Goal: Task Accomplishment & Management: Complete application form

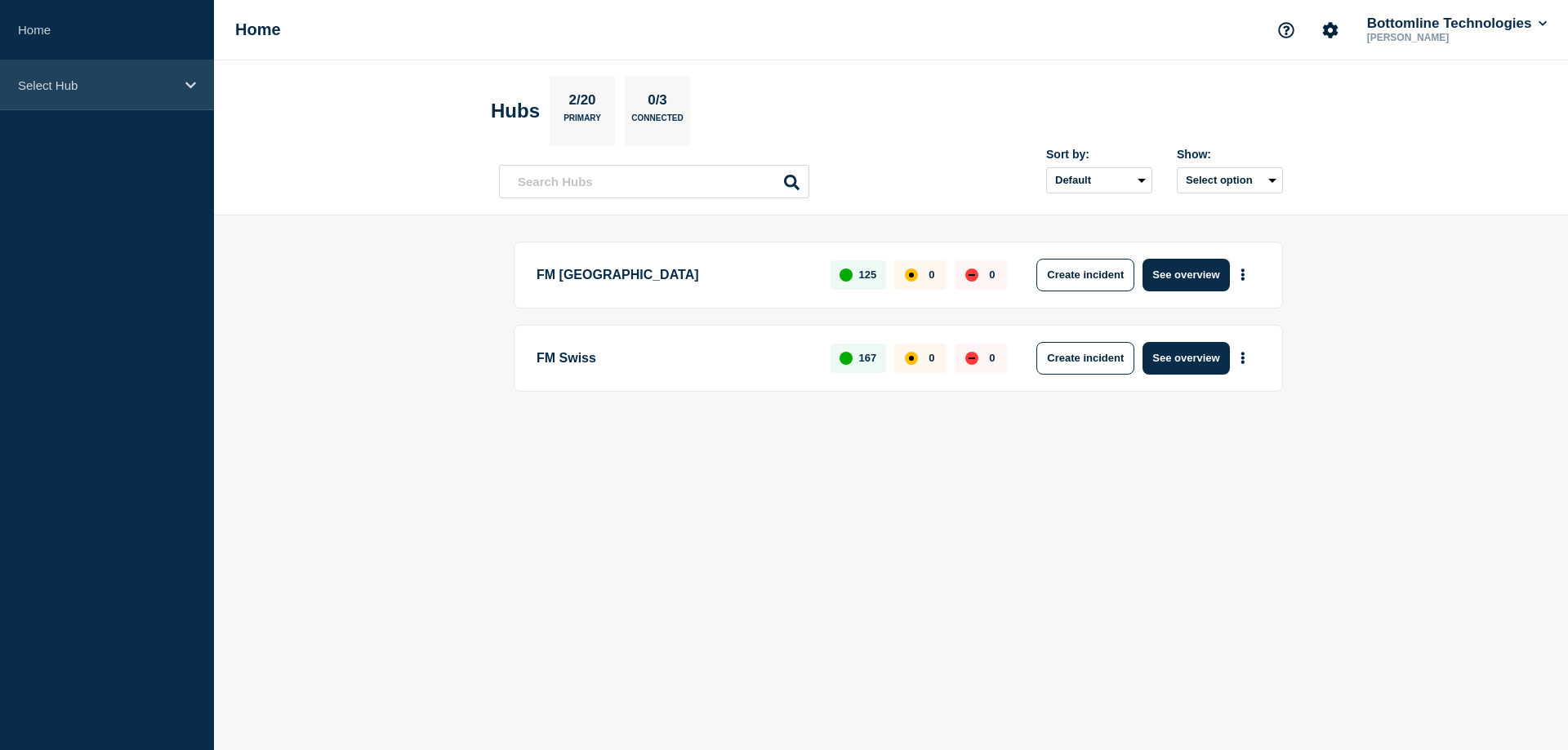
click at [109, 83] on p "Select Hub" at bounding box center [96, 85] width 157 height 14
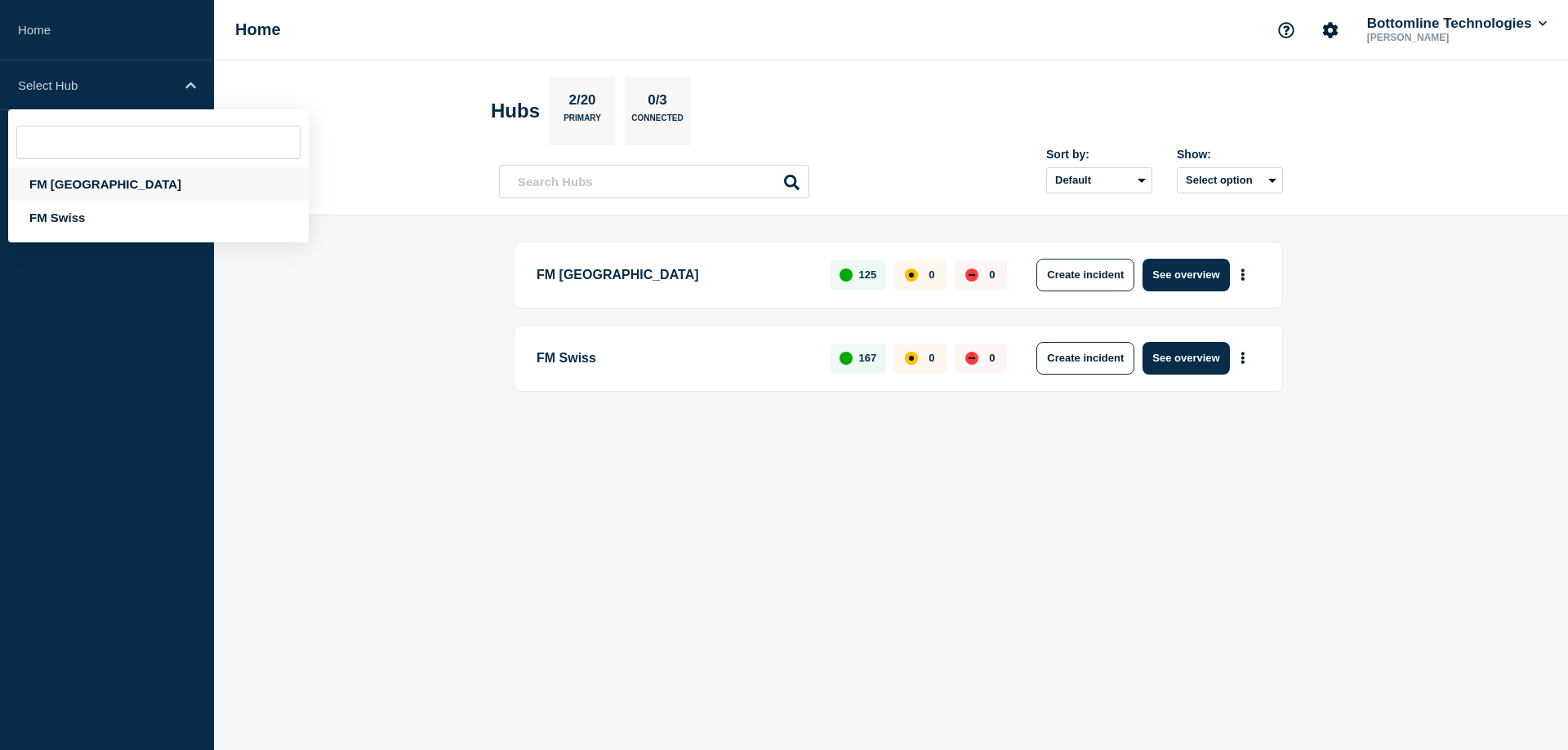
click at [97, 186] on div "FM [GEOGRAPHIC_DATA]" at bounding box center [158, 184] width 301 height 33
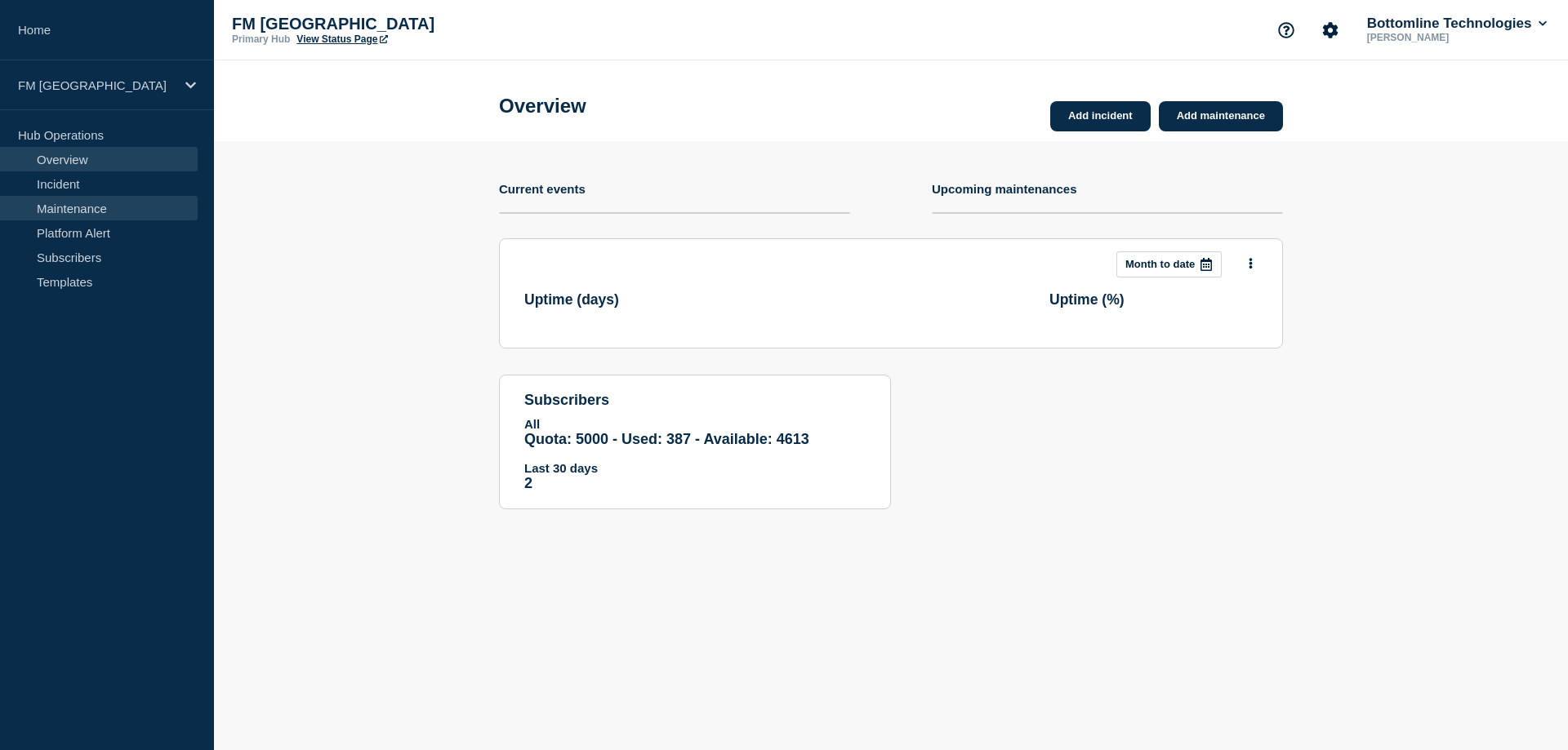
click at [77, 212] on link "Maintenance" at bounding box center [99, 208] width 197 height 24
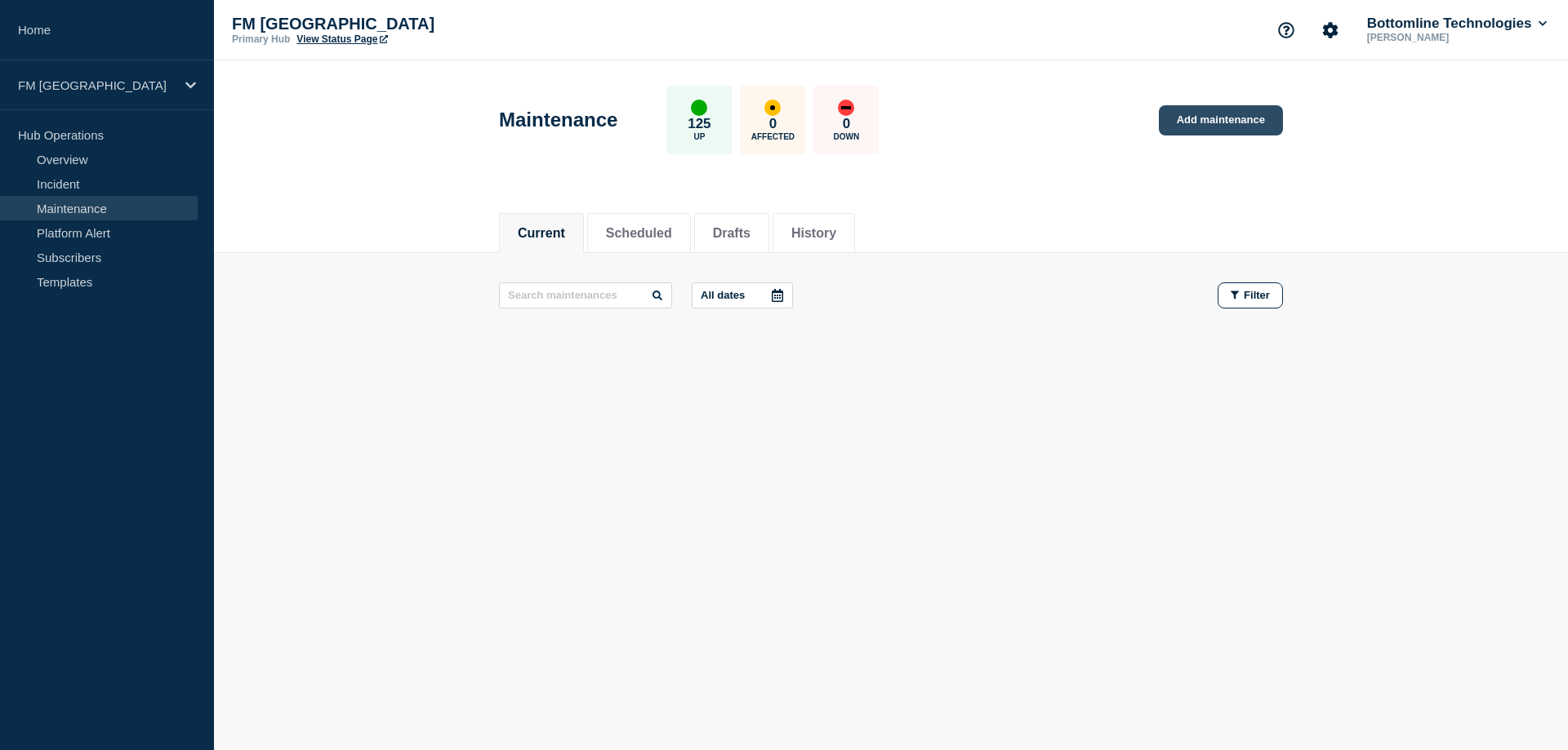
click at [1221, 132] on link "Add maintenance" at bounding box center [1220, 120] width 124 height 30
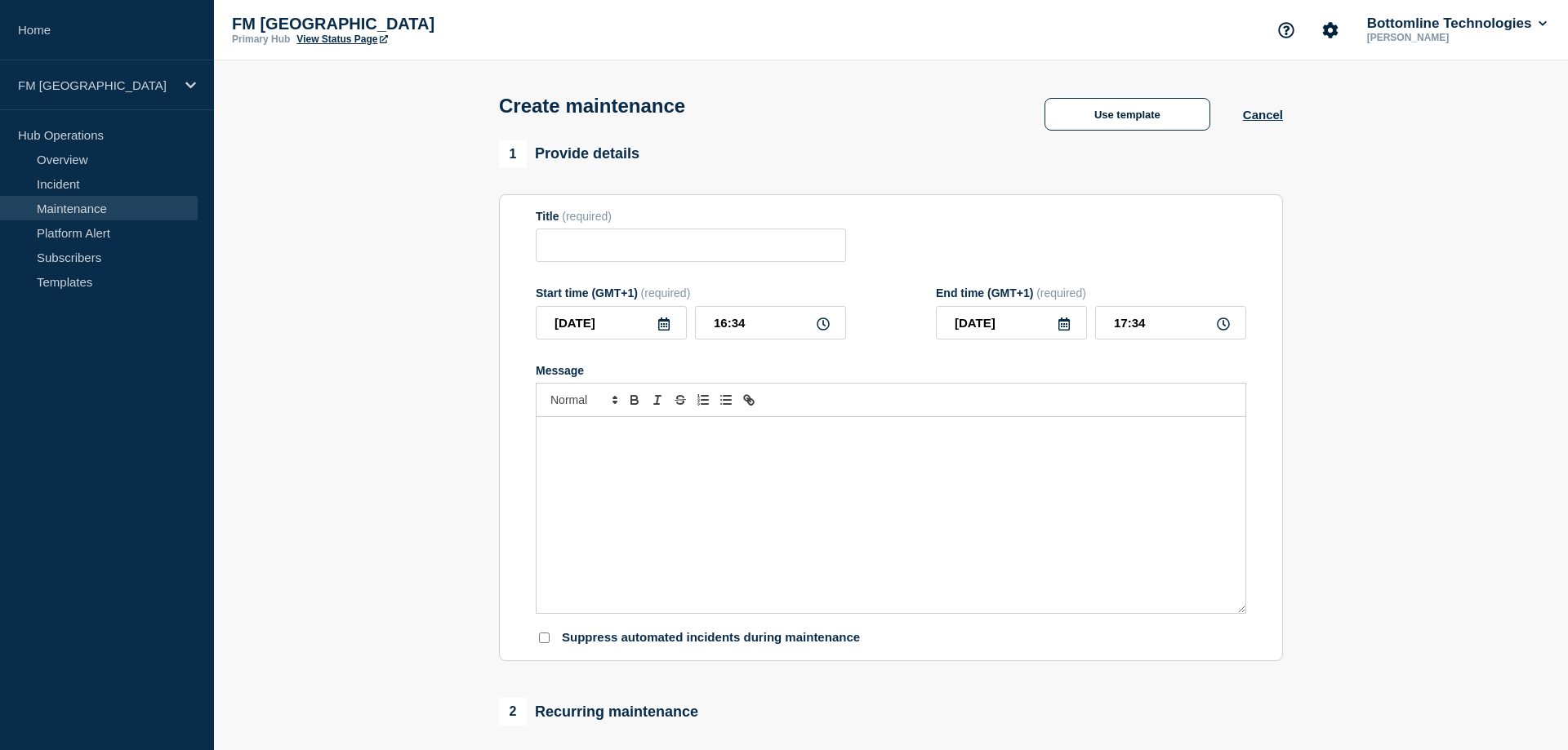
click at [762, 646] on p "Suppress automated incidents during maintenance" at bounding box center [710, 638] width 298 height 16
click at [575, 245] on input "Title" at bounding box center [691, 245] width 310 height 33
click at [665, 331] on icon at bounding box center [663, 323] width 13 height 13
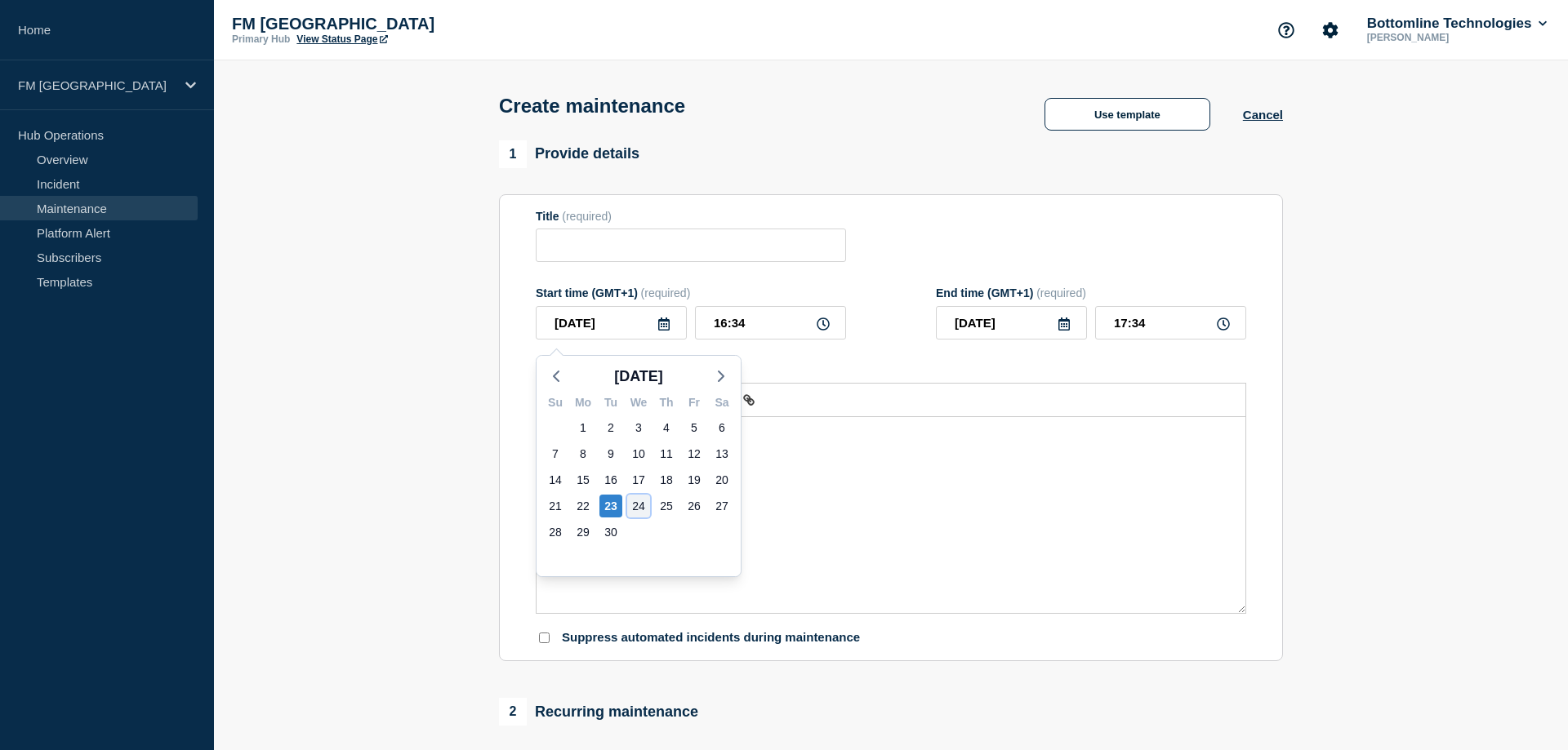
click at [642, 507] on div "24" at bounding box center [638, 505] width 22 height 22
type input "[DATE]"
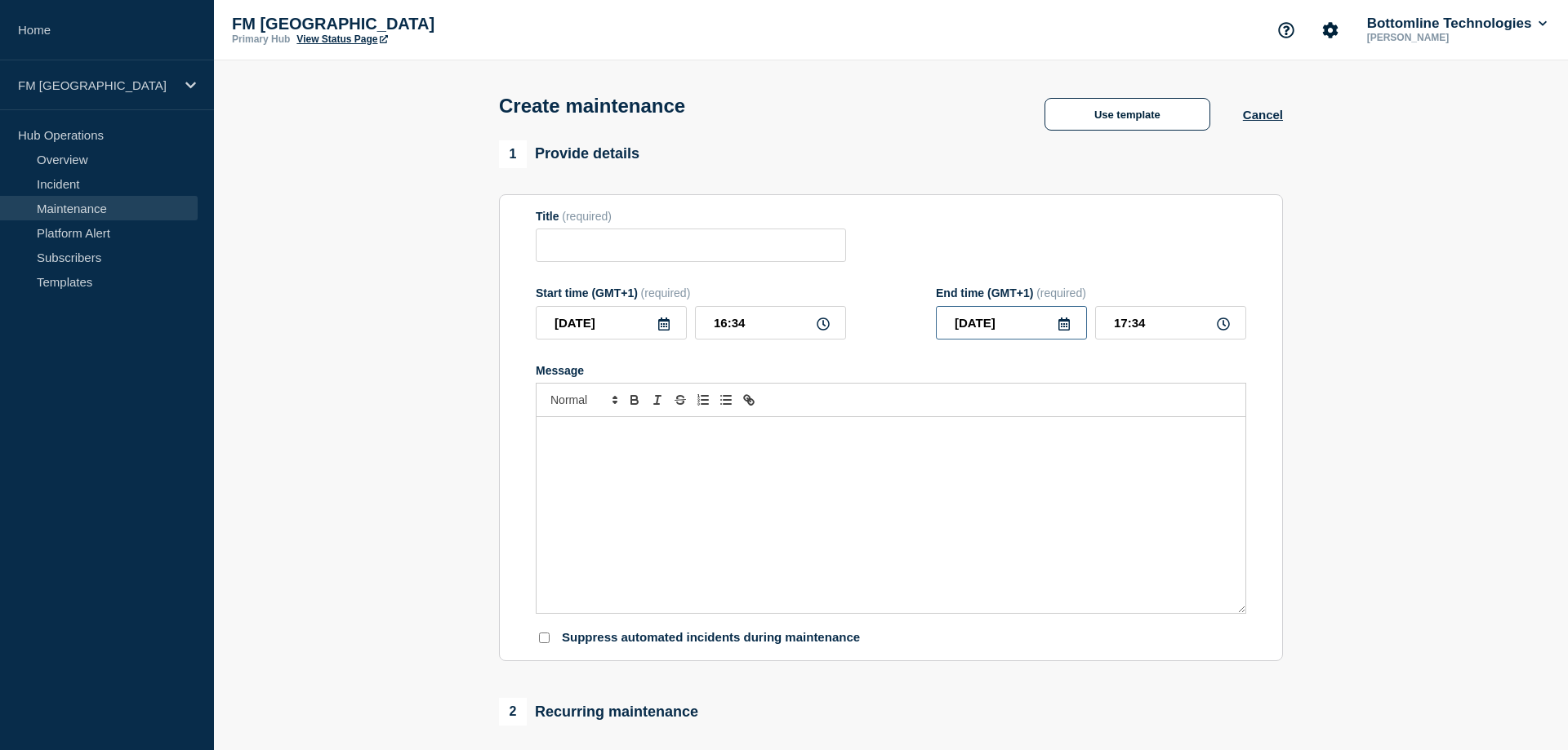
click at [1069, 333] on div "[DATE]" at bounding box center [1011, 323] width 151 height 33
click at [1065, 331] on icon at bounding box center [1064, 323] width 12 height 13
click at [1038, 508] on div "24" at bounding box center [1038, 505] width 22 height 22
click at [627, 248] on input "Title" at bounding box center [691, 245] width 310 height 33
click at [824, 331] on icon at bounding box center [823, 323] width 13 height 13
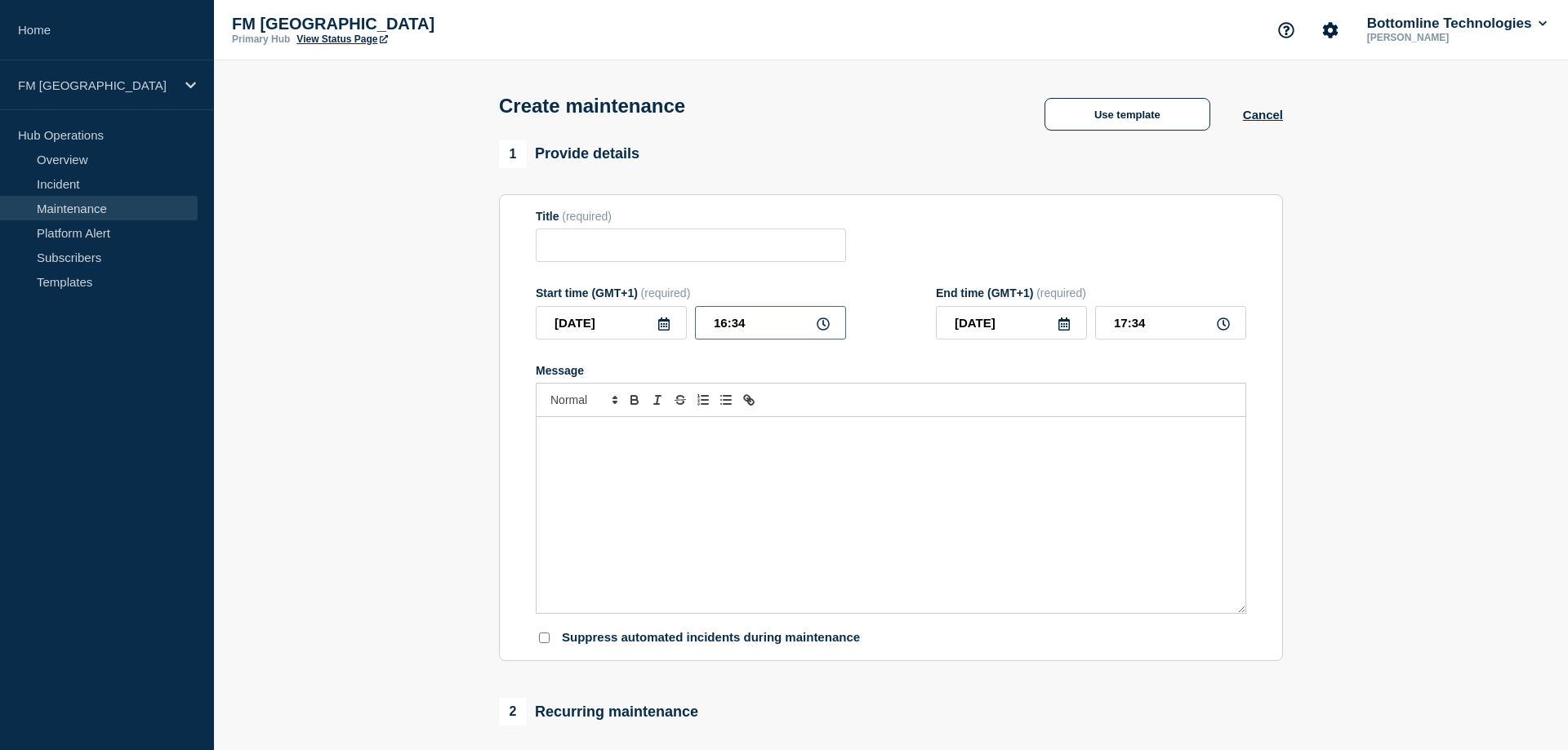
click at [730, 331] on input "16:34" at bounding box center [770, 323] width 151 height 33
drag, startPoint x: 750, startPoint y: 331, endPoint x: 698, endPoint y: 328, distance: 52.1
click at [698, 328] on input "16:34" at bounding box center [770, 323] width 151 height 33
click at [592, 237] on input "Title" at bounding box center [691, 245] width 310 height 33
type input "Activate DB_RECOVERY for SAAPROD1"
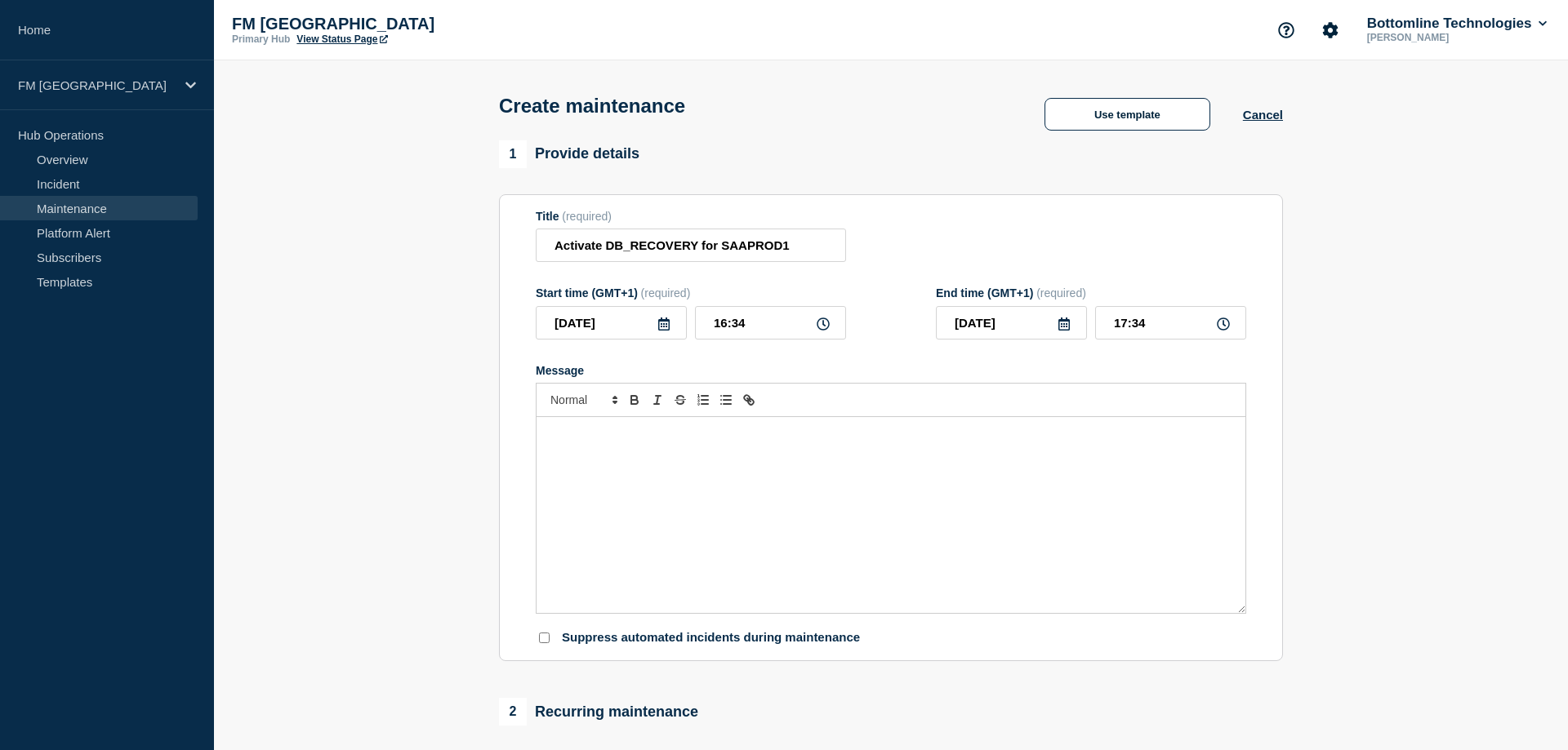
click at [853, 362] on form "Title (required) Activate DB_RECOVERY for SAAPROD1 Start time (GMT+1) (required…" at bounding box center [891, 428] width 710 height 437
click at [866, 338] on div "Start time (GMT+1) (required) [DATE] 16:34 End time (GMT+1) (required) [DATE] 1…" at bounding box center [891, 313] width 710 height 53
click at [850, 296] on div "Start time (GMT+1) (required) [DATE] 16:34 End time (GMT+1) (required) [DATE] 1…" at bounding box center [891, 313] width 710 height 53
drag, startPoint x: 868, startPoint y: 336, endPoint x: 864, endPoint y: 351, distance: 15.5
click at [868, 338] on div "Start time (GMT+1) (required) [DATE] 16:34 End time (GMT+1) (required) [DATE] 1…" at bounding box center [891, 313] width 710 height 53
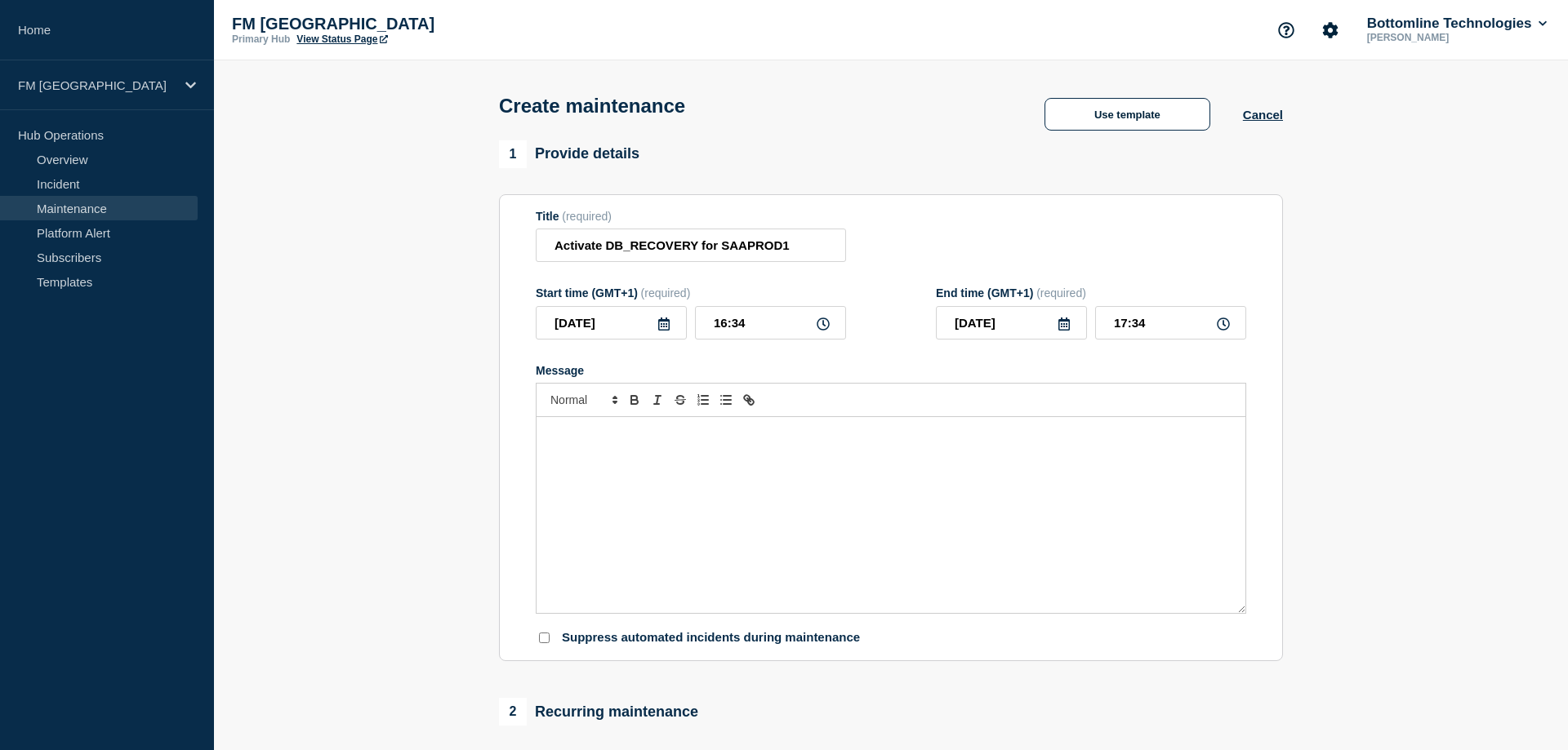
click at [846, 368] on form "Title (required) Activate DB_RECOVERY for SAAPROD1 Start time (GMT+1) (required…" at bounding box center [891, 428] width 710 height 437
click at [818, 326] on icon at bounding box center [823, 323] width 13 height 13
type input "21:30"
click at [1148, 327] on input "22:30" at bounding box center [1170, 323] width 151 height 33
type input "22:00"
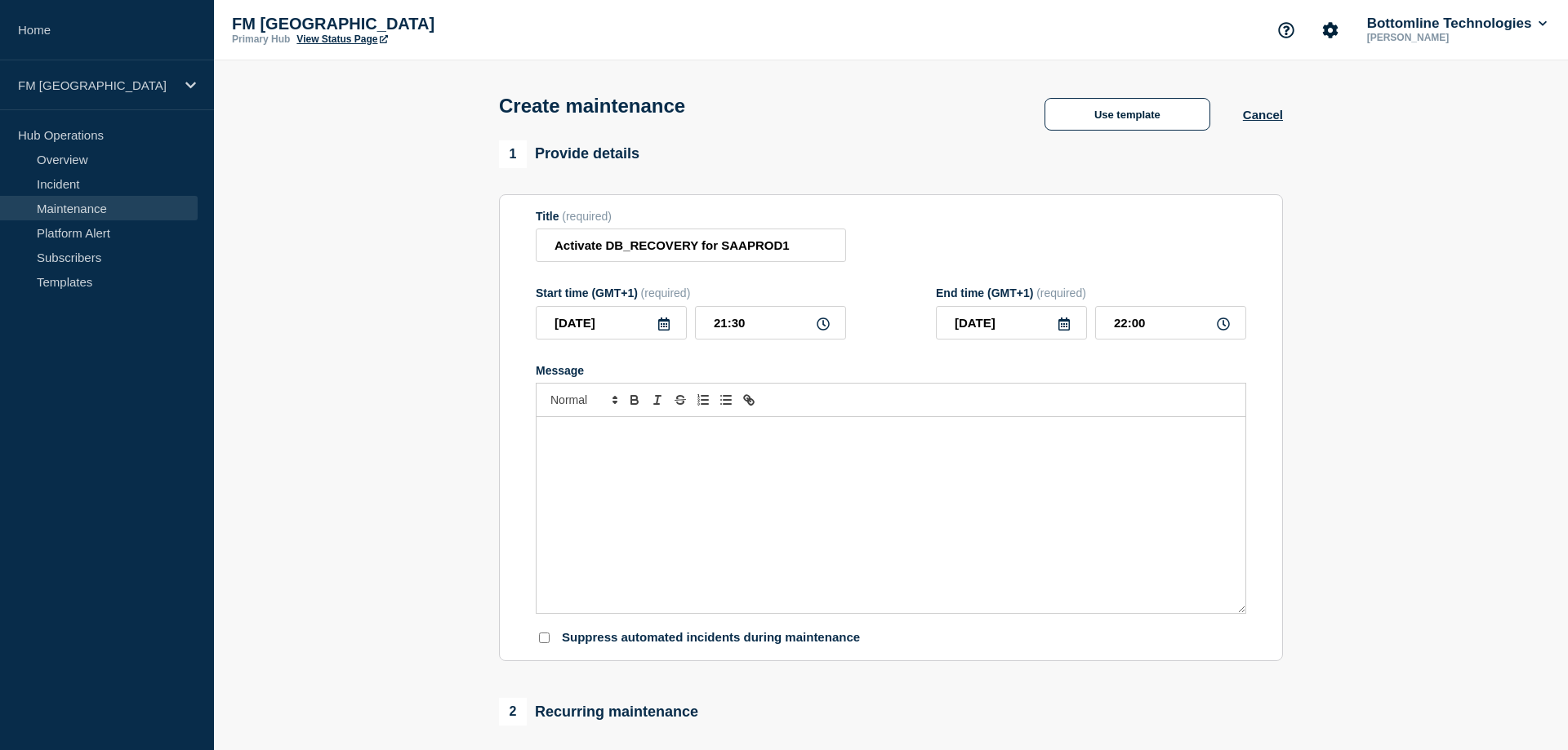
click at [733, 519] on div "Message" at bounding box center [891, 515] width 708 height 196
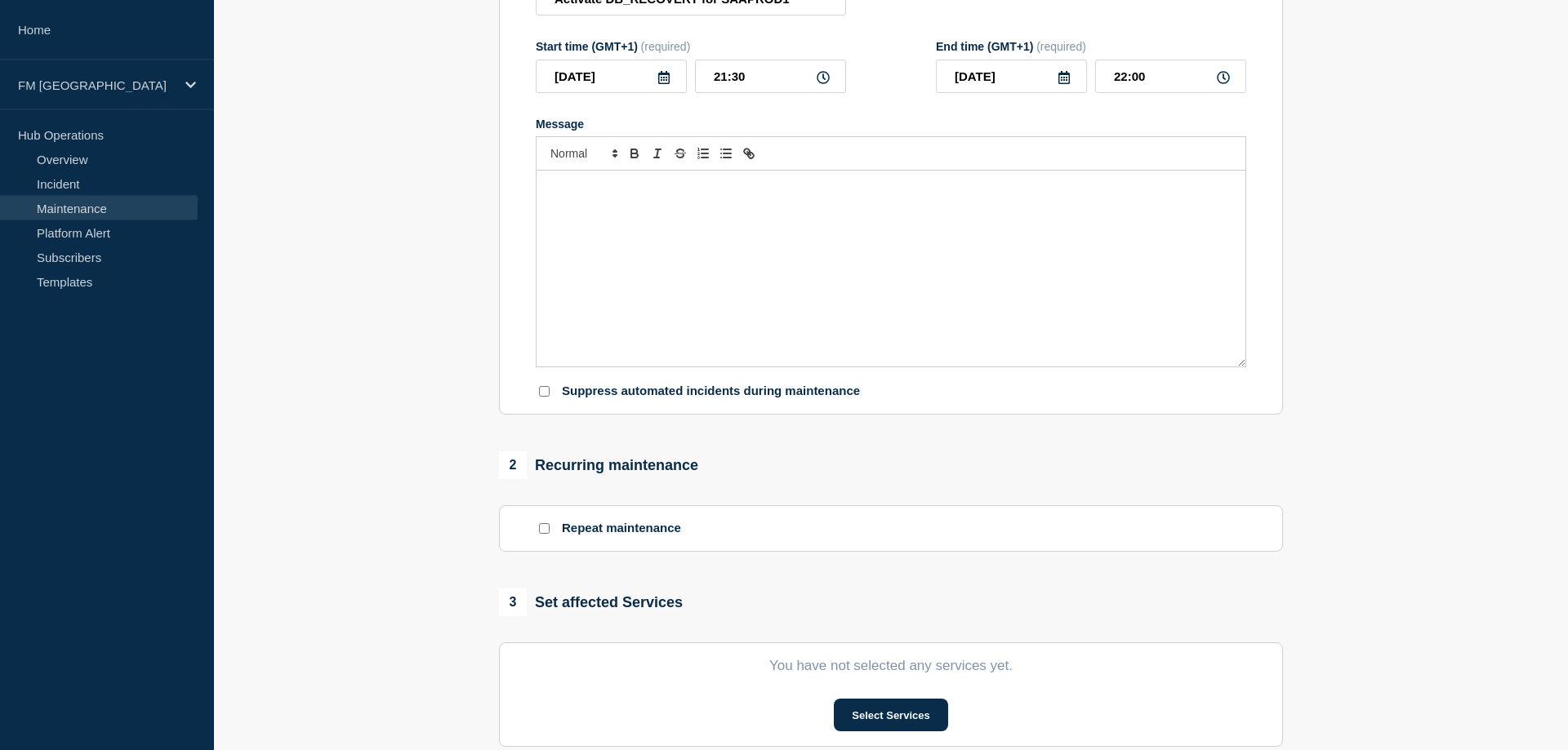
scroll to position [83, 0]
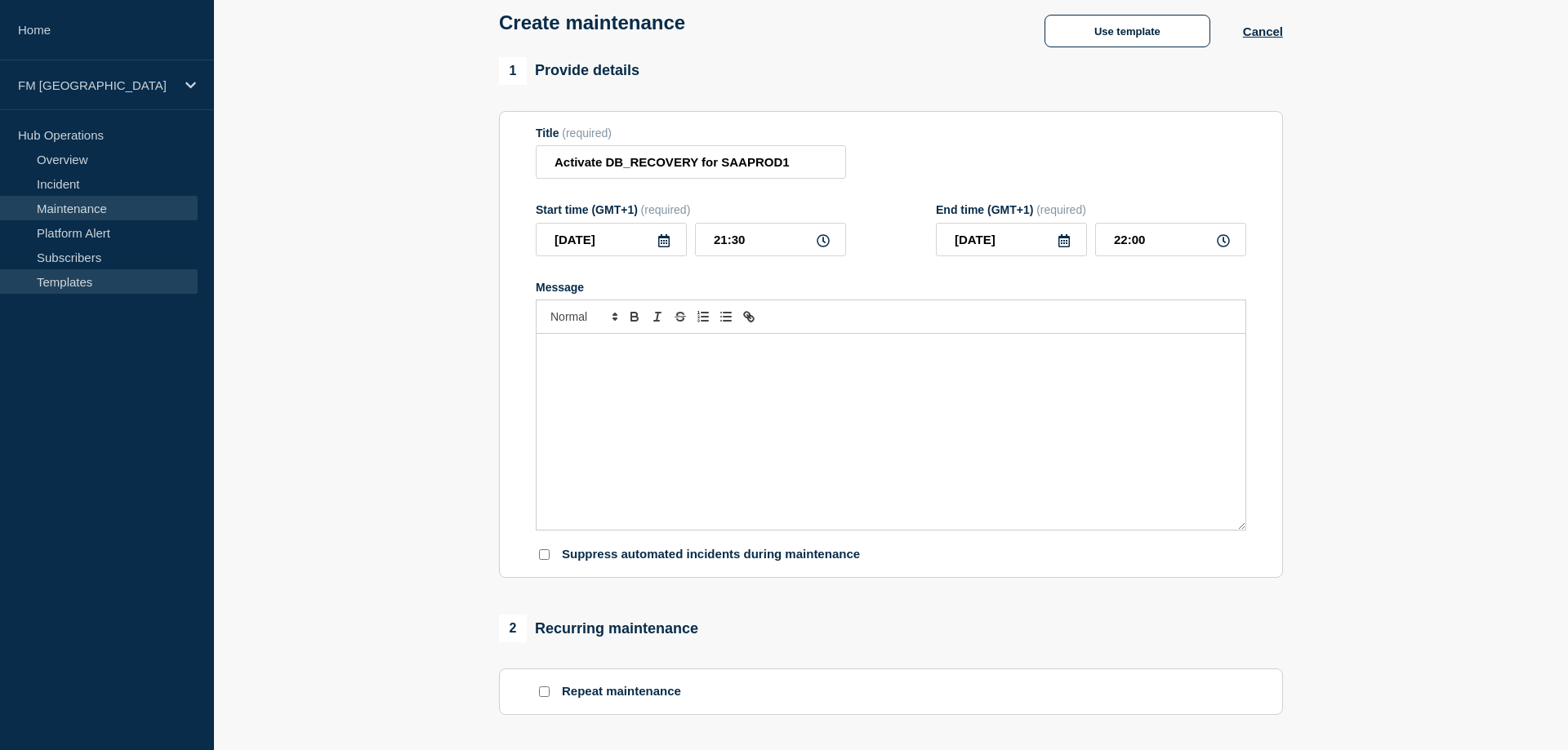
click at [70, 277] on link "Templates" at bounding box center [99, 281] width 197 height 24
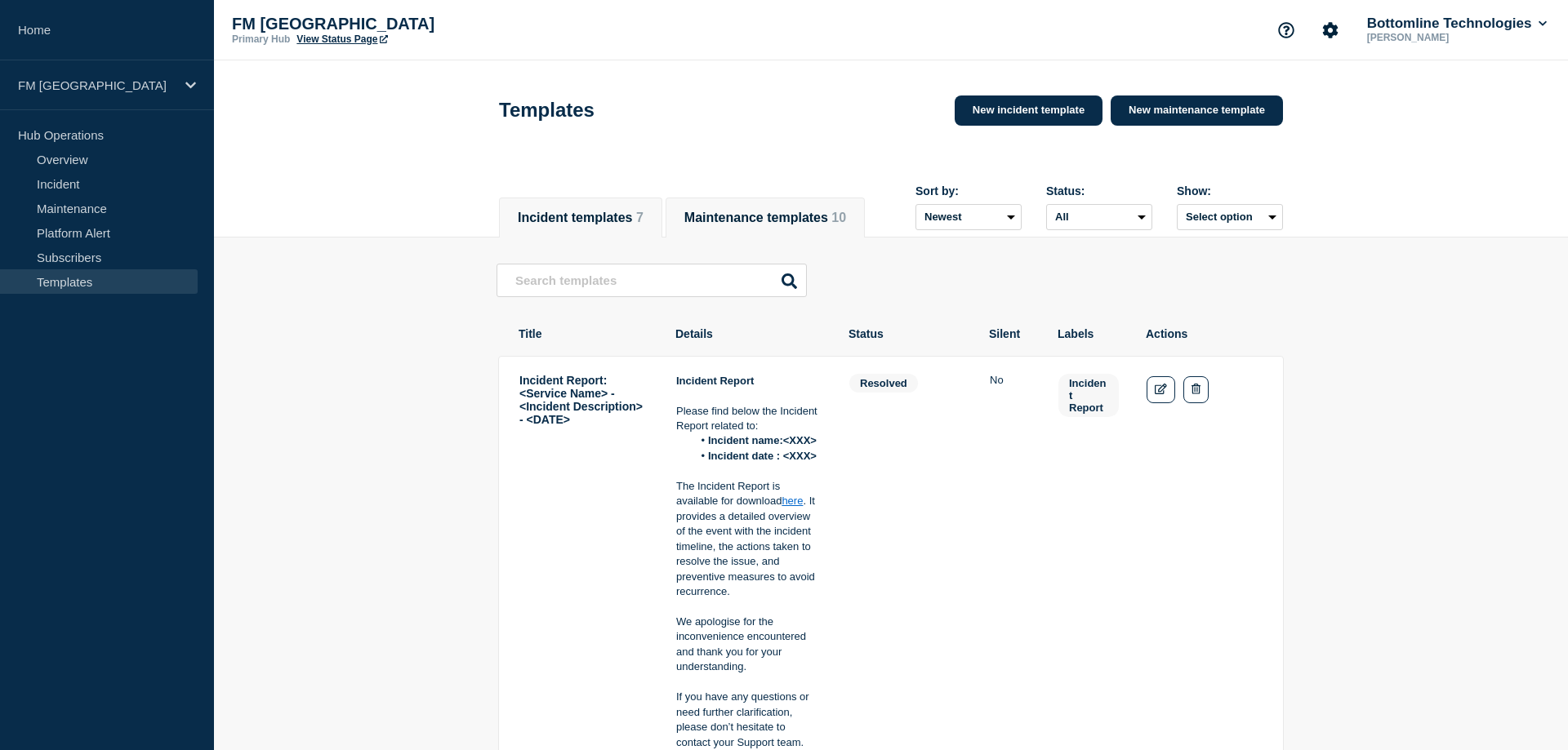
click at [768, 197] on li "Maintenance templates 10" at bounding box center [765, 217] width 199 height 40
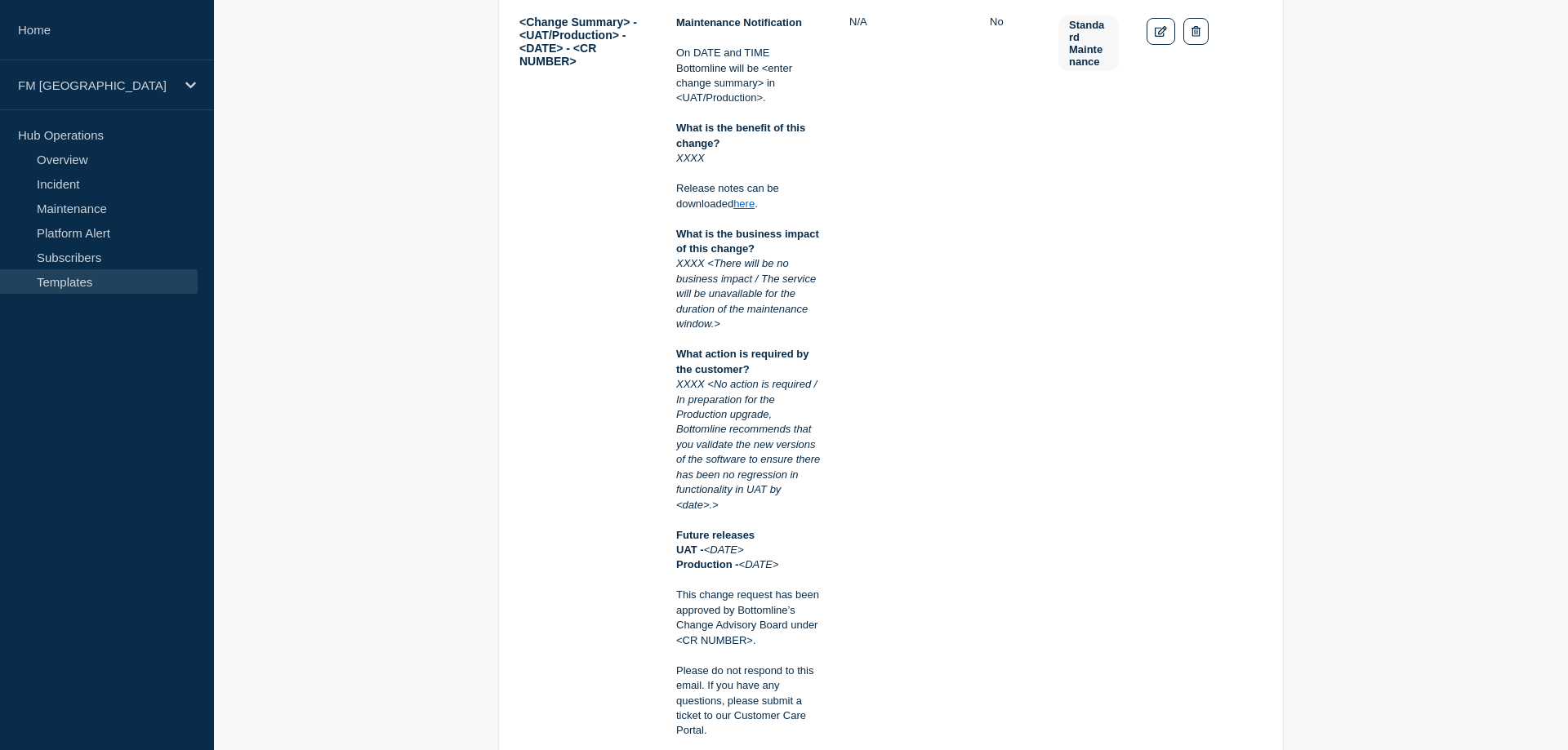
scroll to position [6589, 0]
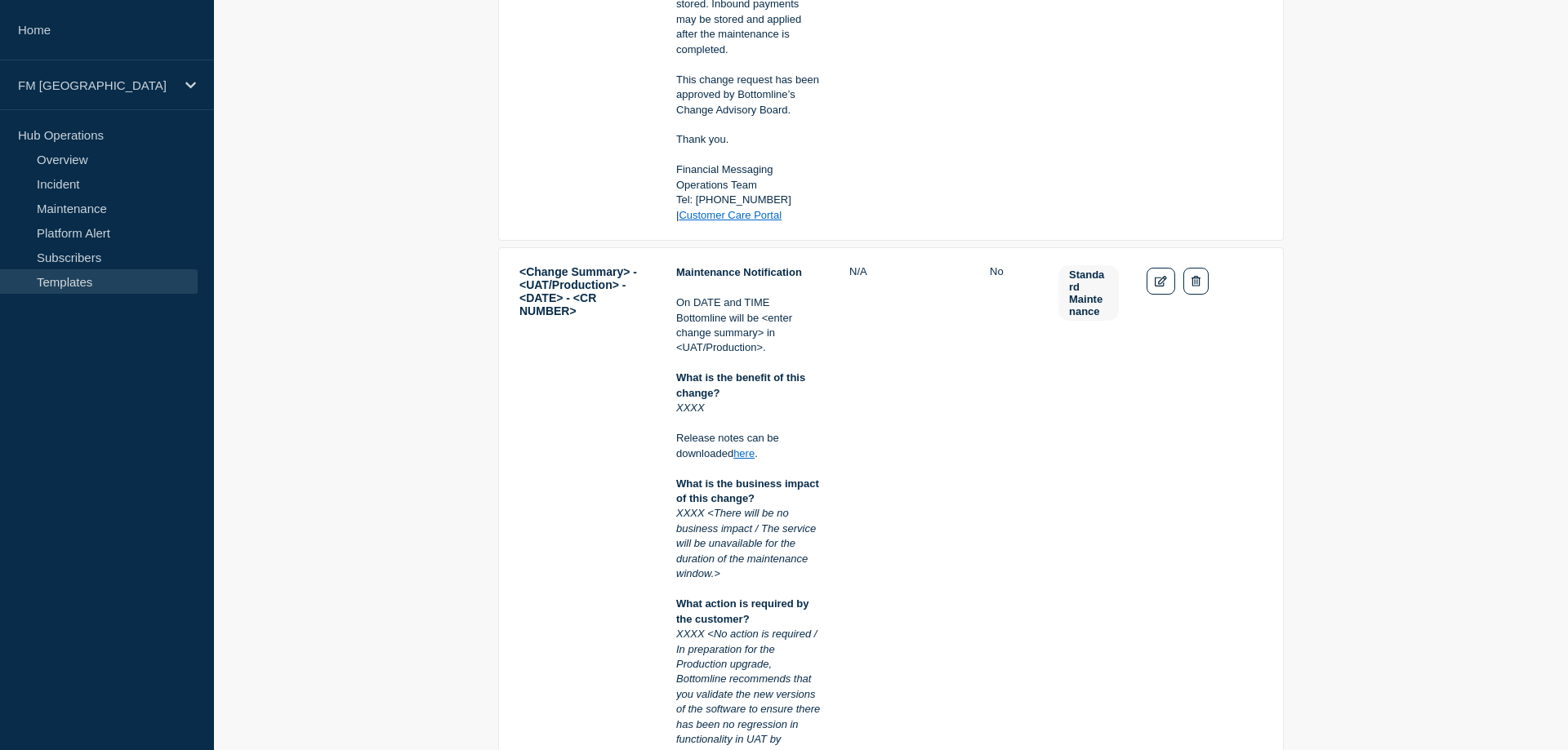
click at [520, 264] on td "<Change Summary> - <UAT/Production> - <DATE> - <CR NUMBER>" at bounding box center [583, 679] width 131 height 830
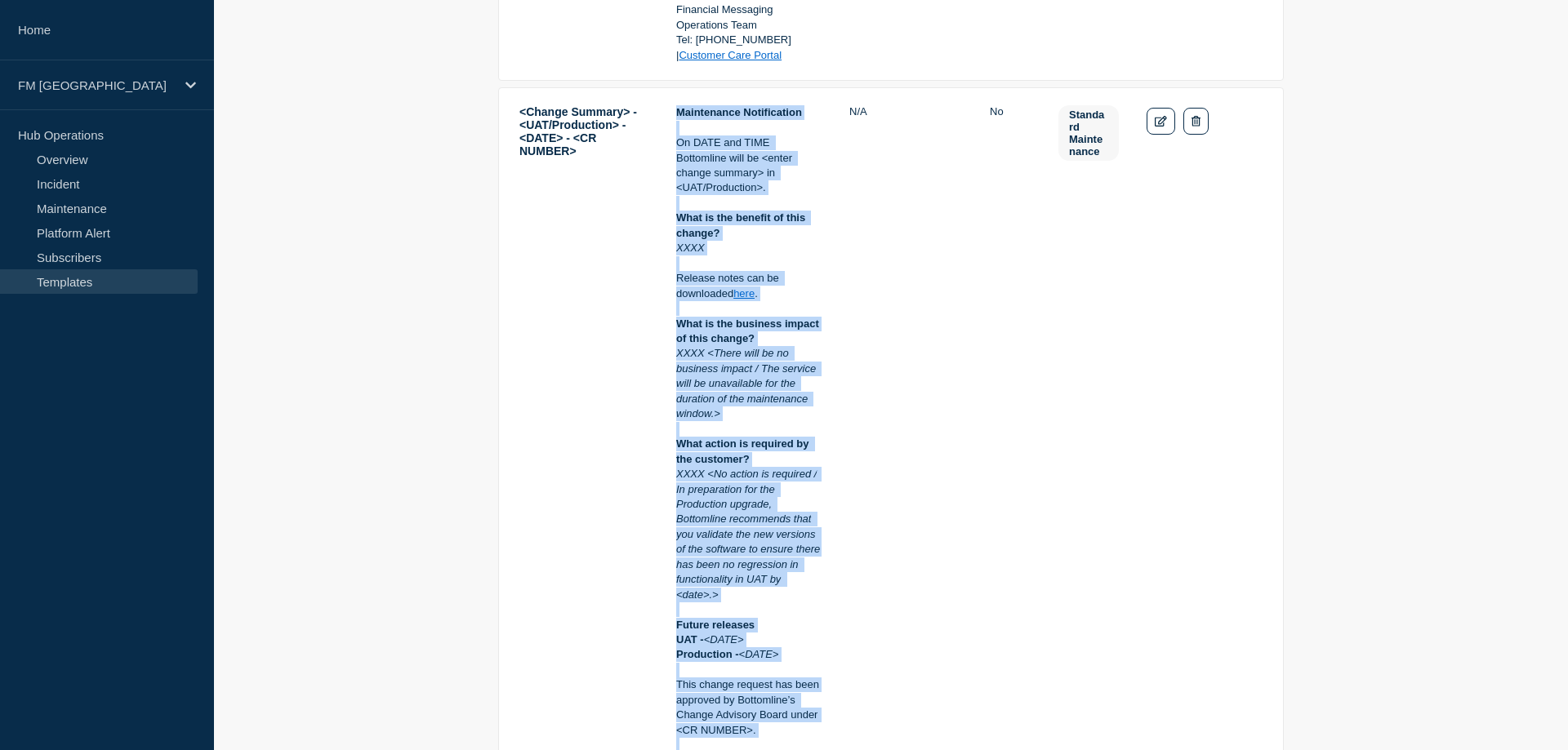
scroll to position [6839, 0]
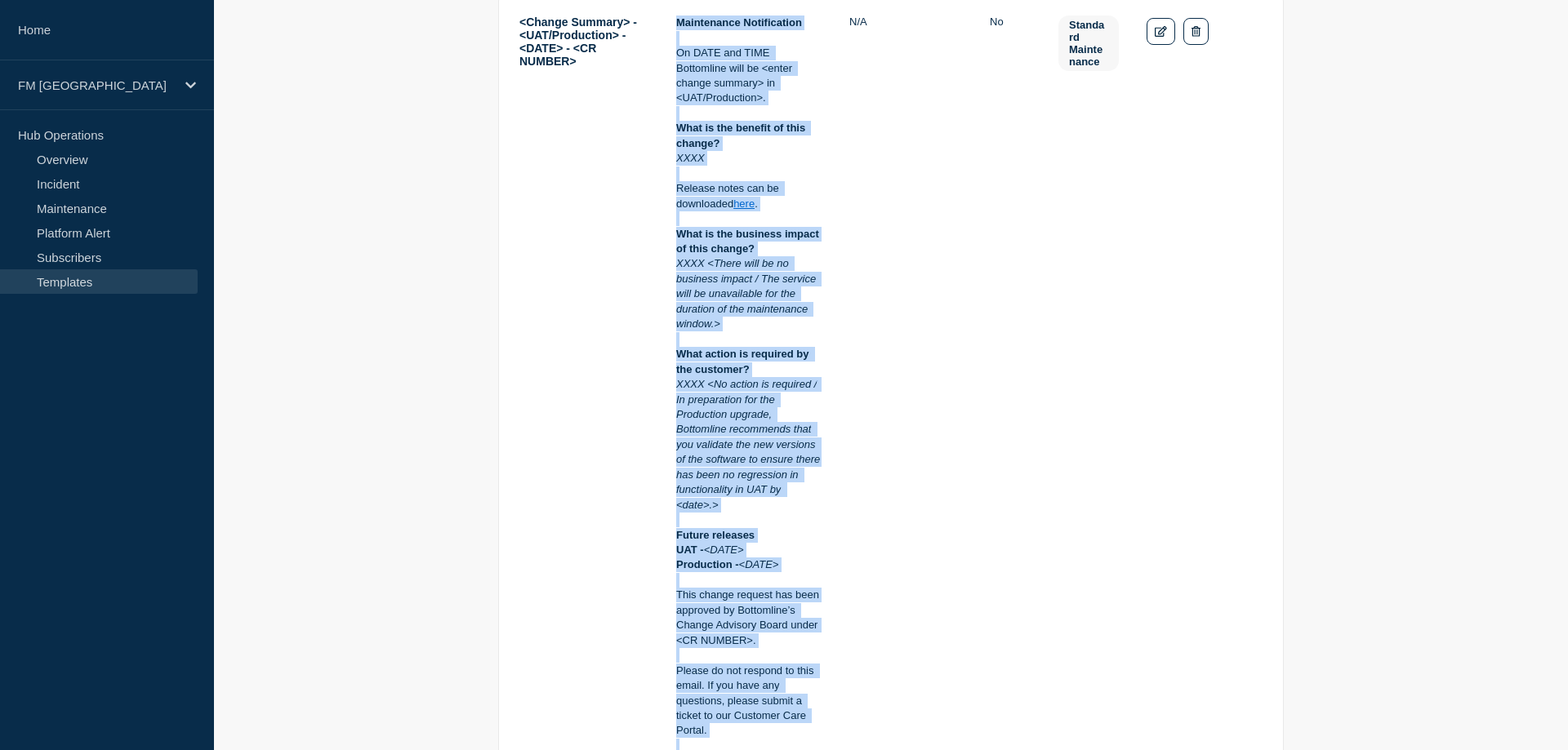
drag, startPoint x: 676, startPoint y: 248, endPoint x: 768, endPoint y: 745, distance: 505.4
click at [768, 745] on div "Maintenance Notification On DATE and TIME Bottomline will be <enter change summ…" at bounding box center [748, 429] width 145 height 828
copy div "Maintenance Notification On DATE and TIME Bottomline will be <enter change summ…"
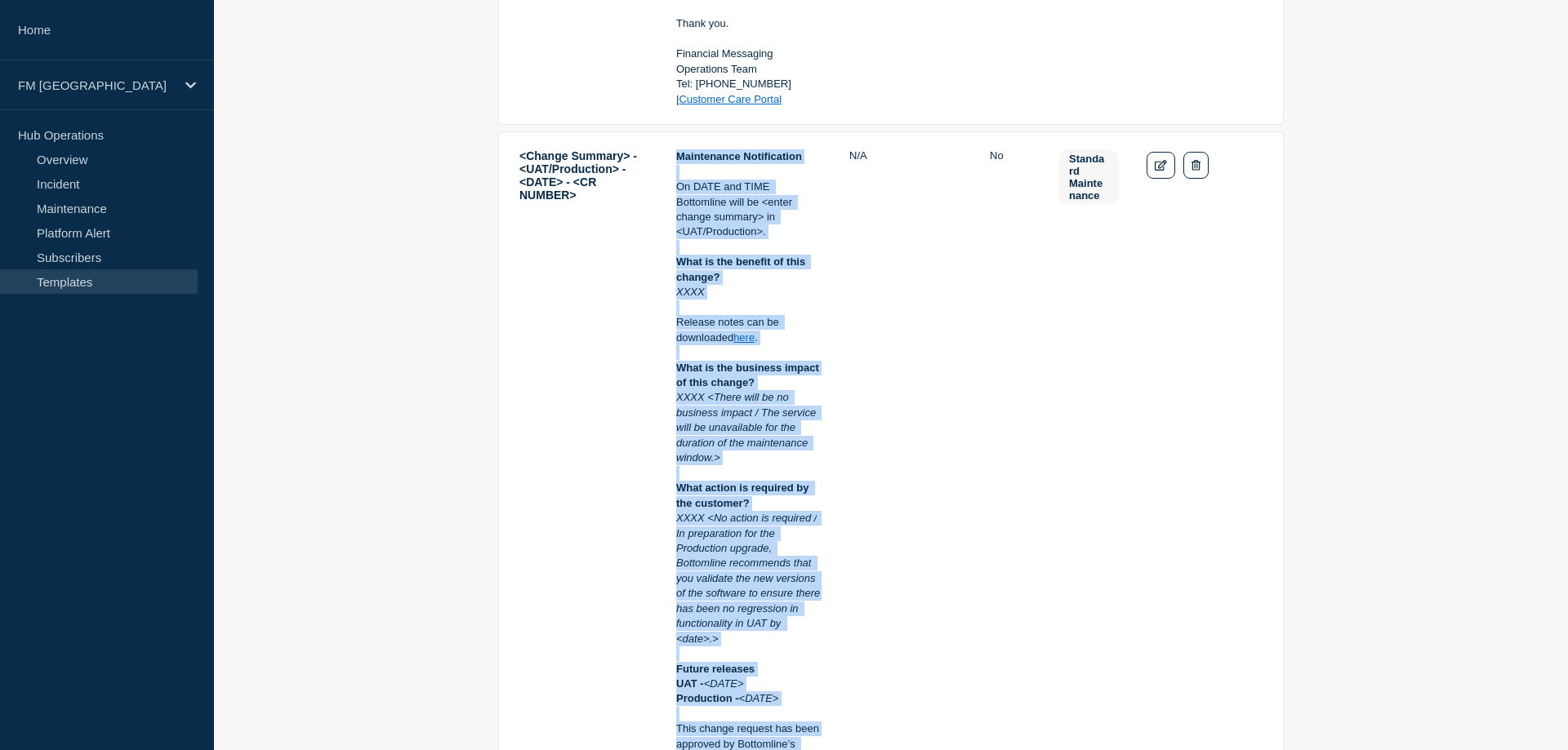
scroll to position [6506, 0]
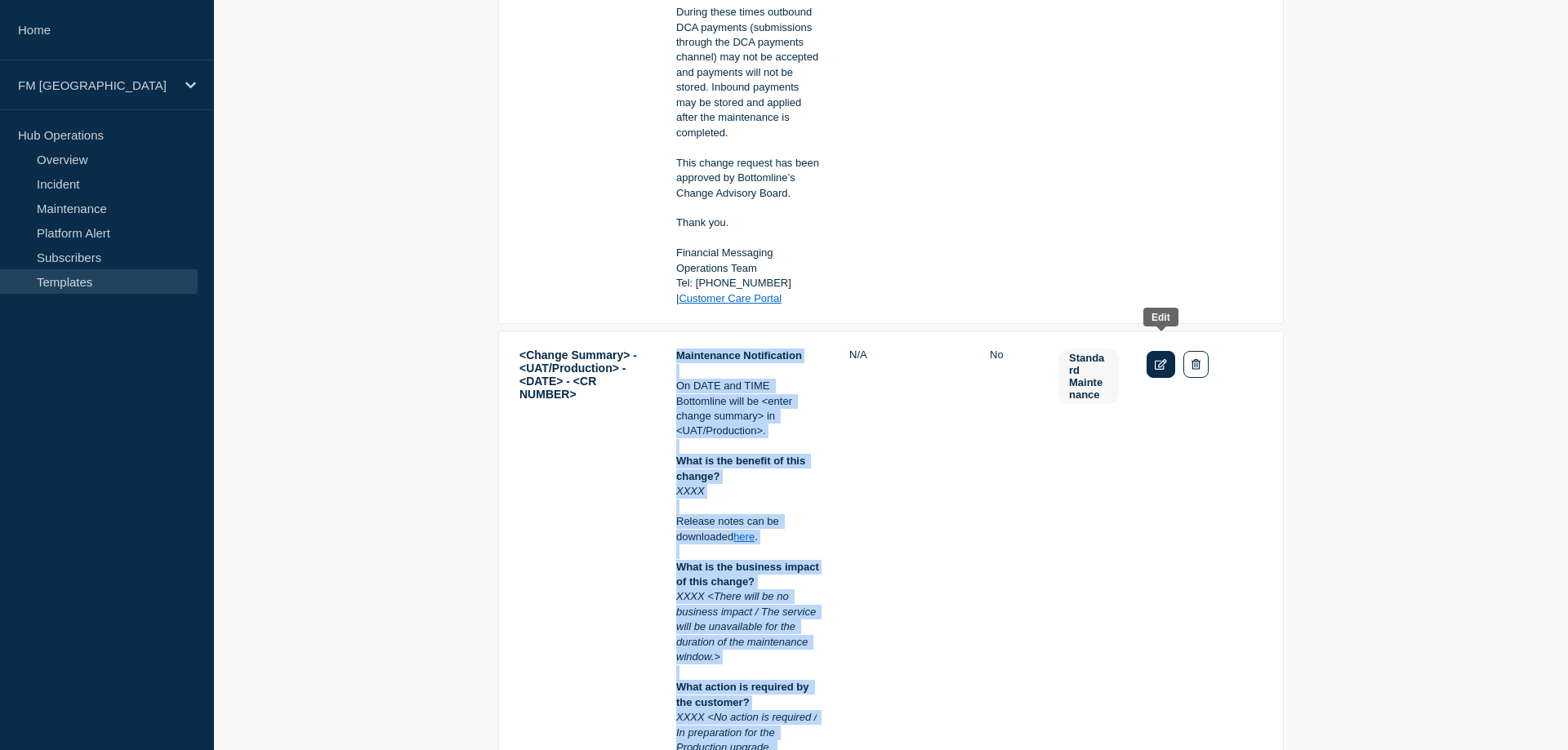
click at [1156, 359] on icon "Edit" at bounding box center [1160, 364] width 13 height 11
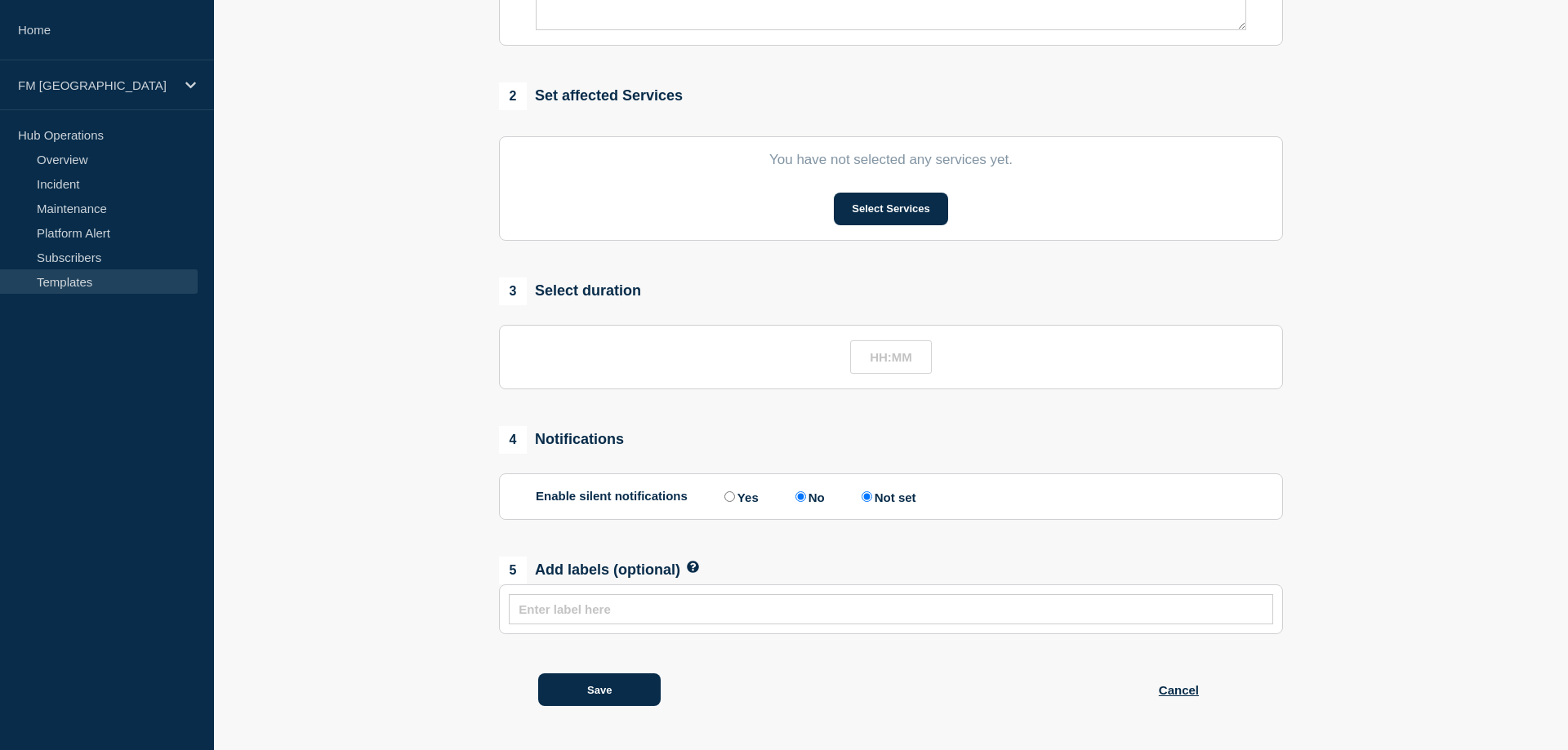
type input "<Change Summary> - <UAT/Production> - <DATE> - <CR NUMBER>"
radio input "true"
radio input "false"
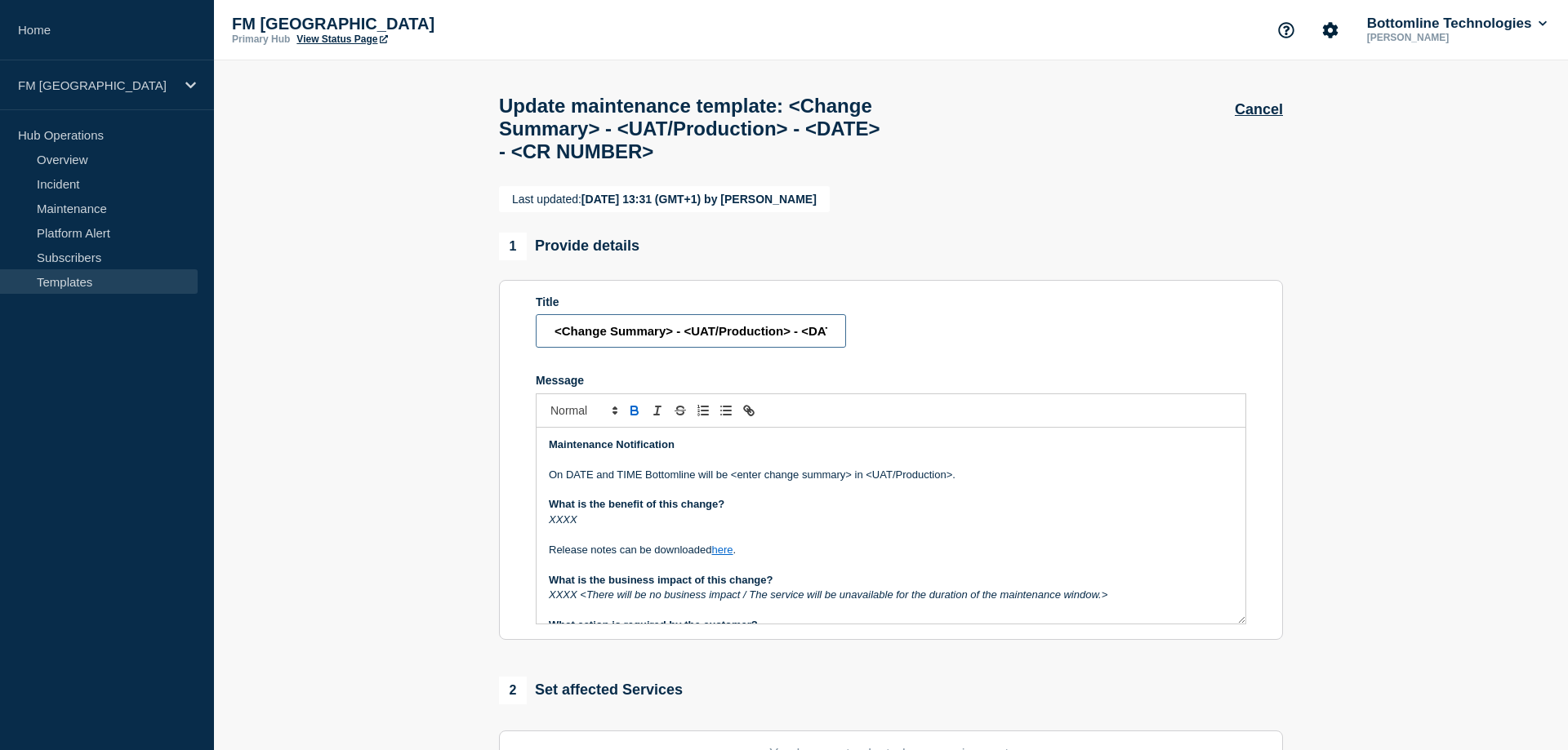
scroll to position [0, 121]
drag, startPoint x: 555, startPoint y: 371, endPoint x: 987, endPoint y: 366, distance: 432.0
click at [846, 347] on input "<Change Summary> - <UAT/Production> - <DATE> - <CR NUMBER>" at bounding box center [691, 331] width 310 height 33
click at [645, 481] on strong "Message" at bounding box center [643, 474] width 3 height 13
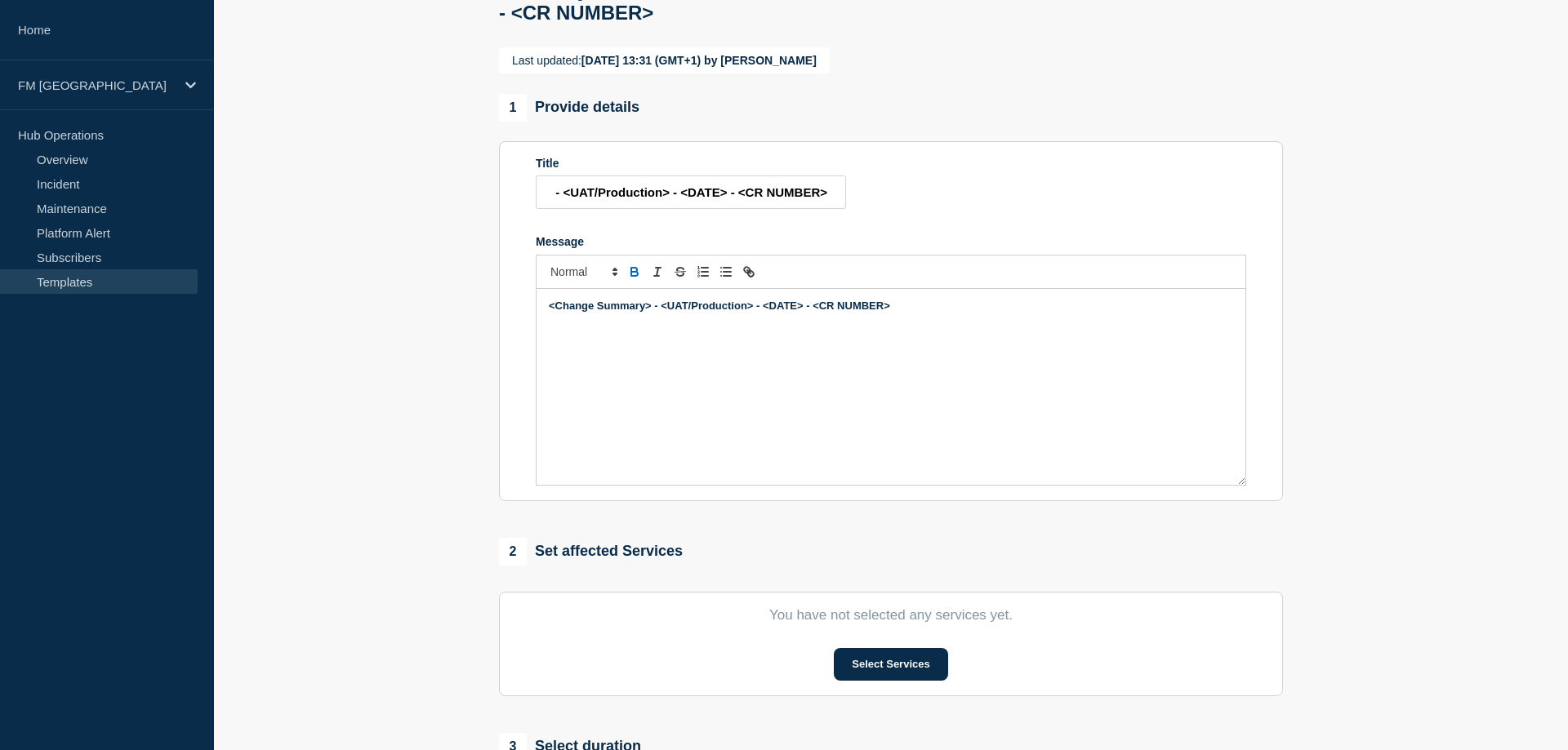
scroll to position [12, 0]
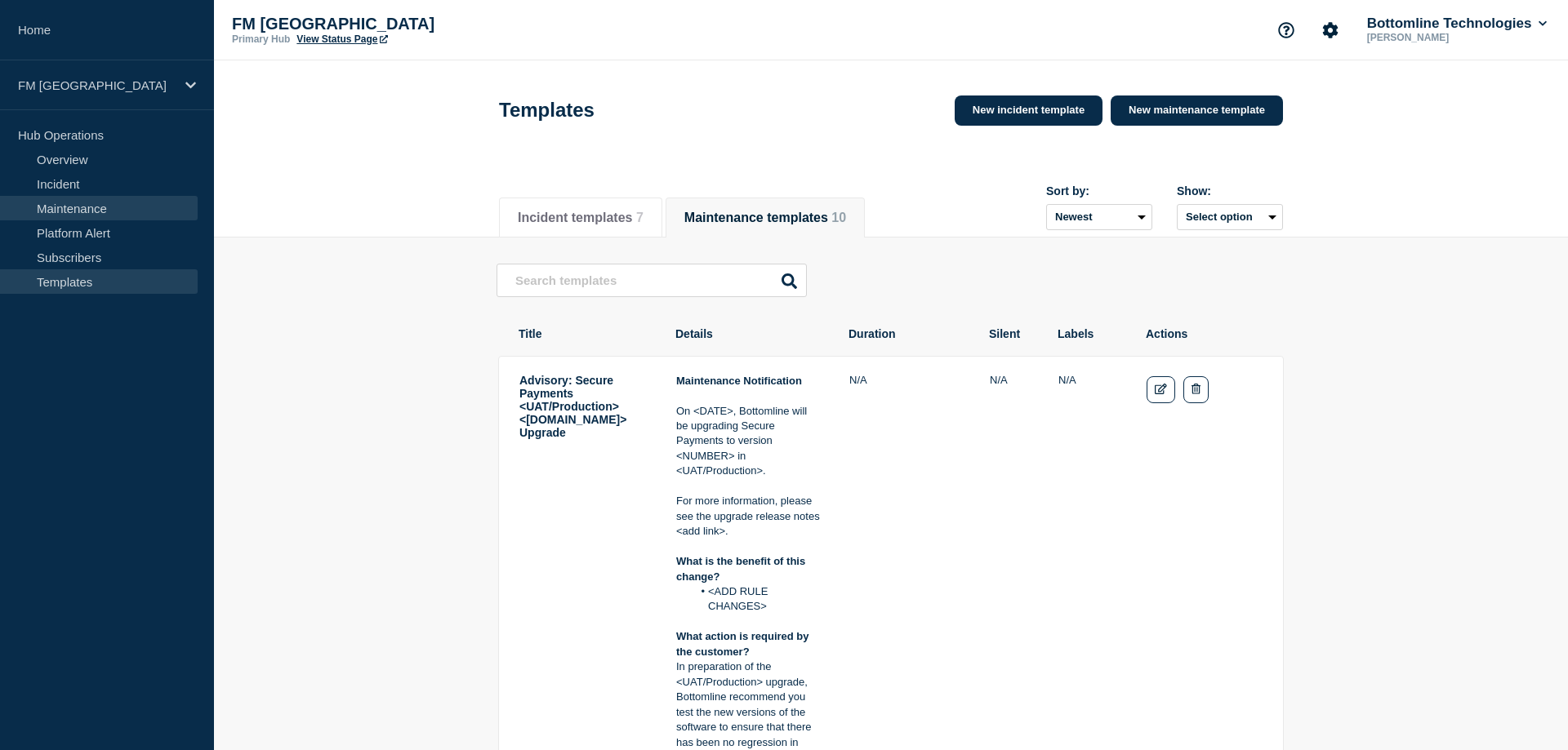
click at [63, 208] on link "Maintenance" at bounding box center [99, 208] width 197 height 24
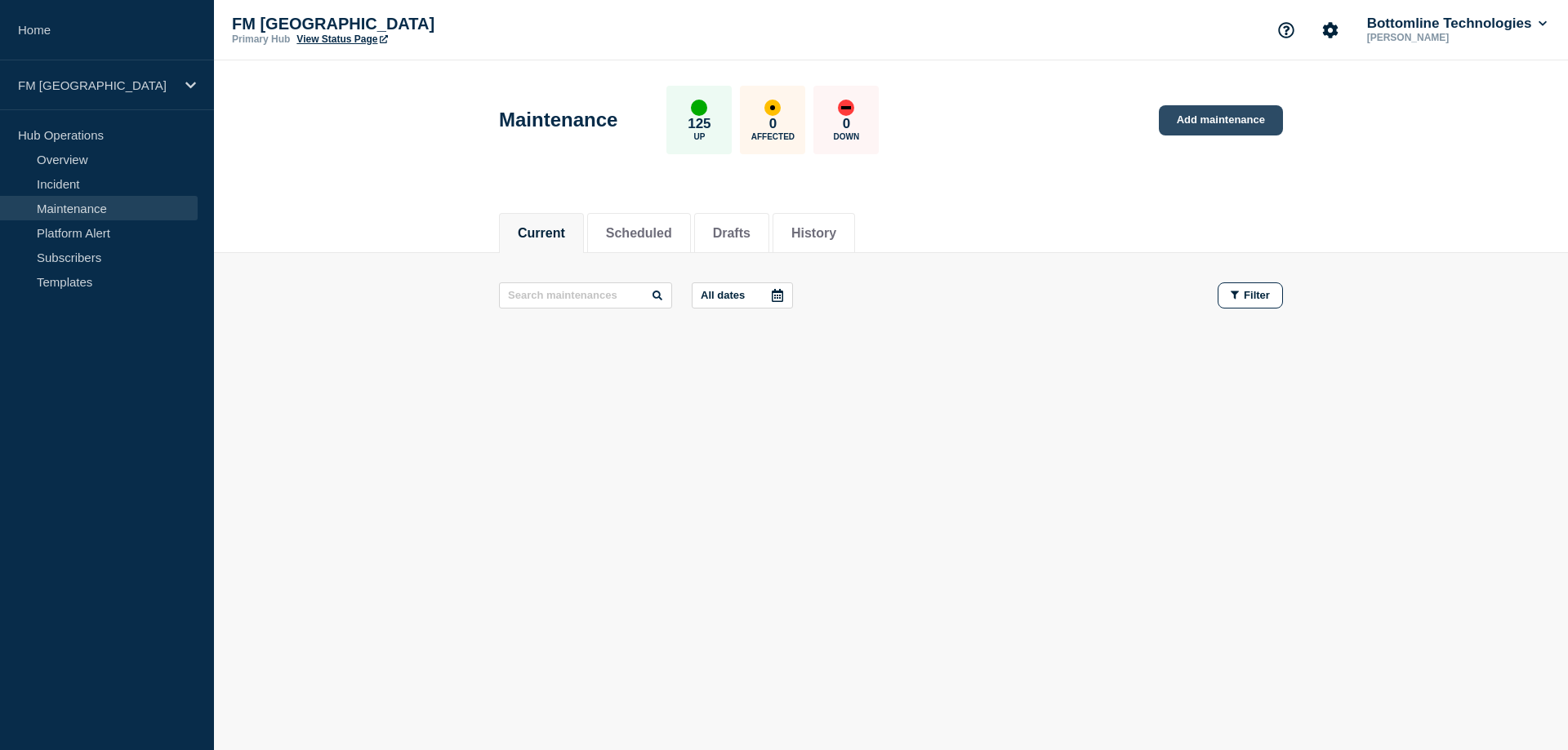
click at [1212, 116] on link "Add maintenance" at bounding box center [1220, 120] width 124 height 30
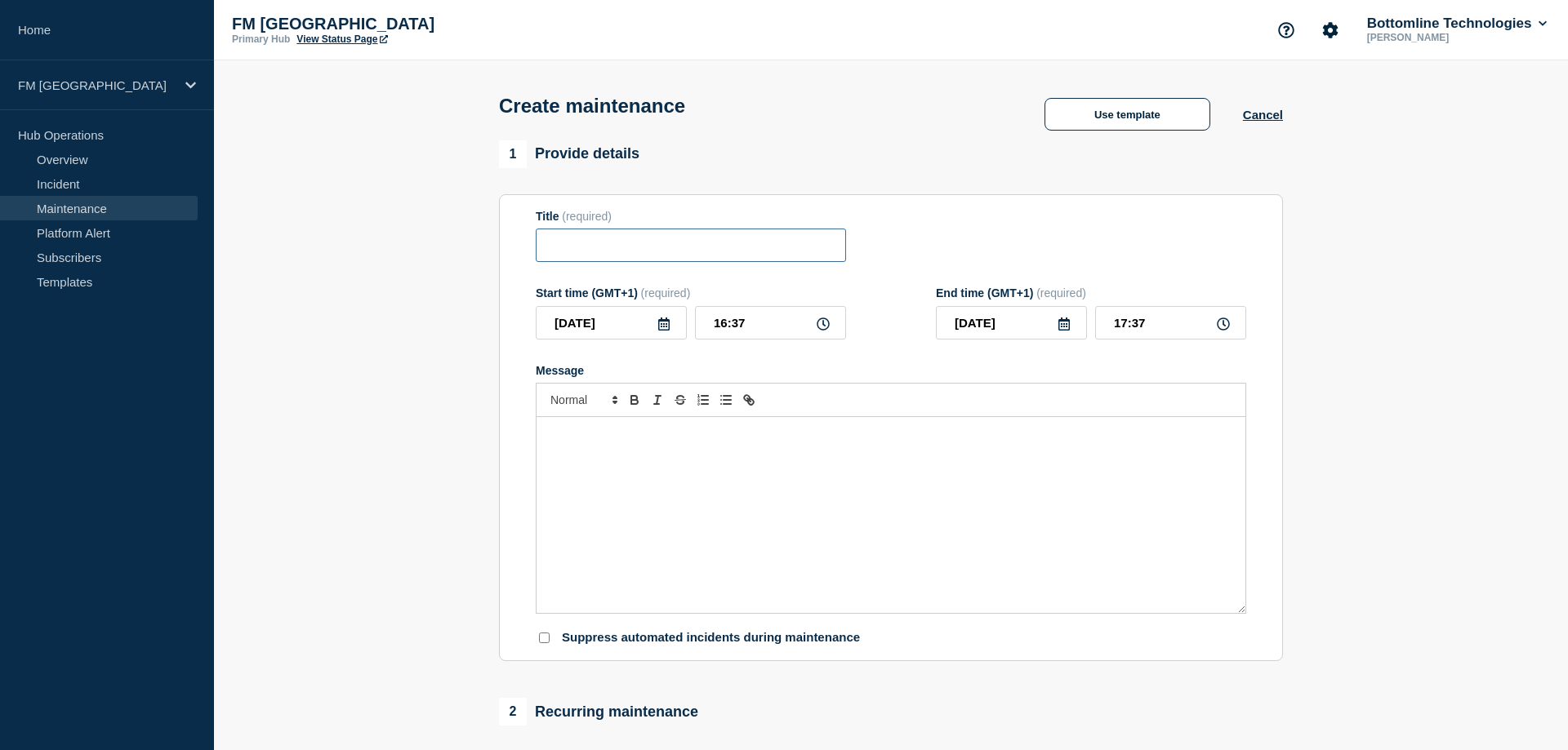
click at [605, 256] on input "Title" at bounding box center [691, 245] width 310 height 33
paste input "<Change Summary> - <UAT/Production> - <DATE> - <CR NUMBER>"
click at [695, 494] on div "Message" at bounding box center [891, 515] width 708 height 196
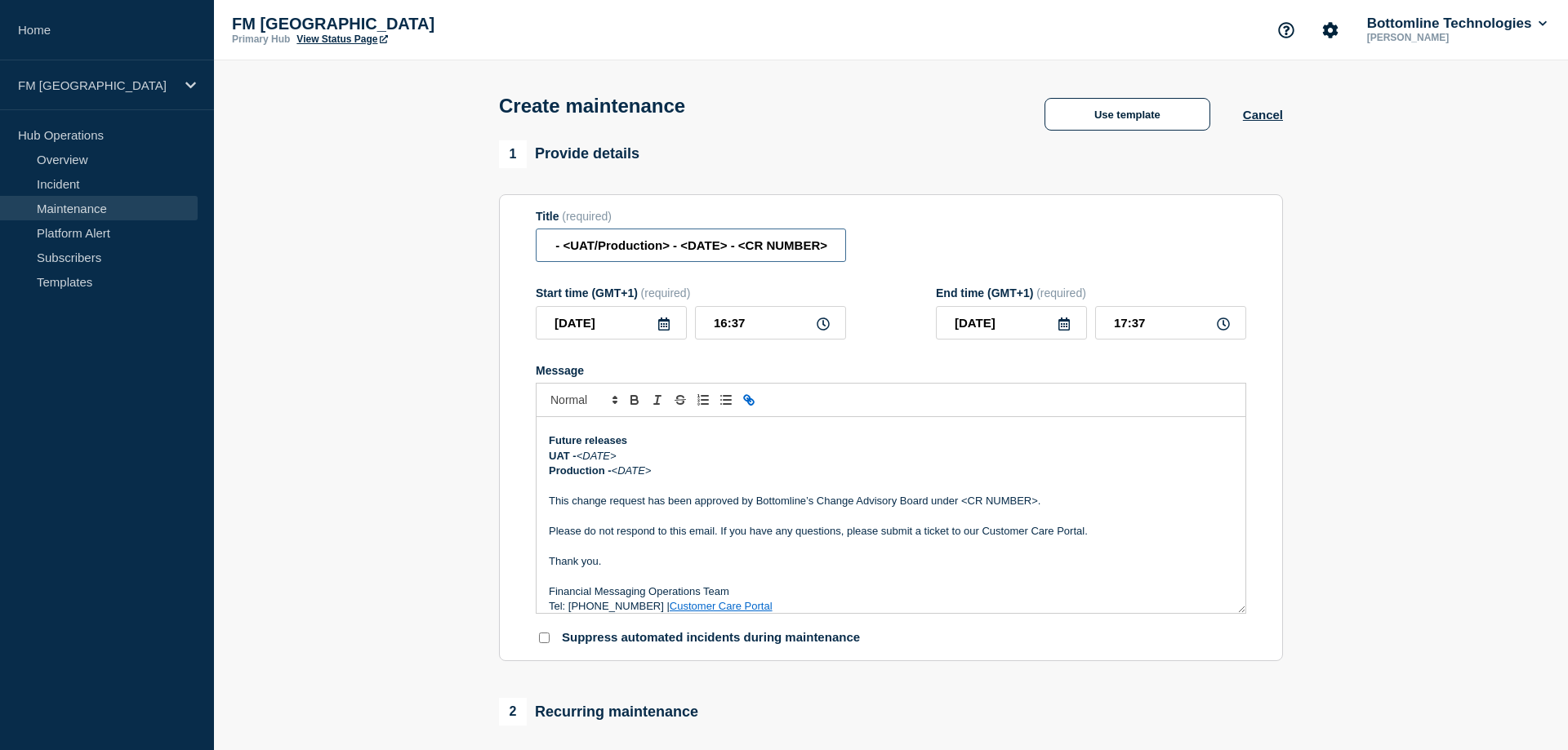
click at [596, 248] on input "<Change Summary> - <UAT/Production> - <DATE> - <CR NUMBER>" at bounding box center [691, 245] width 310 height 33
click at [667, 253] on input "<Change Summary> - Production> - <DATE> - <CR NUMBER>" at bounding box center [691, 245] width 310 height 33
drag, startPoint x: 590, startPoint y: 250, endPoint x: 448, endPoint y: 250, distance: 142.0
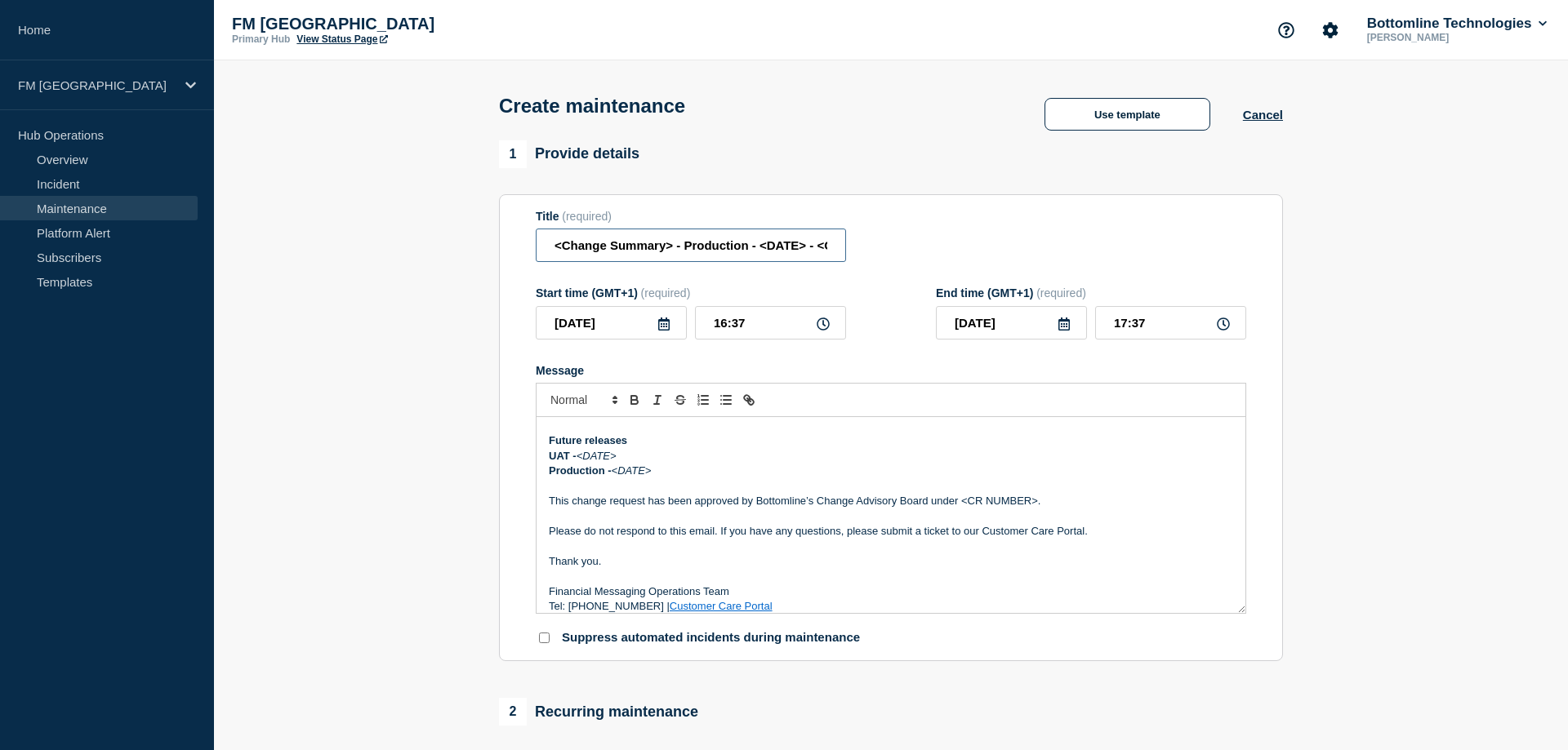
click at [536, 250] on input "<Change Summary> - Production - <DATE> - <CR NUMBER>" at bounding box center [691, 245] width 310 height 33
click at [573, 250] on input "<Change Summary> - Production - <DATE> - <CR NUMBER>" at bounding box center [691, 245] width 310 height 33
drag, startPoint x: 670, startPoint y: 254, endPoint x: 483, endPoint y: 254, distance: 187.0
click at [536, 254] on input "<Change Summary> - Production - <DATE> - <CR NUMBER>" at bounding box center [691, 245] width 310 height 33
click at [643, 262] on input "Activate DB ROCOVERY - Production - <DATE> - <CR NUMBER>" at bounding box center [691, 245] width 310 height 33
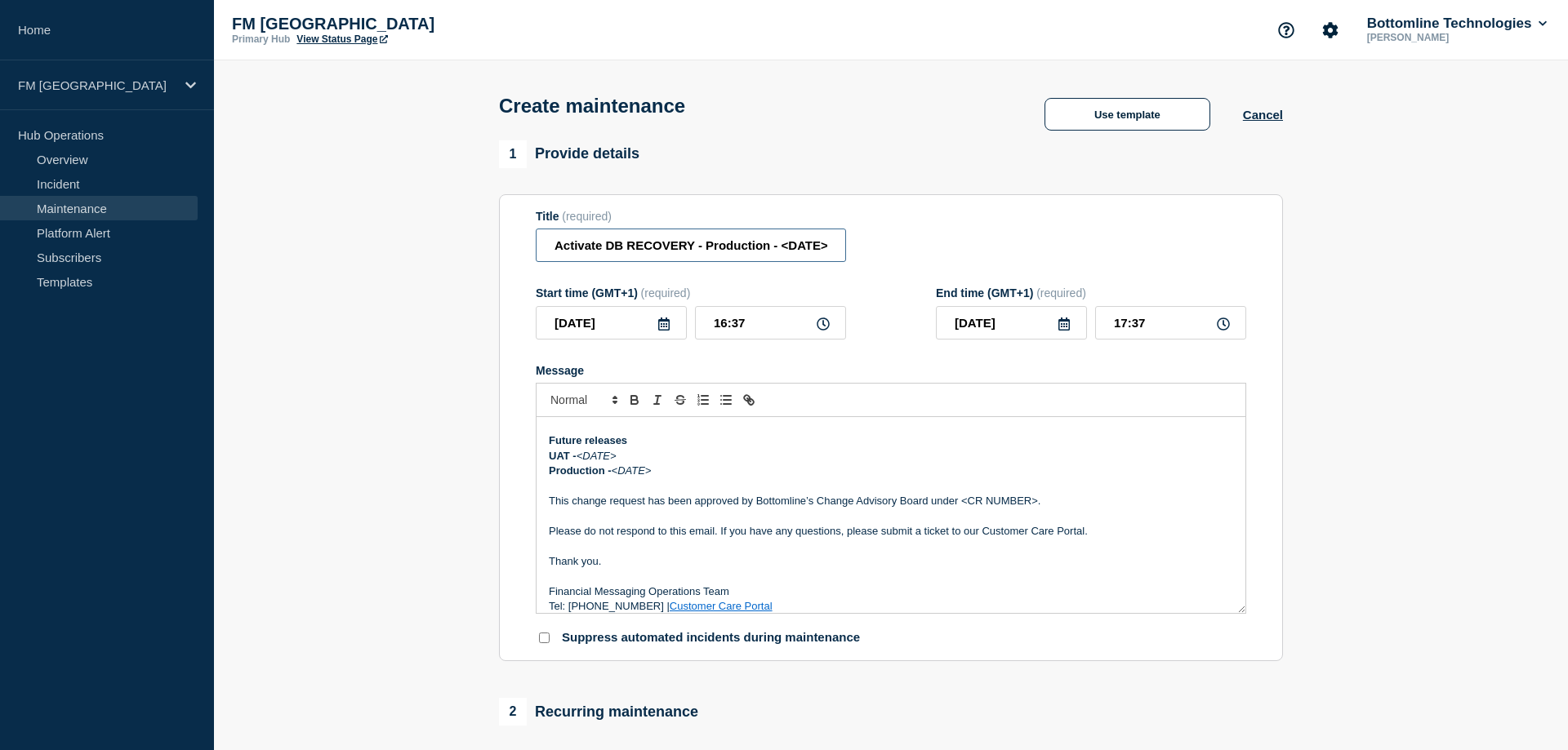
click at [783, 250] on input "Activate DB RECOVERY - Production - <DATE> - <CR NUMBER>" at bounding box center [691, 245] width 310 height 33
drag, startPoint x: 802, startPoint y: 255, endPoint x: 943, endPoint y: 250, distance: 141.1
click at [846, 250] on input "Activate DB RECOVERY - Production - [DATE] - <CR NUMBER>" at bounding box center [691, 245] width 310 height 33
click at [759, 251] on input "Activate DB RECOVERY - Production - [DATE] - <CR NUMBER>" at bounding box center [691, 245] width 310 height 33
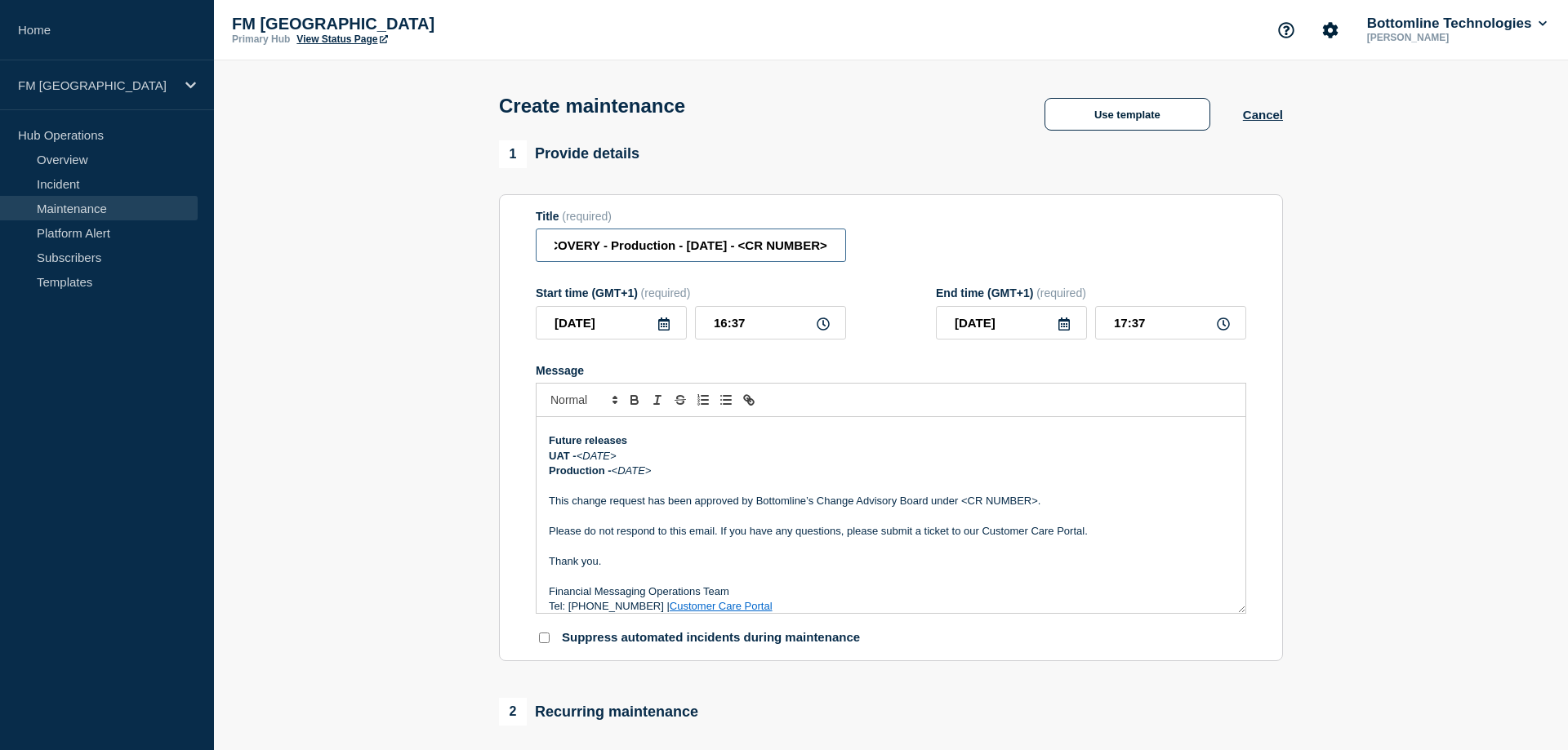
drag, startPoint x: 739, startPoint y: 253, endPoint x: 963, endPoint y: 250, distance: 224.0
click at [846, 250] on input "Activate DB RECOVERY - Production - 24/09/25 - <CR NUMBER>" at bounding box center [691, 245] width 310 height 33
paste input "WT-59608"
type input "Activate DB RECOVERY - Production - 24/09/25 - WT-59608"
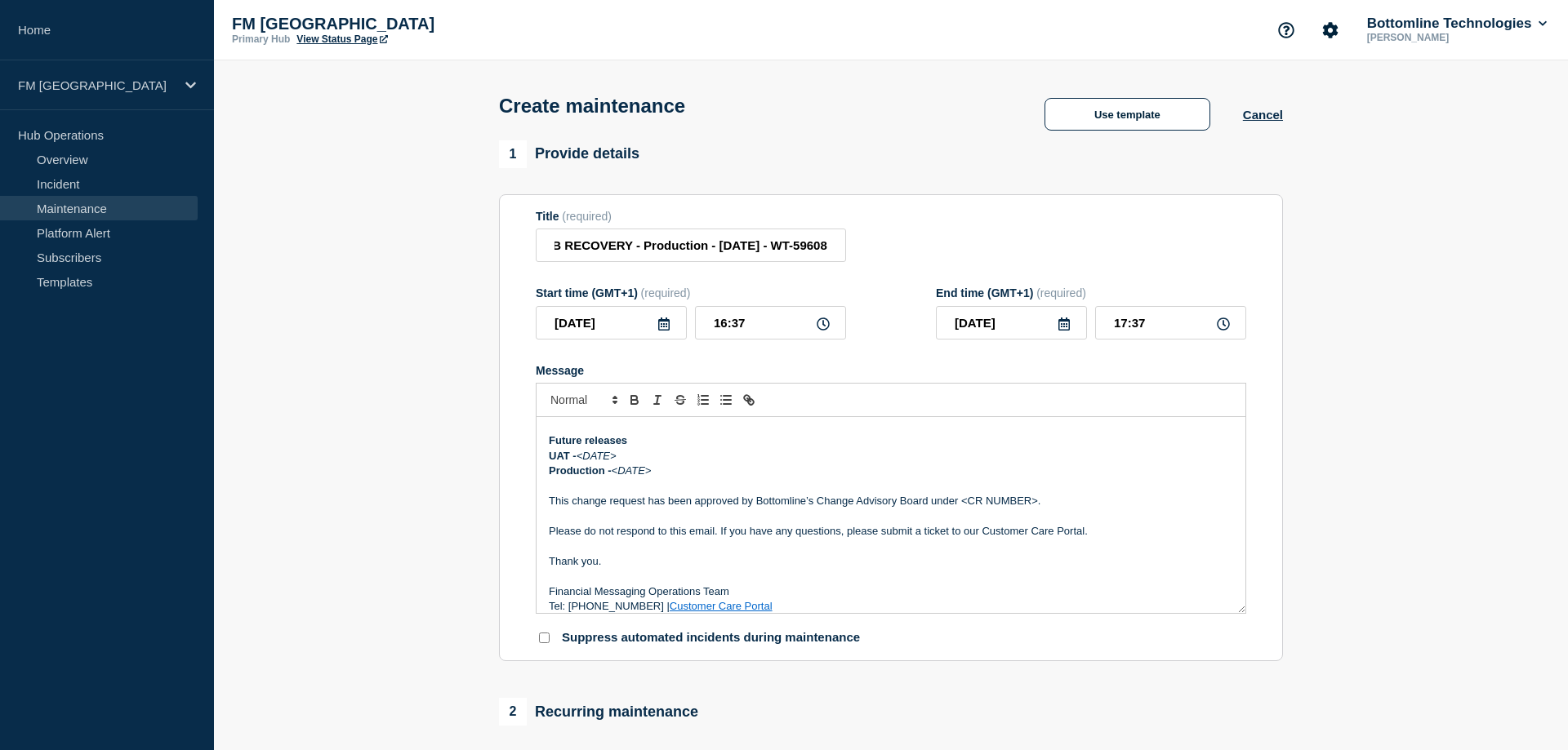
click at [667, 331] on icon at bounding box center [663, 323] width 13 height 13
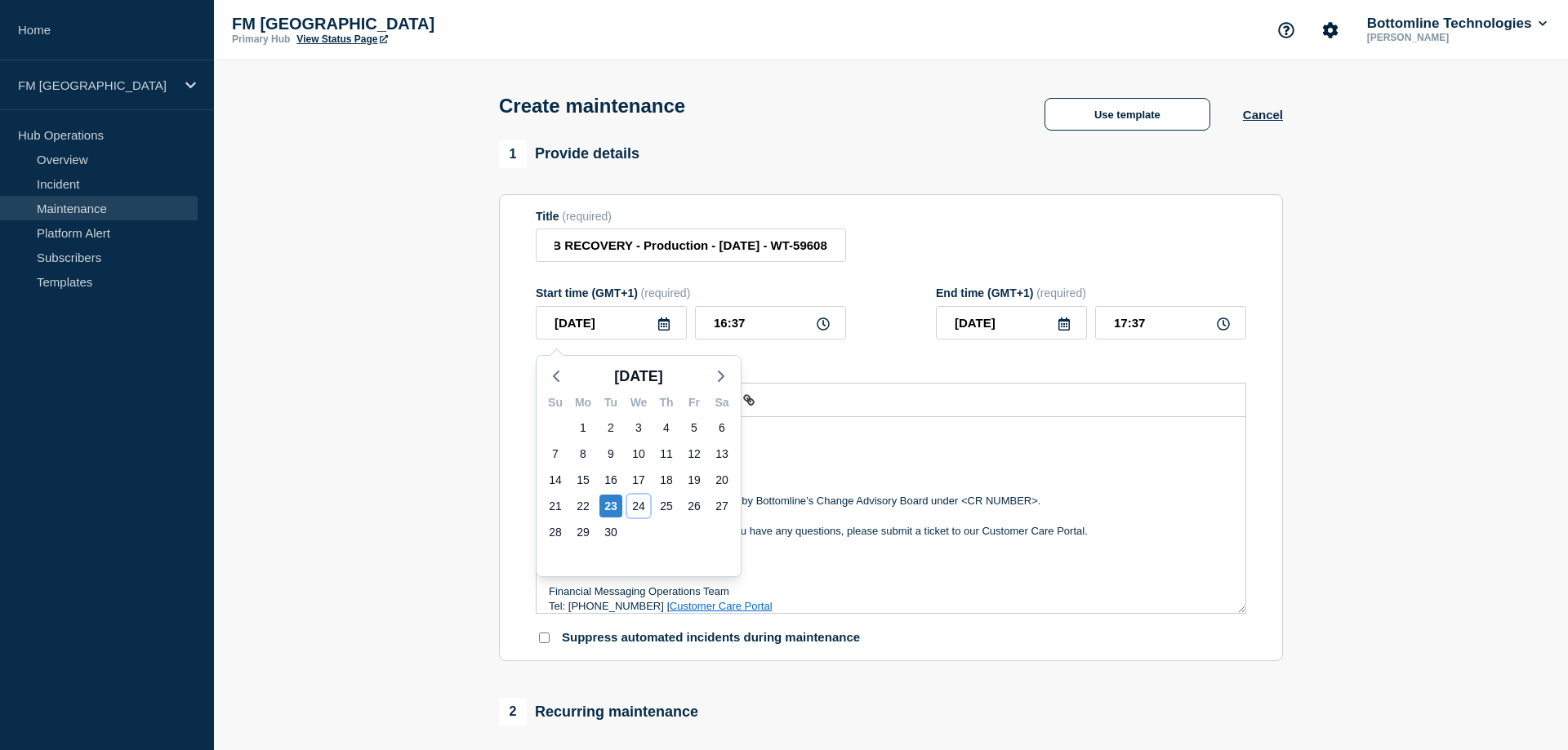
drag, startPoint x: 635, startPoint y: 509, endPoint x: 722, endPoint y: 405, distance: 135.6
click at [636, 509] on div "24" at bounding box center [638, 505] width 22 height 22
type input "[DATE]"
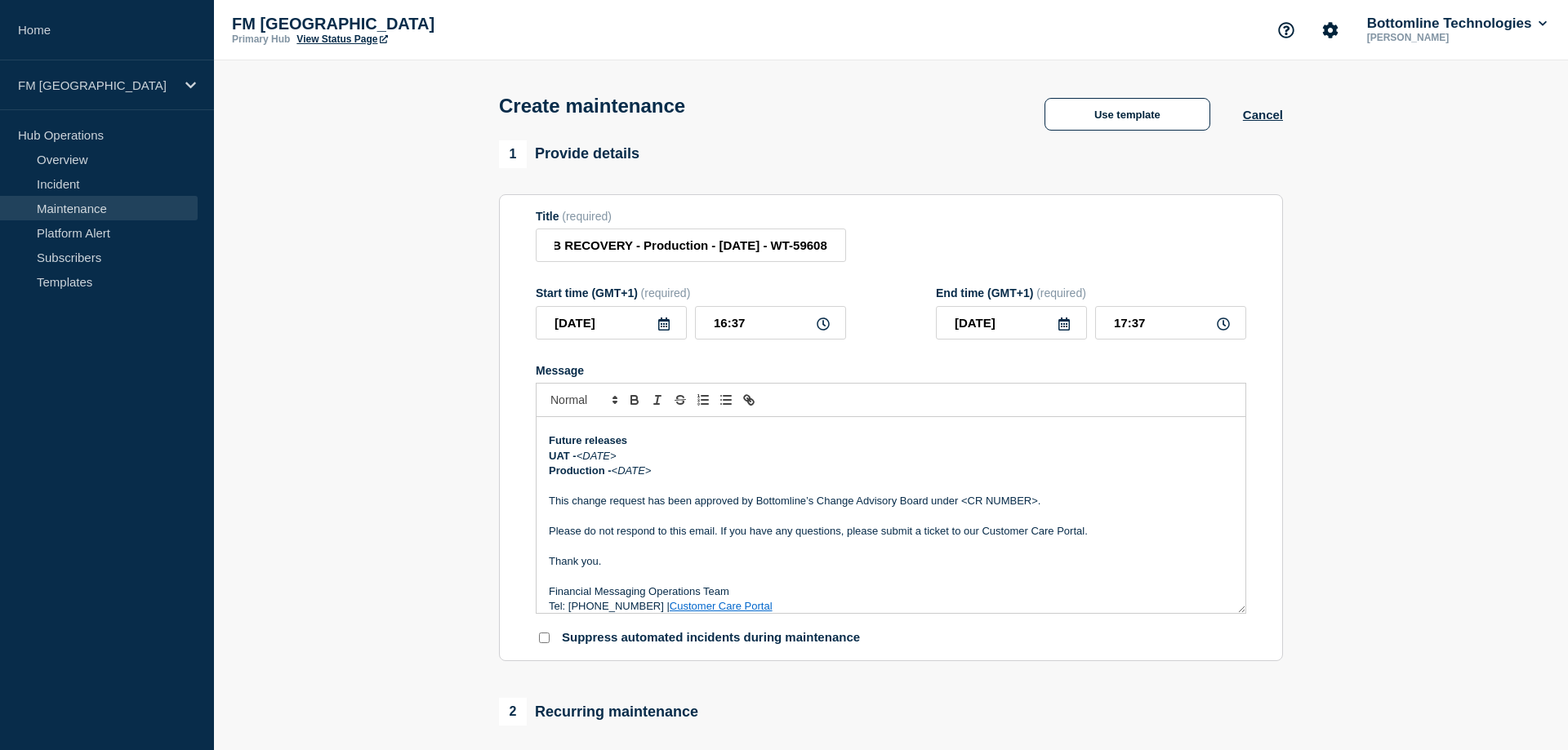
click at [826, 331] on icon at bounding box center [823, 323] width 13 height 13
drag, startPoint x: 767, startPoint y: 332, endPoint x: 688, endPoint y: 332, distance: 79.0
click at [695, 332] on input "16:37" at bounding box center [770, 323] width 151 height 33
type input "21:30"
type input "22:00"
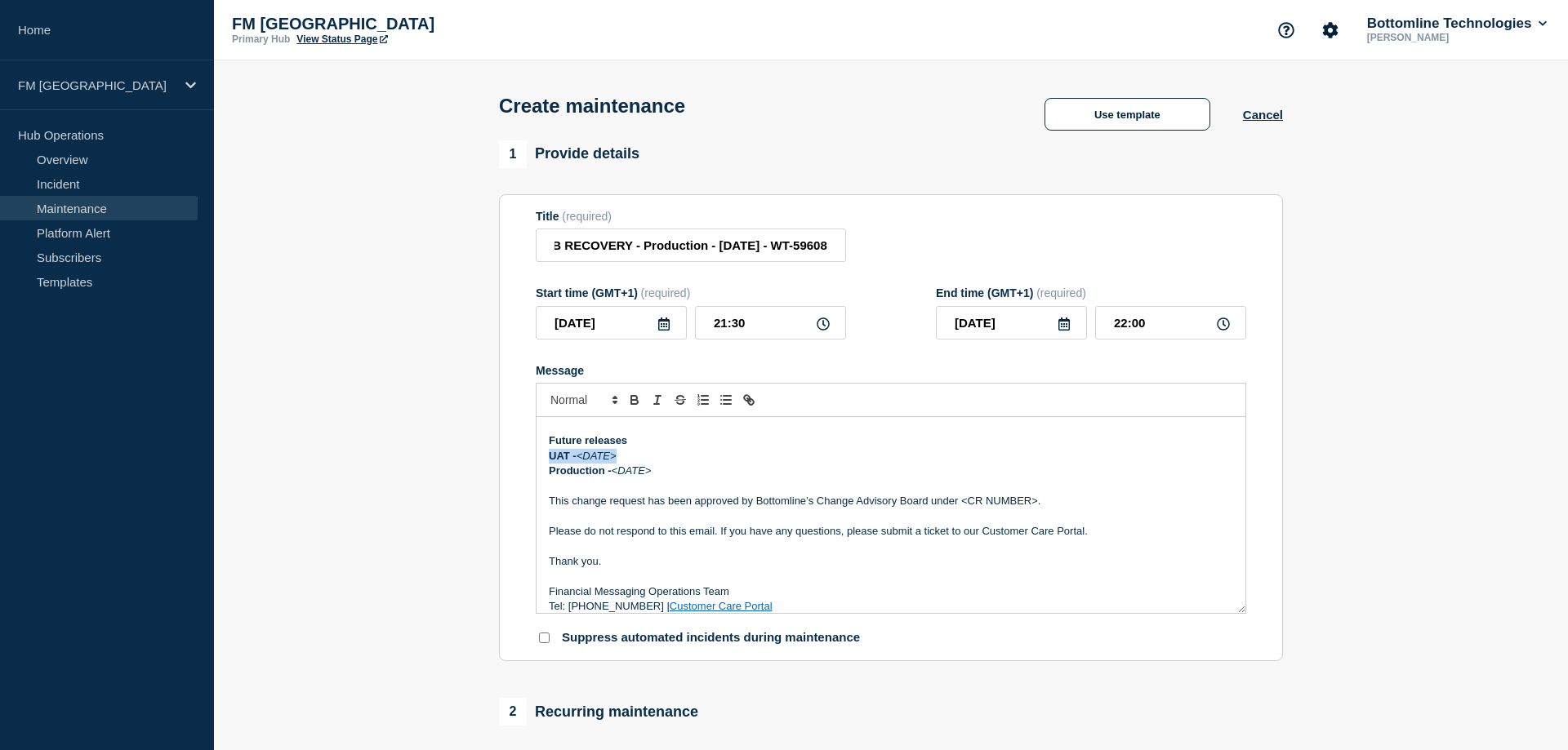
drag, startPoint x: 627, startPoint y: 463, endPoint x: 516, endPoint y: 468, distance: 111.1
click at [537, 468] on div "Maintenance Notification On DATE and TIME Bottomline will be <enter change summ…" at bounding box center [891, 515] width 708 height 196
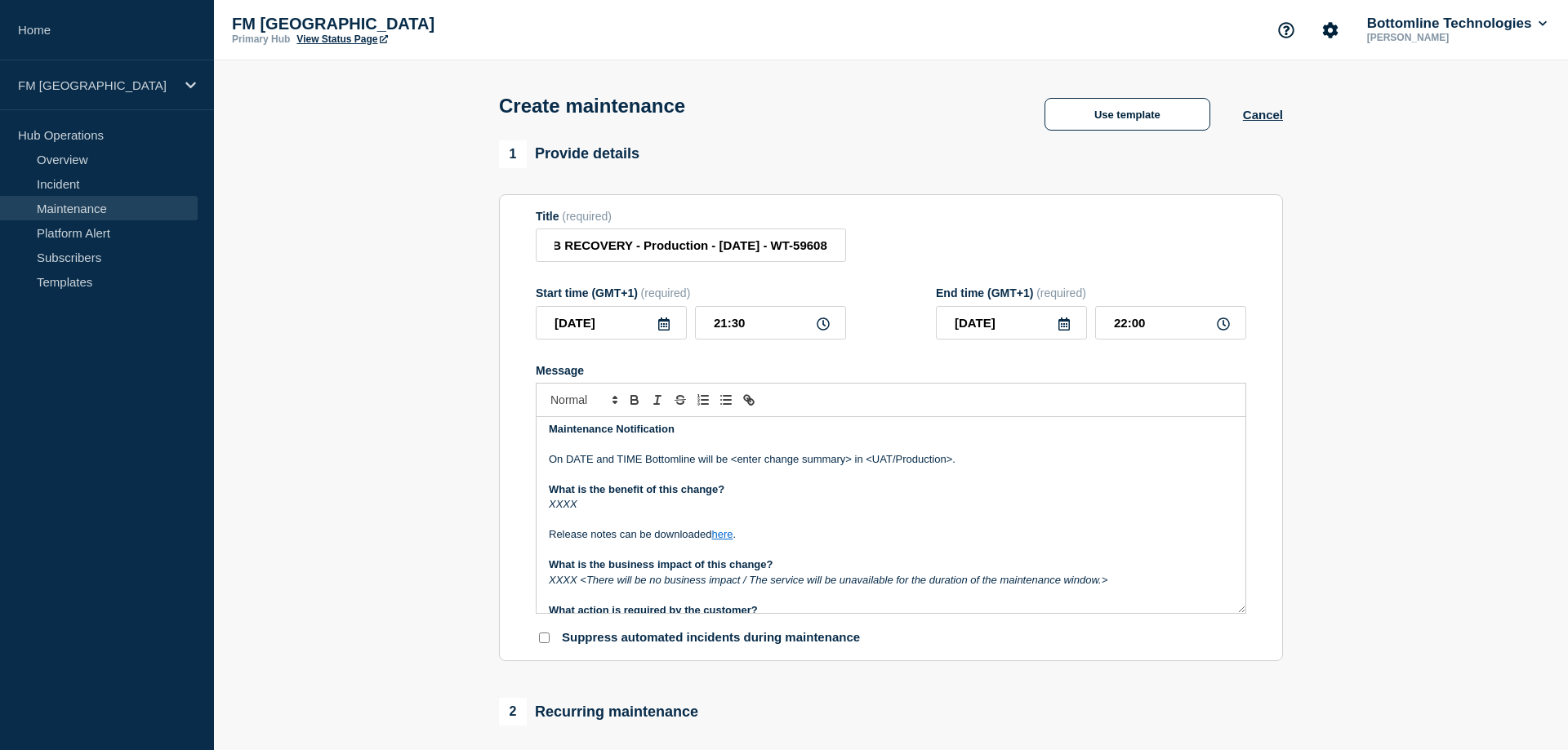
scroll to position [0, 0]
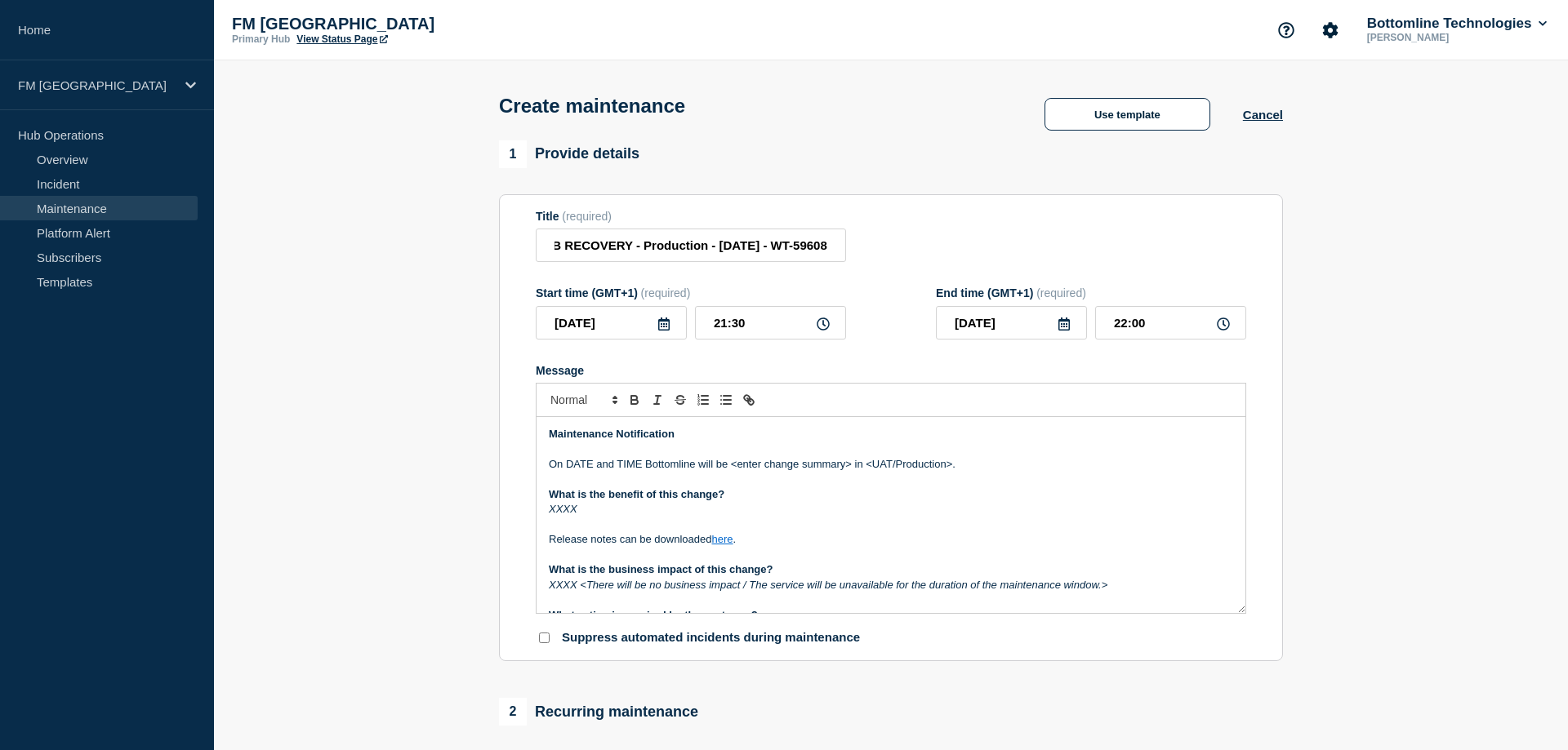
click at [590, 472] on p "On DATE and TIME Bottomline will be <enter change summary> in <UAT/Production>." at bounding box center [890, 464] width 684 height 15
click at [639, 470] on strong "Message" at bounding box center [637, 463] width 3 height 13
click at [752, 469] on p "On Wednesday 24th September and TIME Bottomline will be <enter change summary> …" at bounding box center [890, 464] width 684 height 15
drag, startPoint x: 1064, startPoint y: 473, endPoint x: 973, endPoint y: 473, distance: 91.0
click at [973, 472] on p "On Wednesday 24th September at 21:30 Bottomline will be <enter change summary> …" at bounding box center [890, 464] width 684 height 15
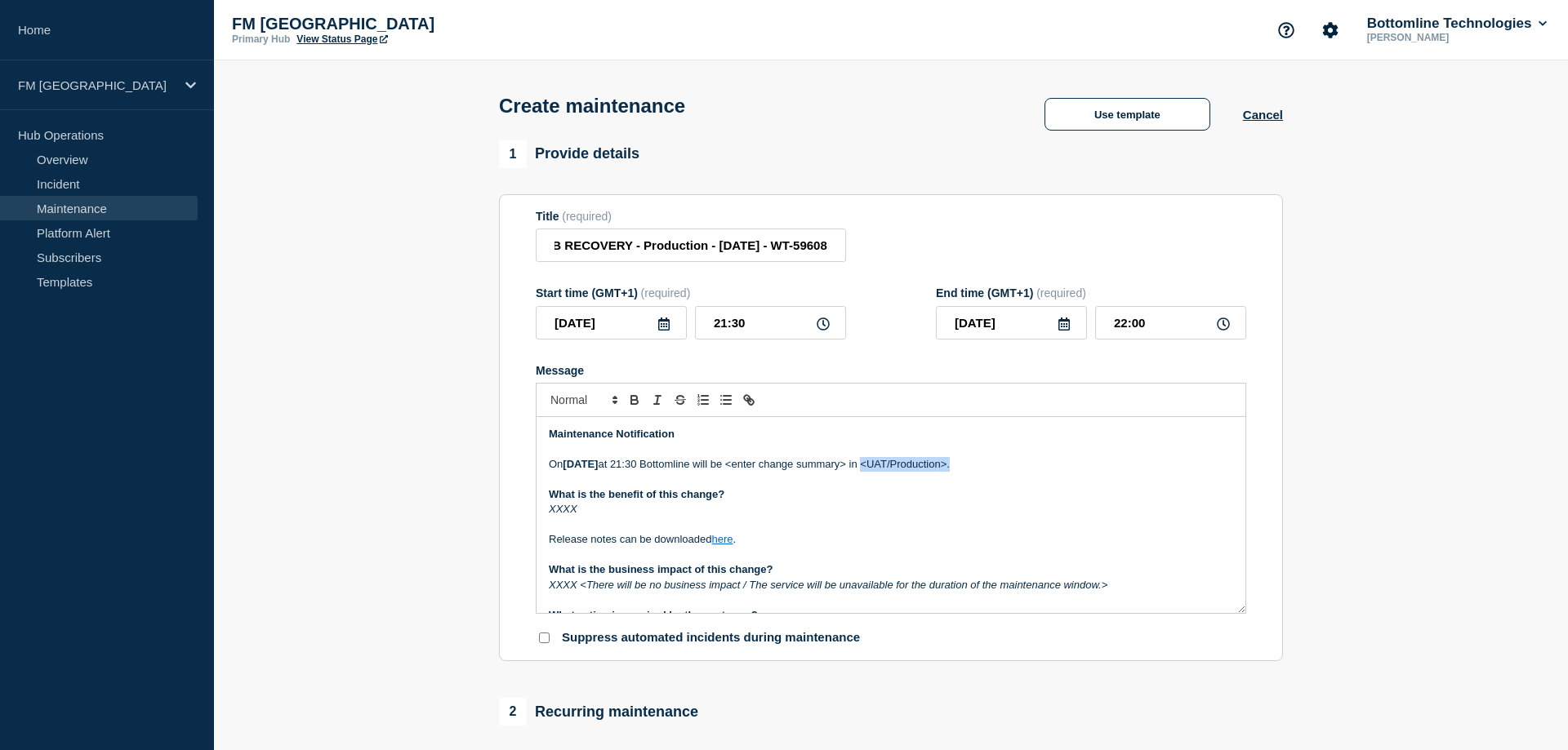
click at [994, 472] on p "On Wednesday 24th September at 21:30 Bottomline will be <enter change summary> …" at bounding box center [890, 464] width 684 height 15
click at [1021, 472] on p "On Wednesday 24th September at 21:30 Bottomline will be <enter change summary> …" at bounding box center [890, 464] width 684 height 15
drag, startPoint x: 955, startPoint y: 472, endPoint x: 836, endPoint y: 472, distance: 119.0
click at [836, 472] on p "On Wednesday 24th September at 21:30 Bottomline will be <enter change summary> …" at bounding box center [890, 464] width 684 height 15
click at [905, 472] on p "On Wednesday 24th September at 21:30 Bottomline will be activating DB_Recovery …" at bounding box center [890, 464] width 684 height 15
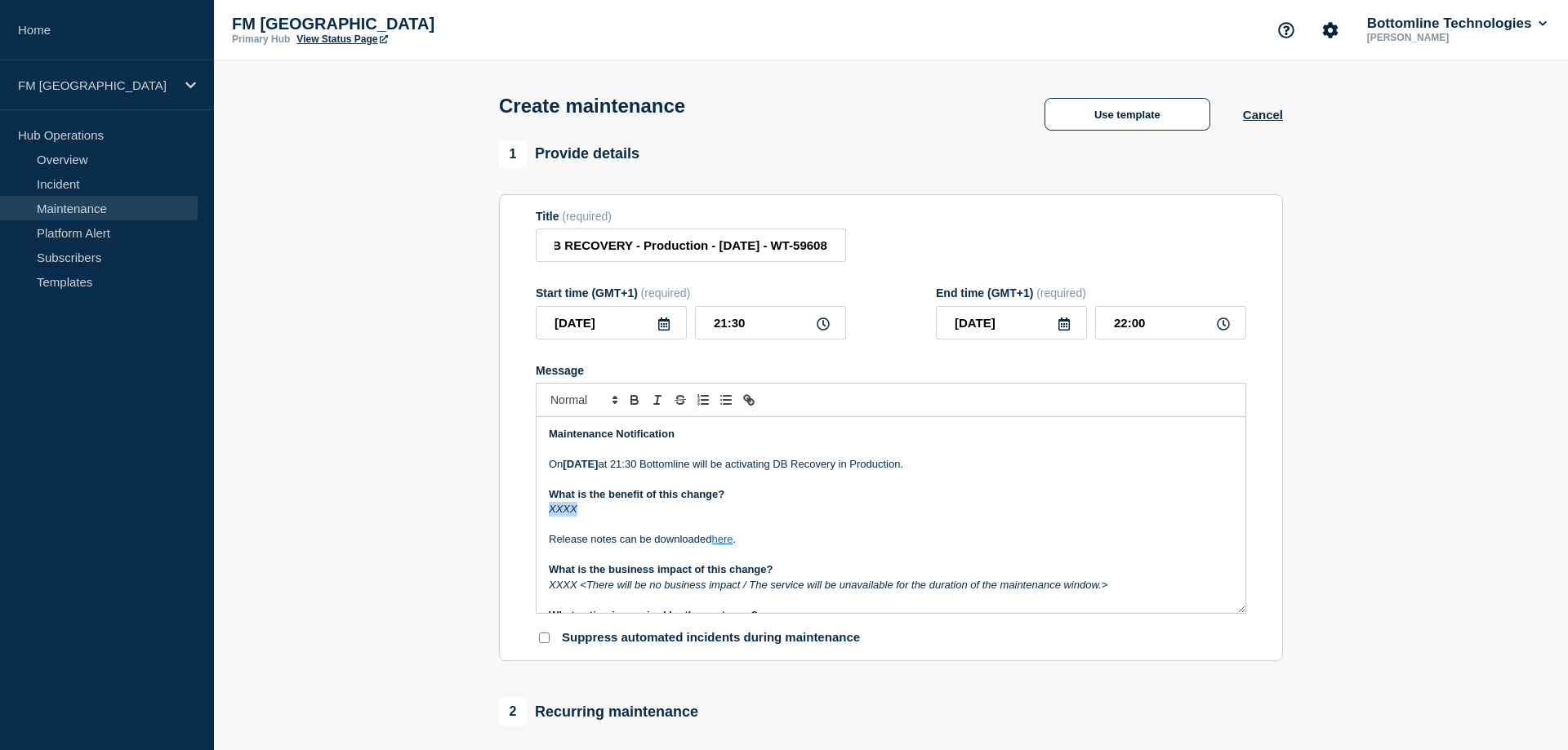
drag, startPoint x: 569, startPoint y: 520, endPoint x: 547, endPoint y: 520, distance: 22.0
click at [547, 520] on div "Maintenance Notification On Wednesday 24th September at 21:30 Bottomline will b…" at bounding box center [891, 515] width 708 height 196
drag, startPoint x: 745, startPoint y: 547, endPoint x: 527, endPoint y: 550, distance: 218.0
click at [537, 550] on div "Maintenance Notification On Wednesday 24th September at 21:30 Bottomline will b…" at bounding box center [891, 515] width 708 height 196
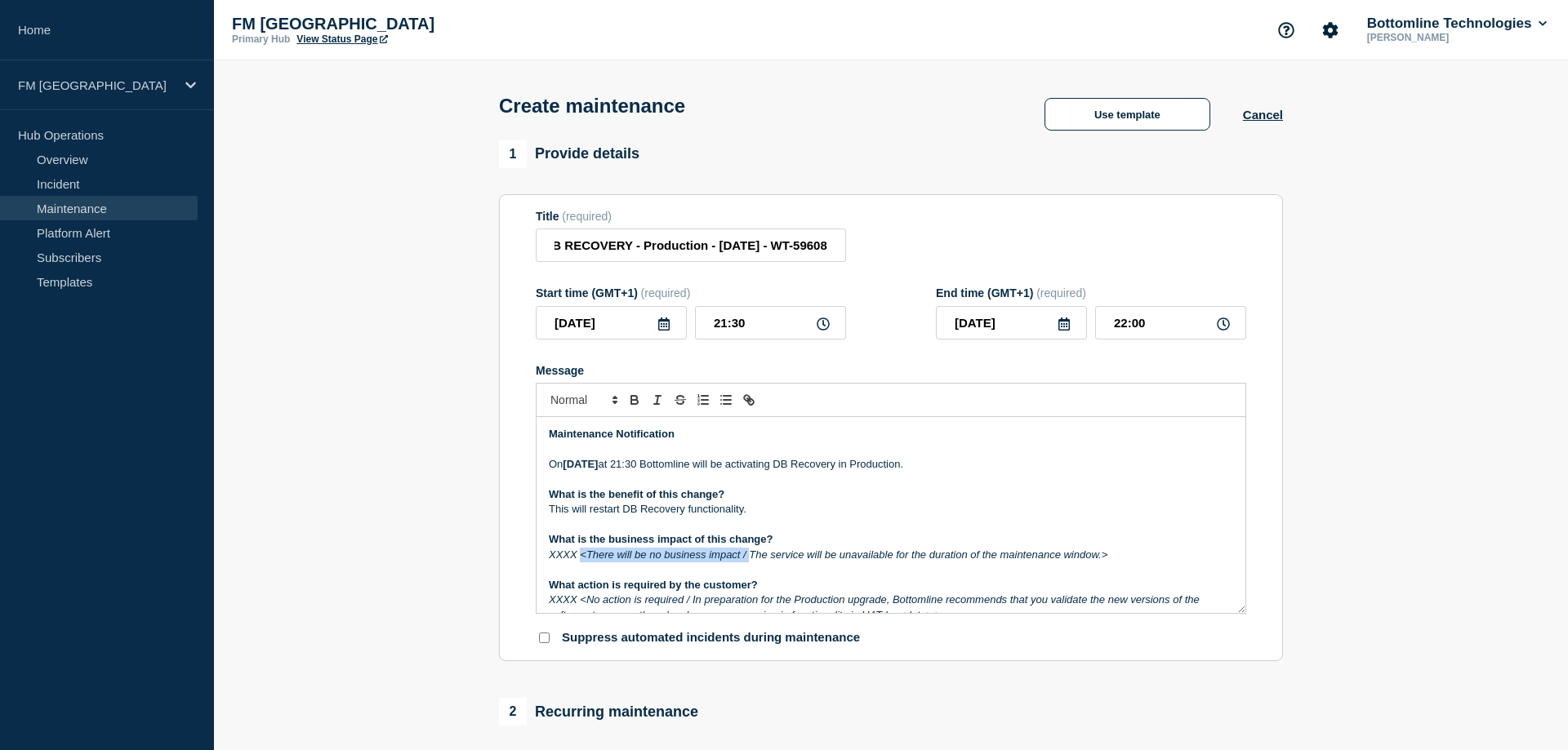
drag, startPoint x: 748, startPoint y: 564, endPoint x: 582, endPoint y: 564, distance: 166.0
click at [582, 561] on em "XXXX <There will be no business impact / The service will be unavailable for th…" at bounding box center [827, 554] width 558 height 13
click at [935, 561] on em "XXXX The service will be unavailable for the duration of the maintenance window…" at bounding box center [743, 554] width 389 height 13
click at [583, 561] on em "XXXX The service will be unavailable for the duration of the maintenance window." at bounding box center [740, 554] width 383 height 13
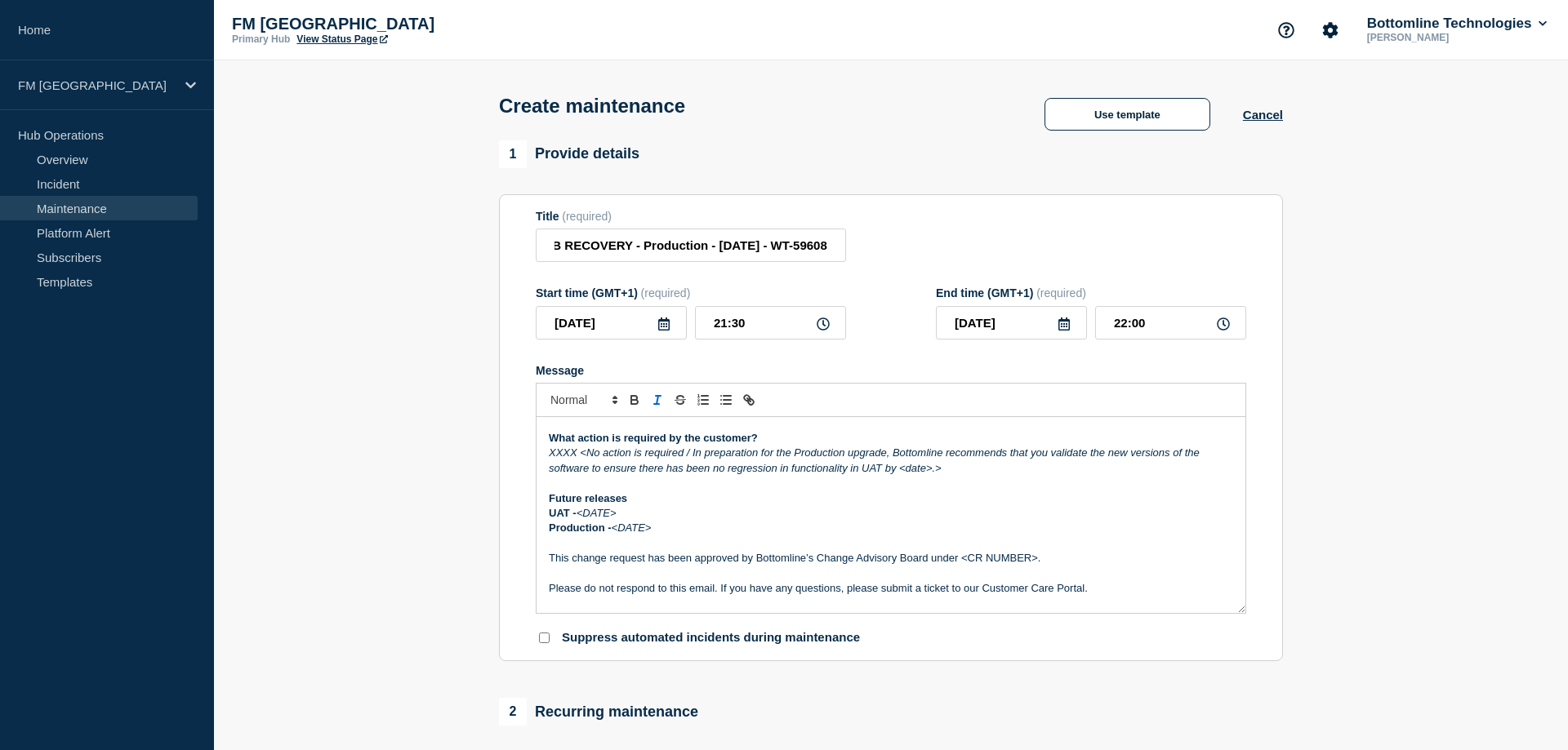
scroll to position [73, 0]
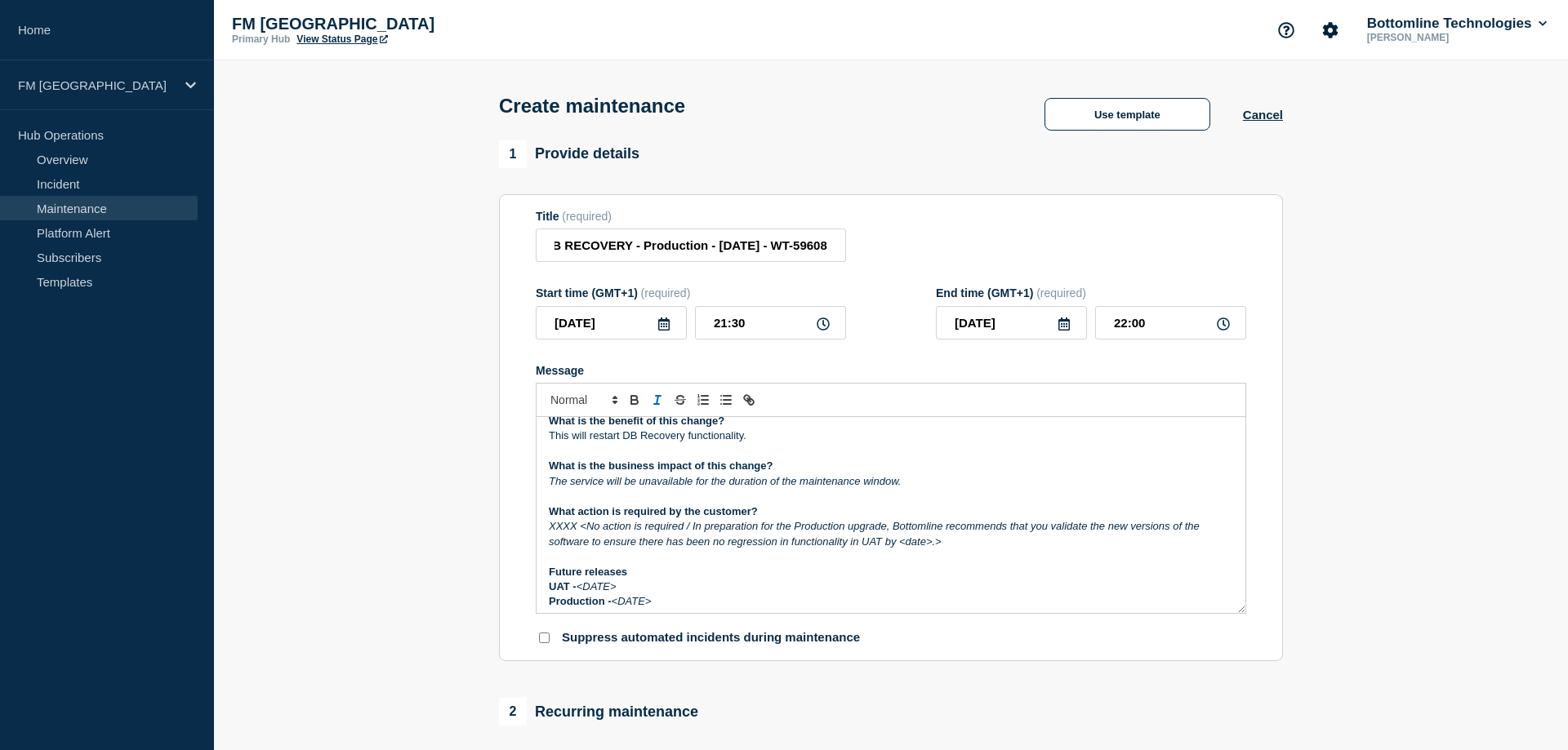
click at [909, 489] on p "The service will be unavailable for the duration of the maintenance window." at bounding box center [890, 481] width 684 height 15
click at [906, 489] on p "The service will be unavailable for the duration of the maintenance window." at bounding box center [890, 481] width 684 height 15
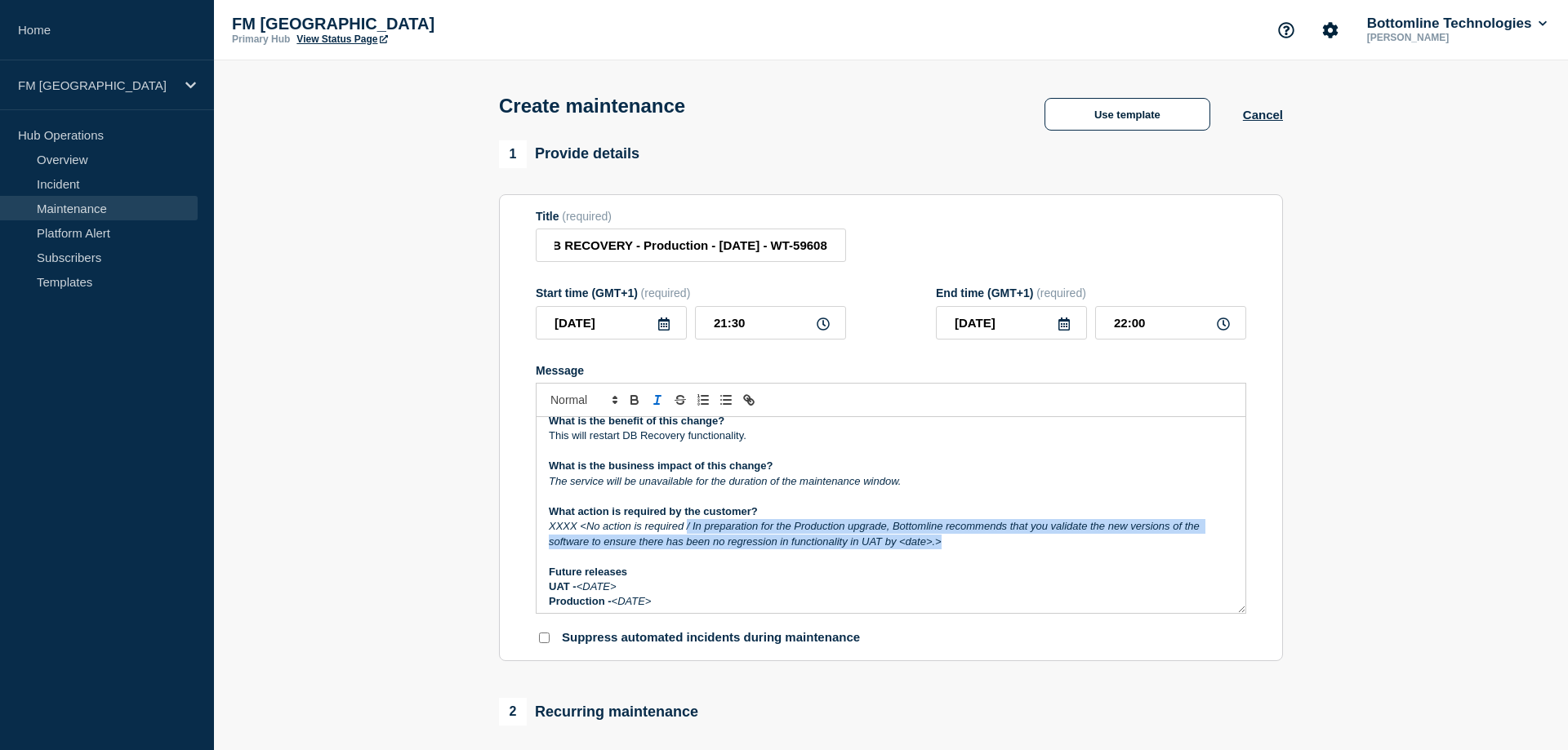
drag, startPoint x: 941, startPoint y: 550, endPoint x: 697, endPoint y: 542, distance: 244.1
click at [686, 535] on em "XXXX <No action is required / In preparation for the Production upgrade, Bottom…" at bounding box center [874, 533] width 653 height 27
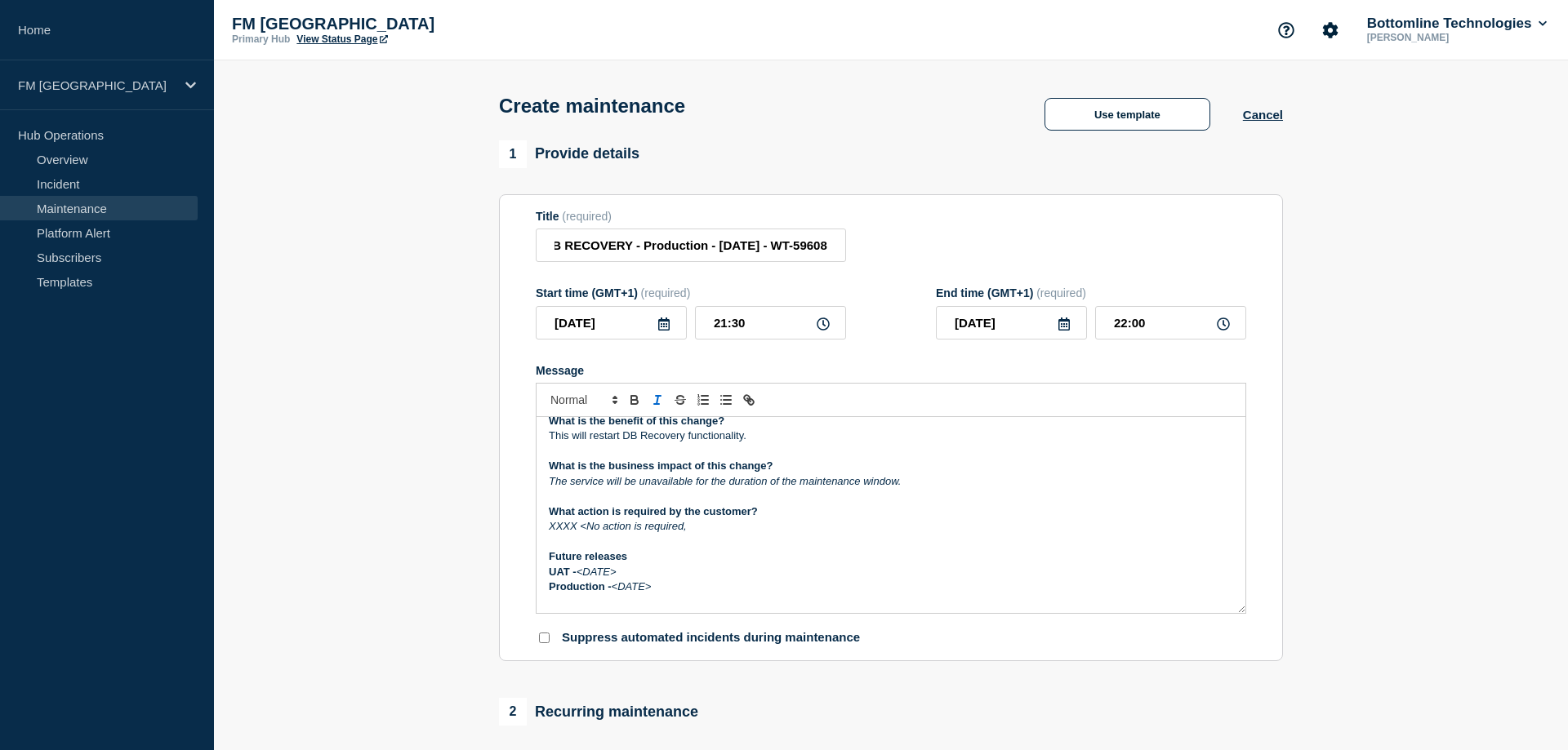
click at [583, 533] on em "XXXX <No action is required," at bounding box center [617, 526] width 138 height 13
click at [665, 533] on p "No action is required," at bounding box center [890, 526] width 684 height 15
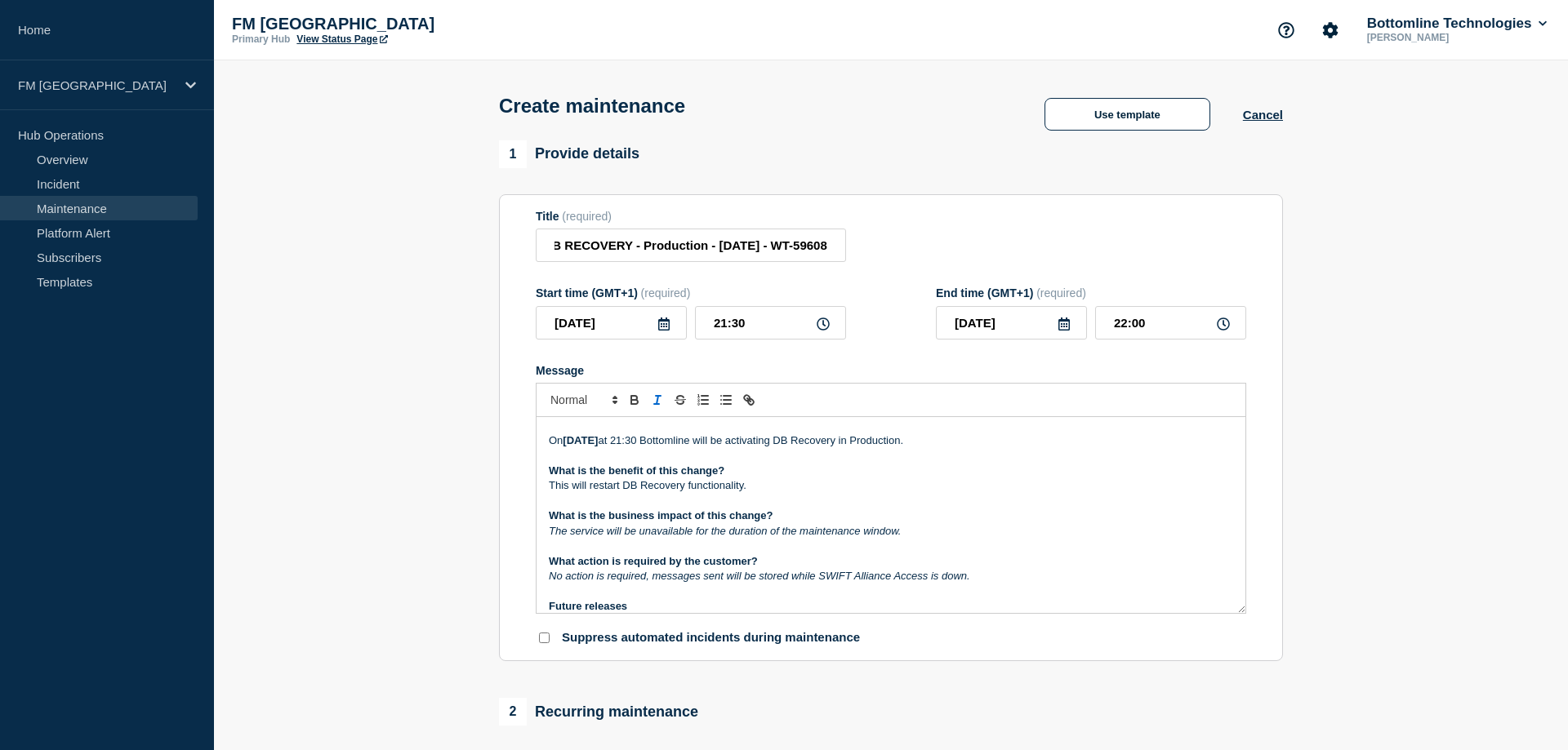
scroll to position [0, 0]
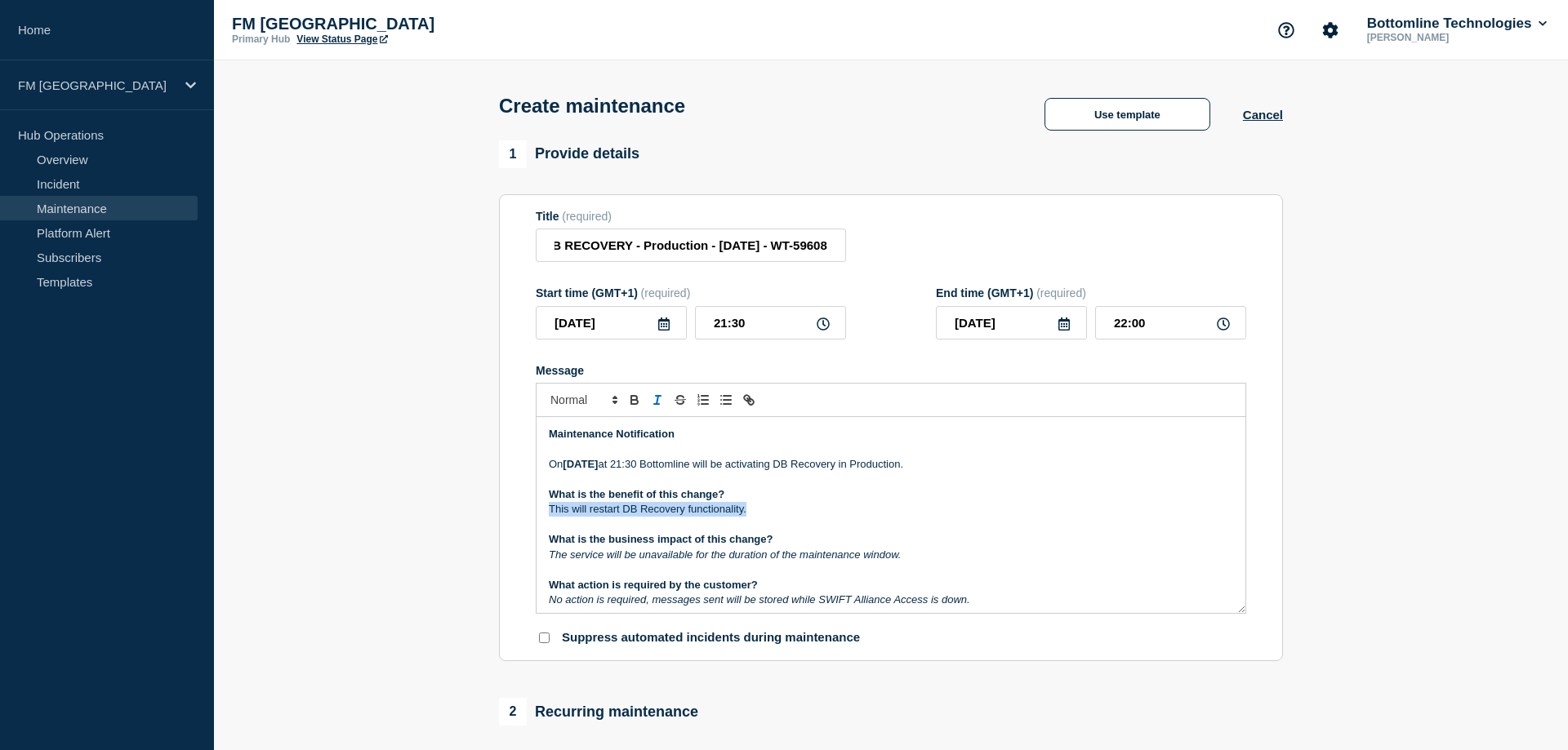
drag, startPoint x: 765, startPoint y: 517, endPoint x: 546, endPoint y: 519, distance: 219.0
click at [546, 519] on div "Maintenance Notification On Wednesday 24th September at 21:30 Bottomline will b…" at bounding box center [891, 515] width 708 height 196
click at [843, 512] on p "This will restart DB Recovery functionality." at bounding box center [890, 509] width 684 height 15
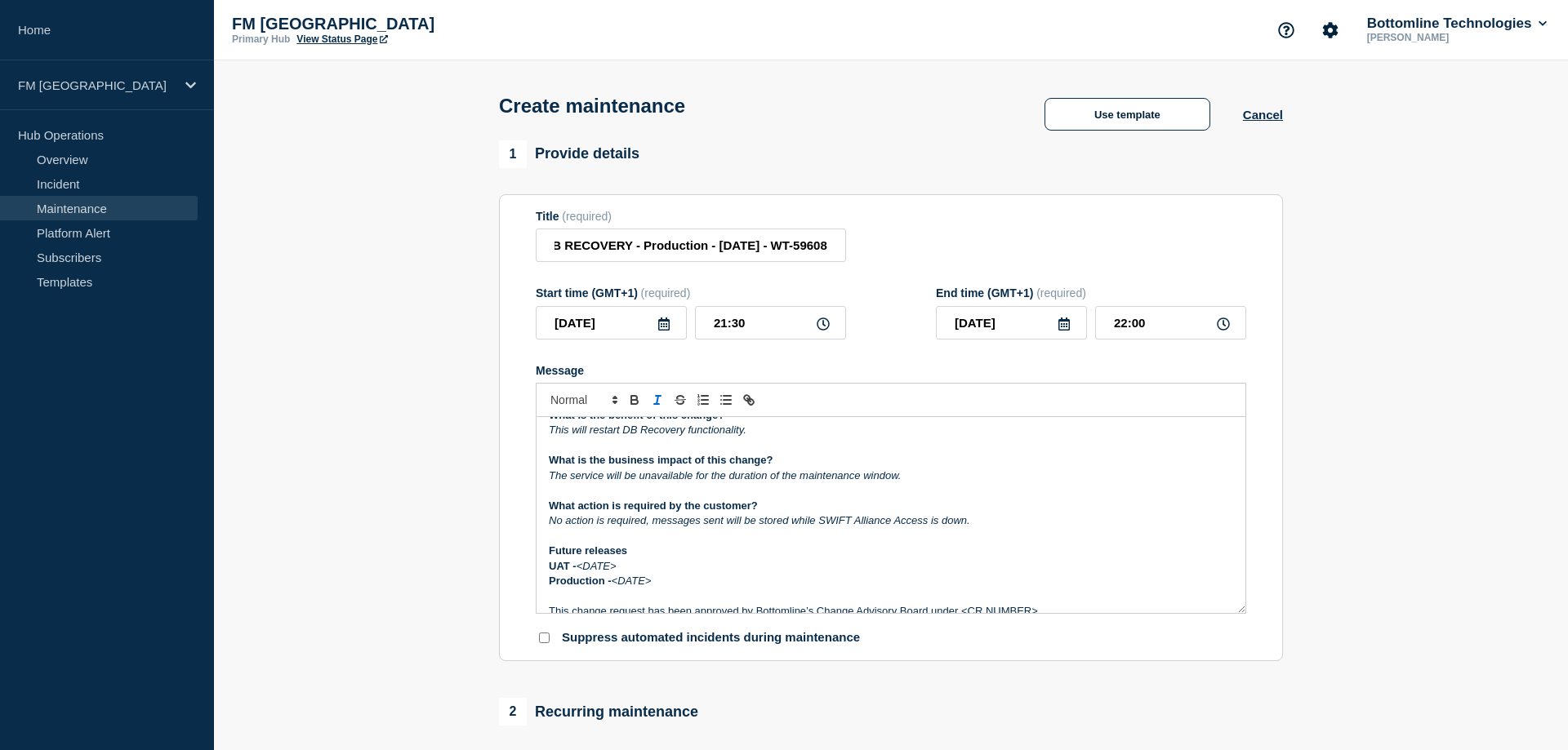
scroll to position [201, 0]
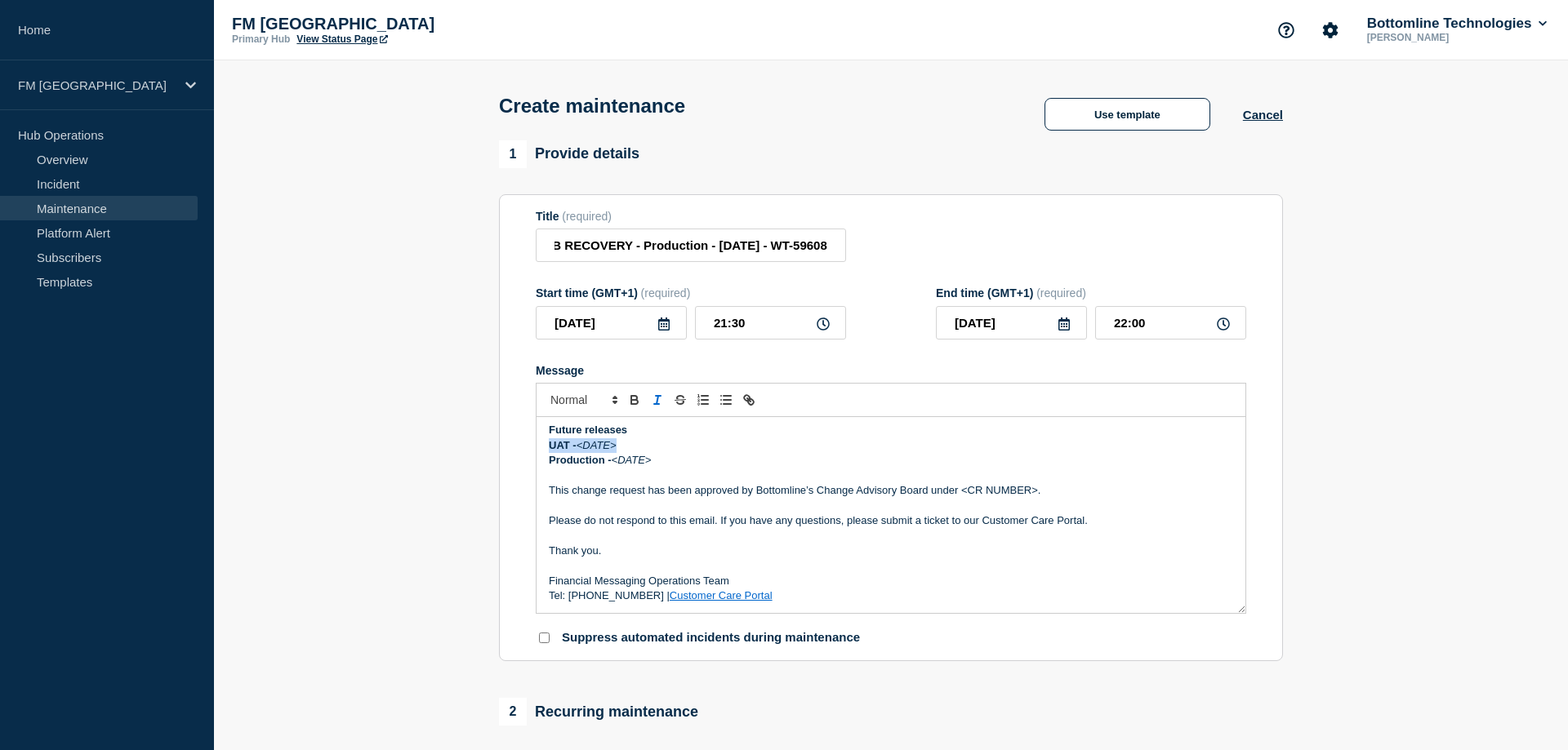
drag, startPoint x: 623, startPoint y: 451, endPoint x: 515, endPoint y: 457, distance: 108.2
click at [537, 457] on div "Maintenance Notification On Wednesday 24th September at 21:30 Bottomline will b…" at bounding box center [891, 515] width 708 height 196
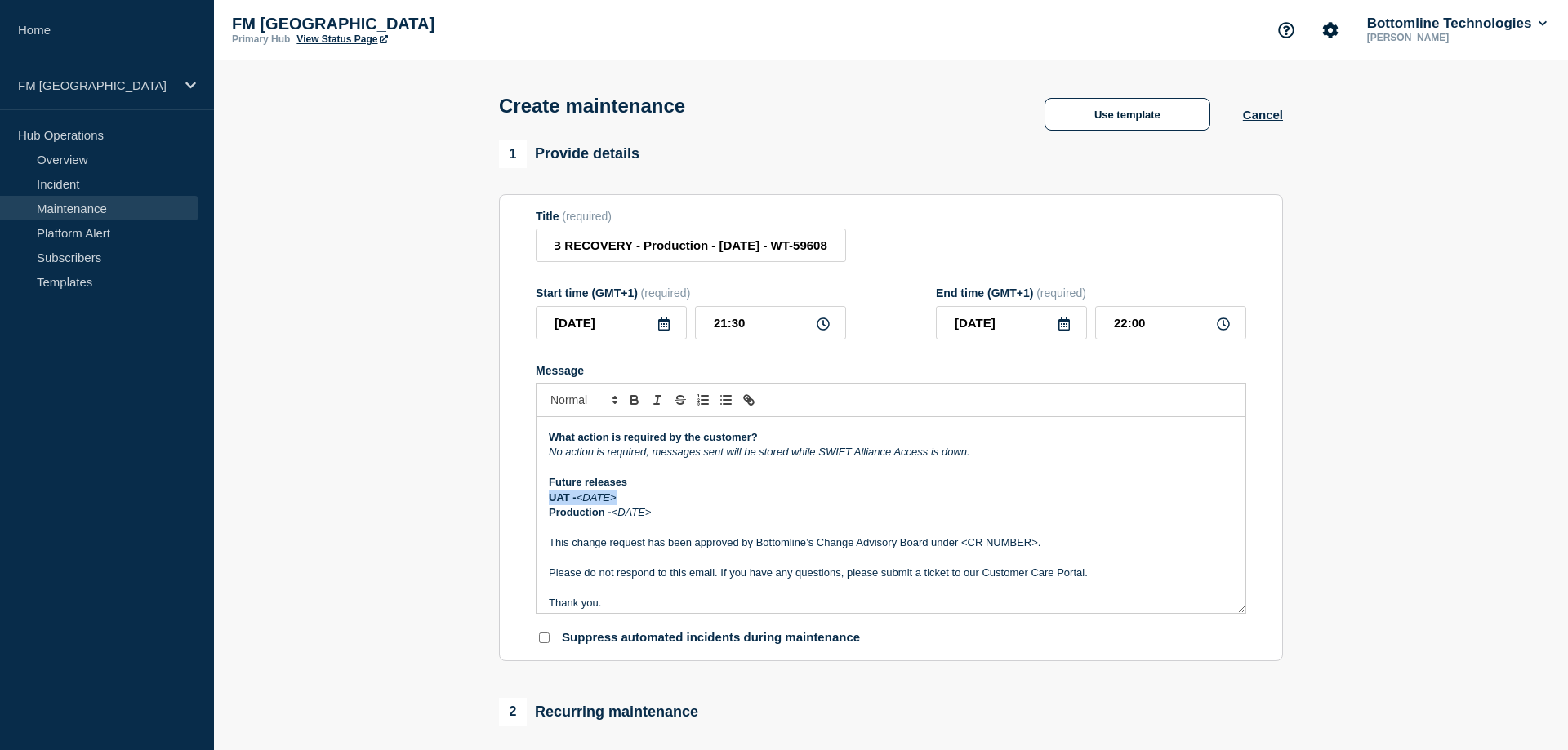
scroll to position [128, 0]
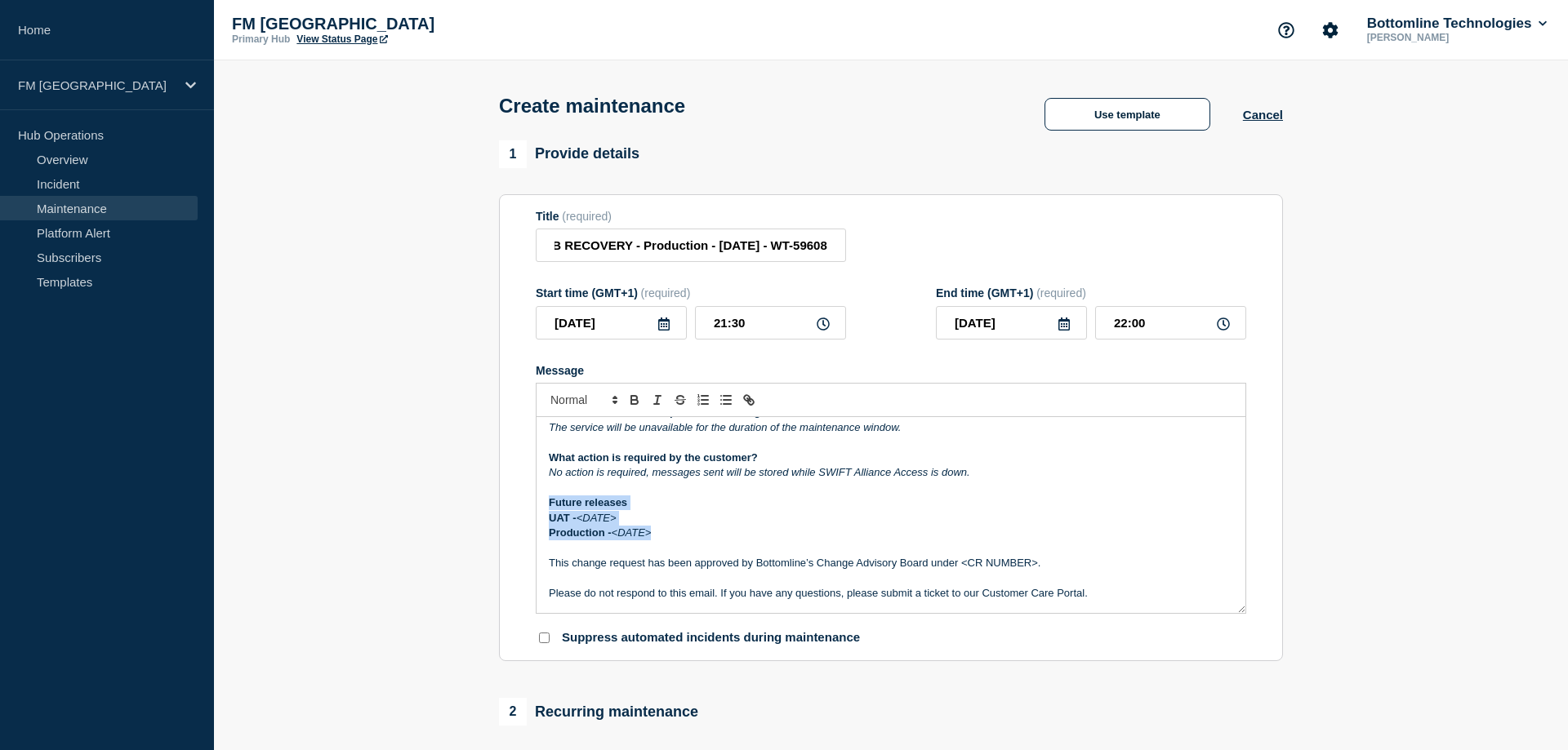
drag, startPoint x: 630, startPoint y: 541, endPoint x: 529, endPoint y: 512, distance: 105.1
click at [537, 512] on div "Maintenance Notification On Wednesday 24th September at 21:30 Bottomline will b…" at bounding box center [891, 515] width 708 height 196
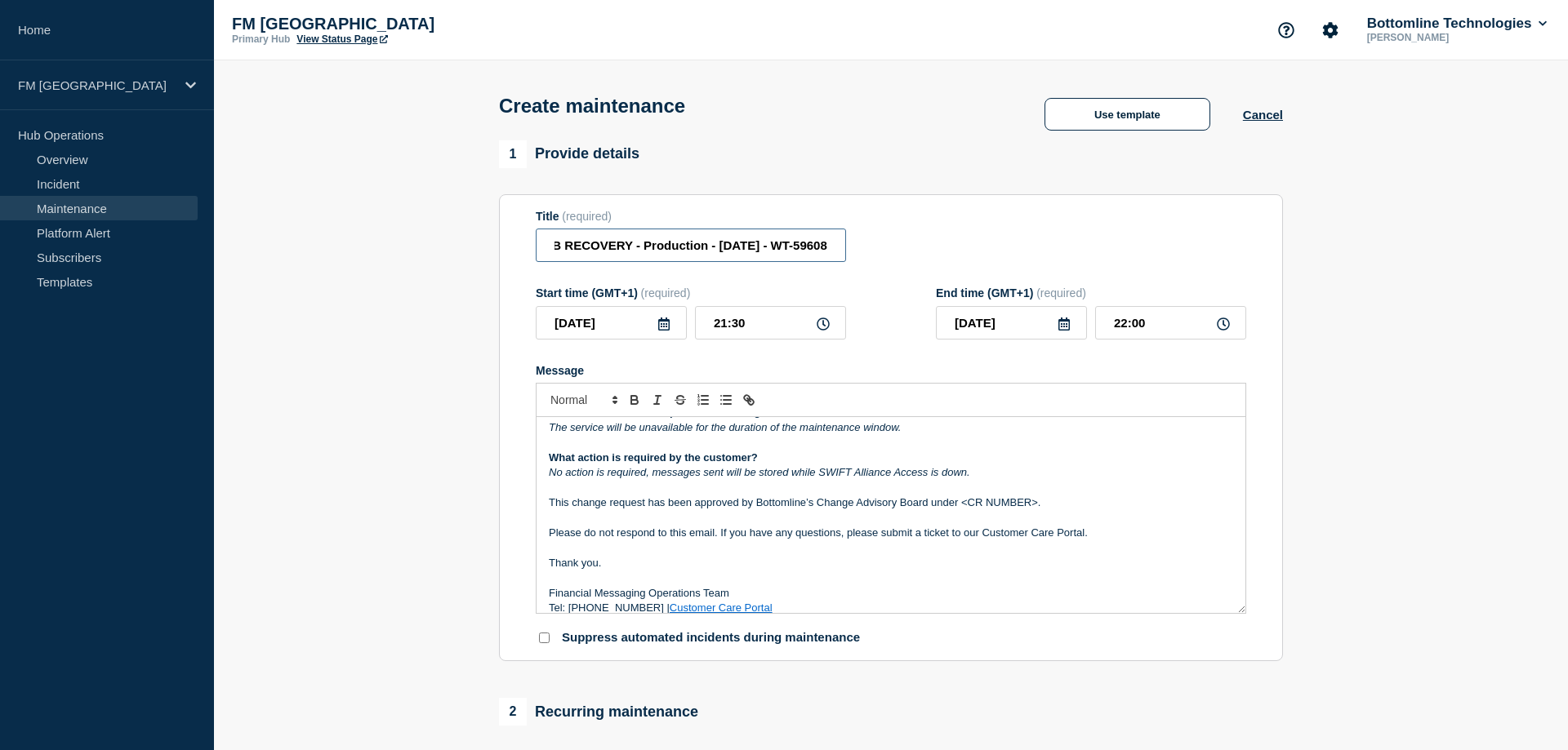
drag, startPoint x: 827, startPoint y: 250, endPoint x: 773, endPoint y: 251, distance: 54.0
click at [773, 251] on input "Activate DB RECOVERY - Production - 24/09/25 - WT-59608" at bounding box center [691, 245] width 310 height 33
drag, startPoint x: 1043, startPoint y: 512, endPoint x: 960, endPoint y: 512, distance: 83.0
click at [960, 510] on p "This change request has been approved by Bottomline’s Change Advisory Board und…" at bounding box center [890, 502] width 684 height 15
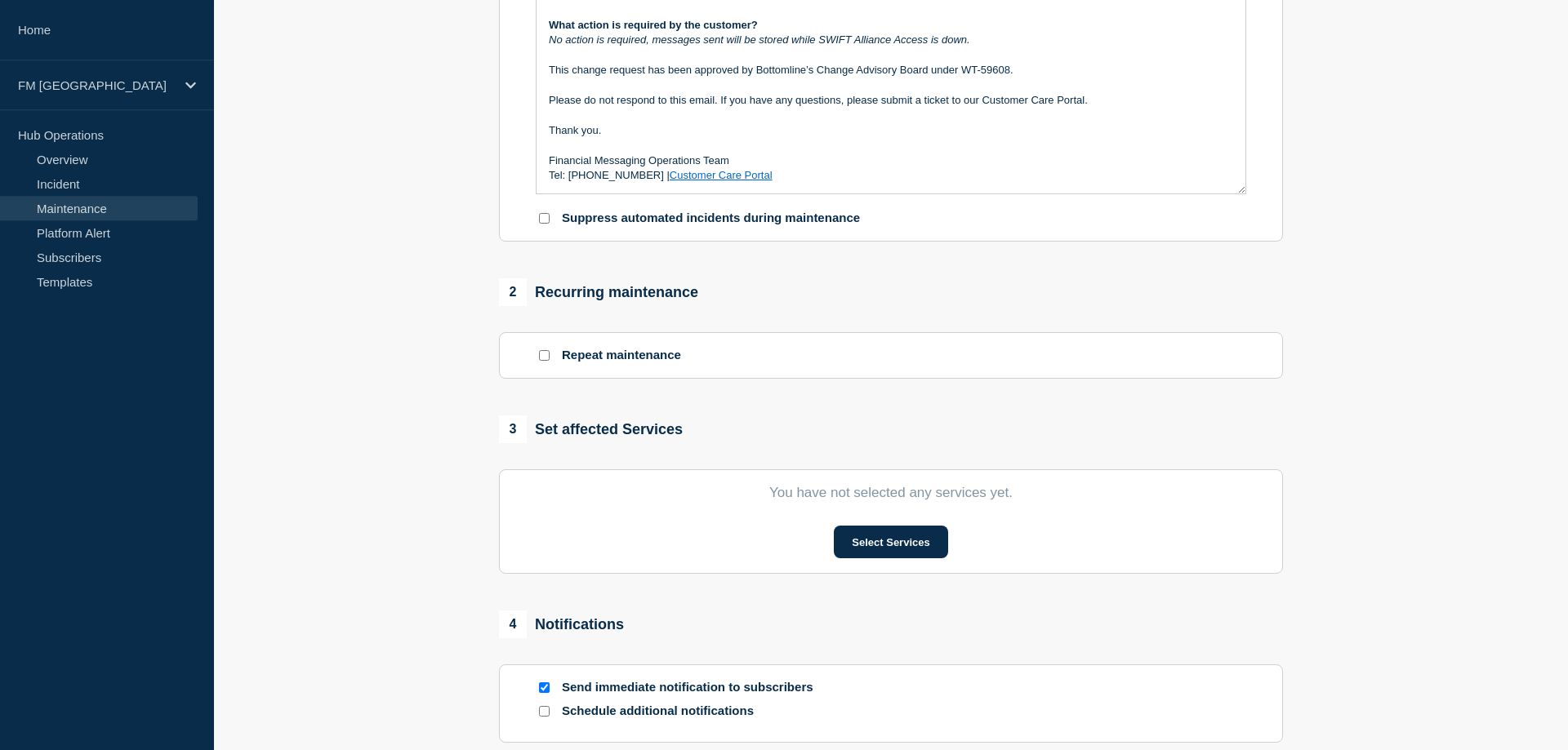
scroll to position [582, 0]
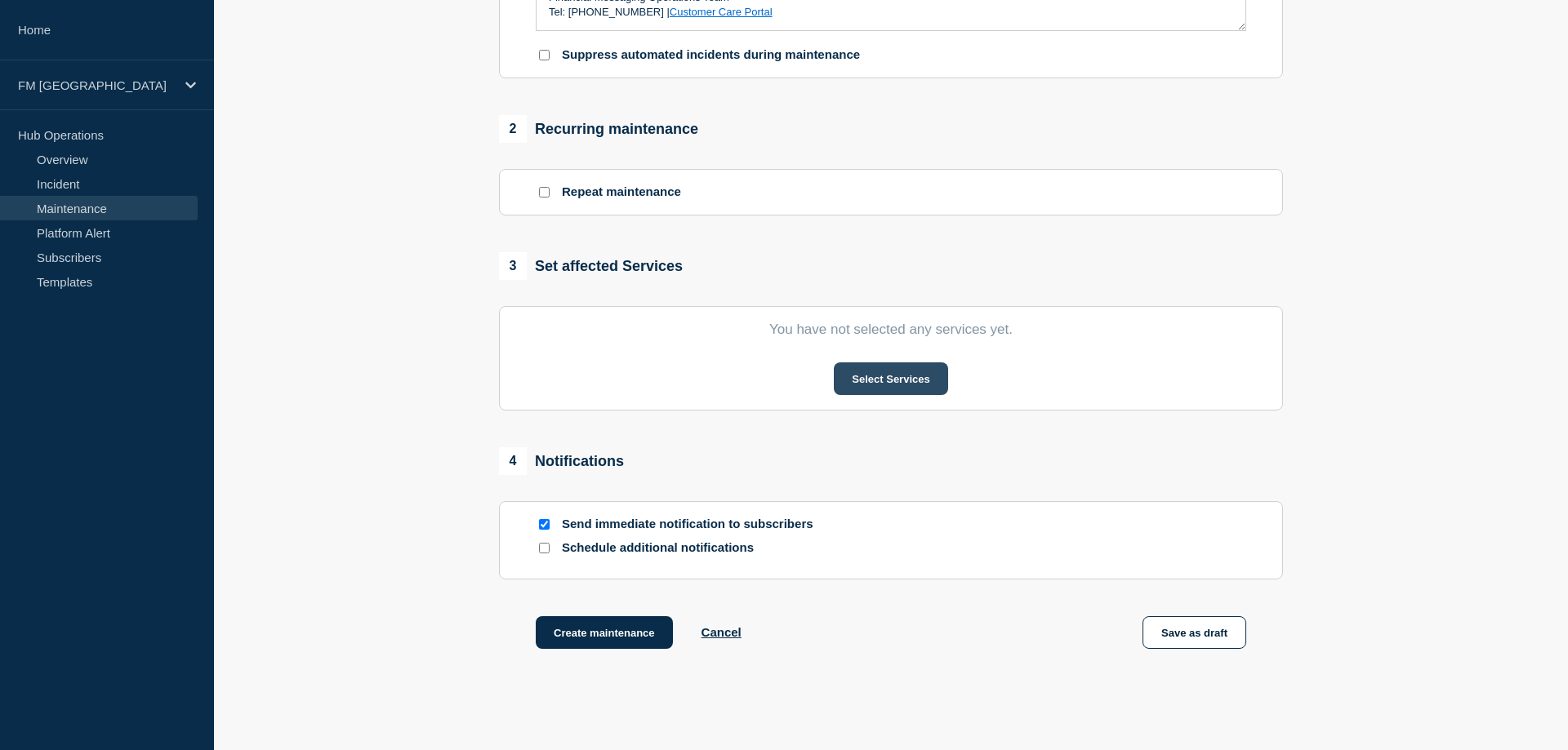
click at [871, 395] on button "Select Services" at bounding box center [890, 378] width 113 height 32
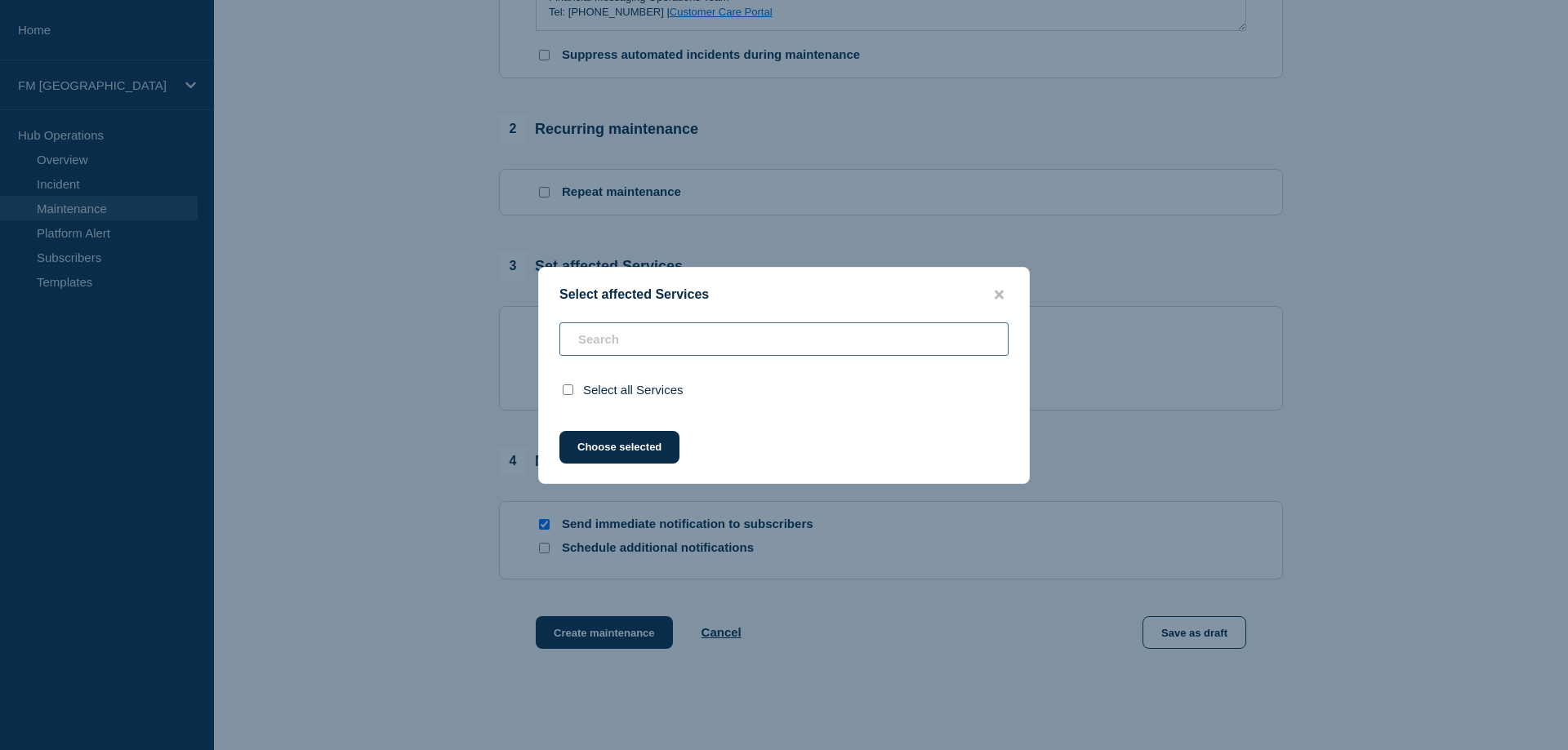
click at [618, 355] on input "text" at bounding box center [784, 339] width 449 height 33
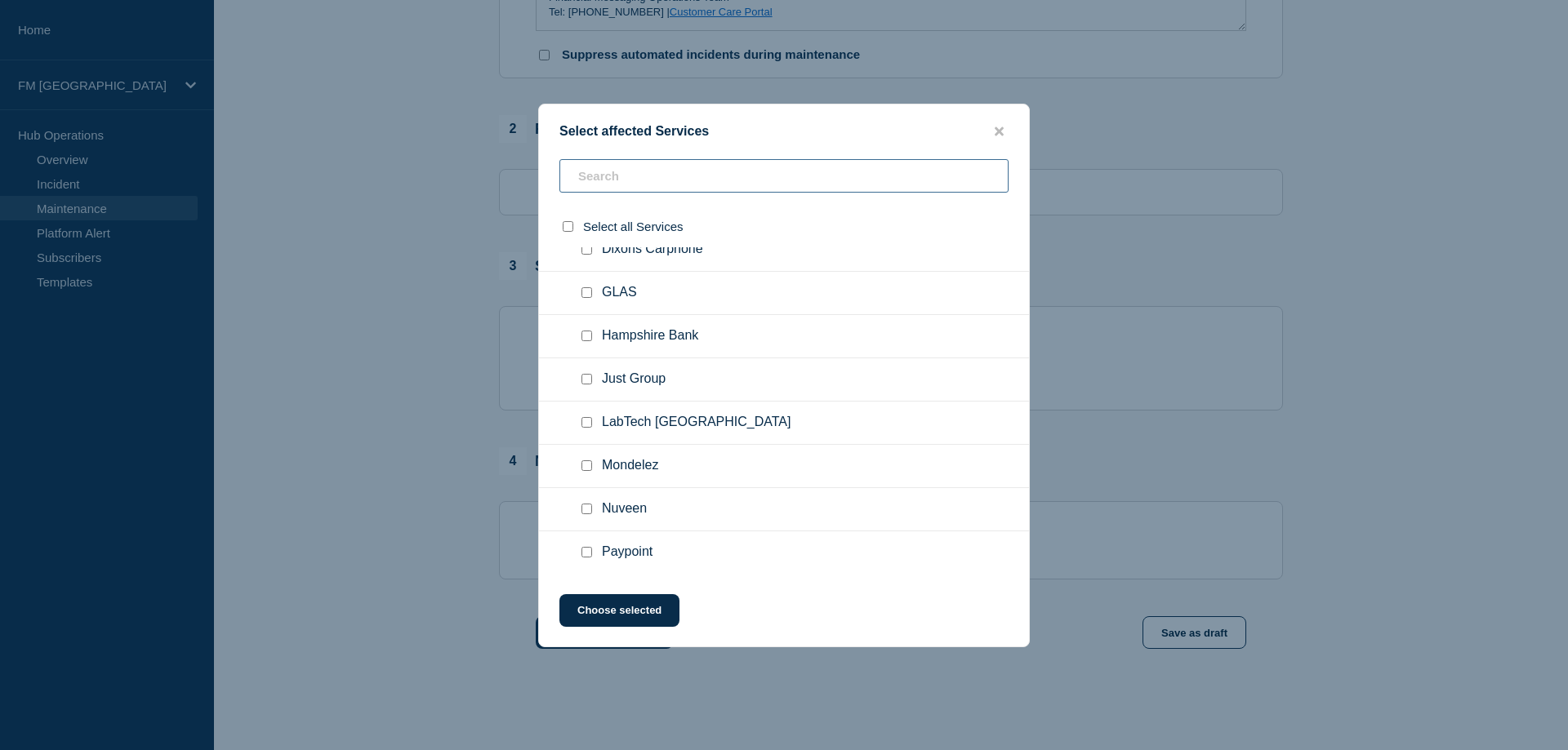
scroll to position [4495, 0]
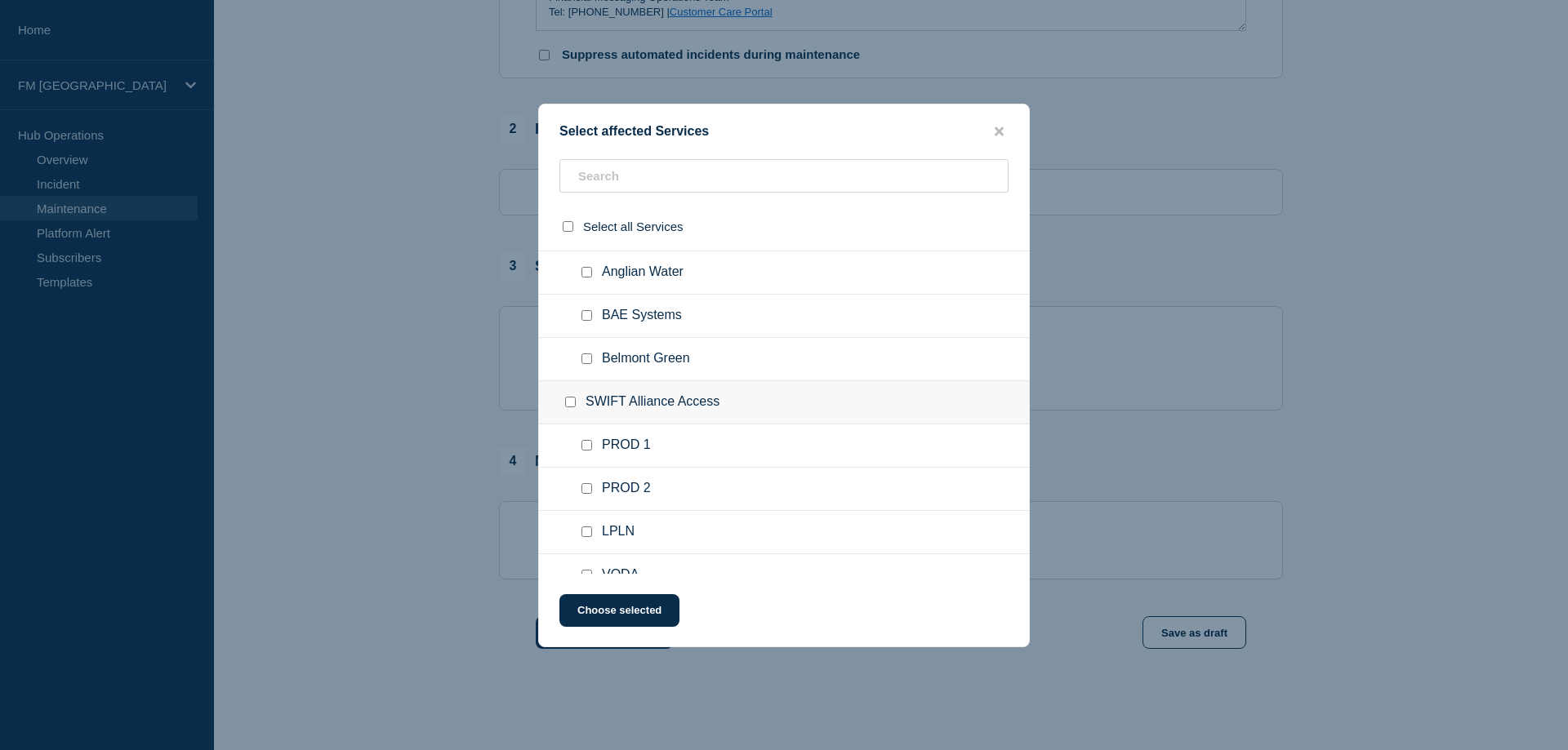
click at [585, 445] on input "PROD 1 checkbox" at bounding box center [586, 445] width 11 height 11
checkbox input "true"
click at [628, 608] on button "Choose selected" at bounding box center [619, 610] width 120 height 32
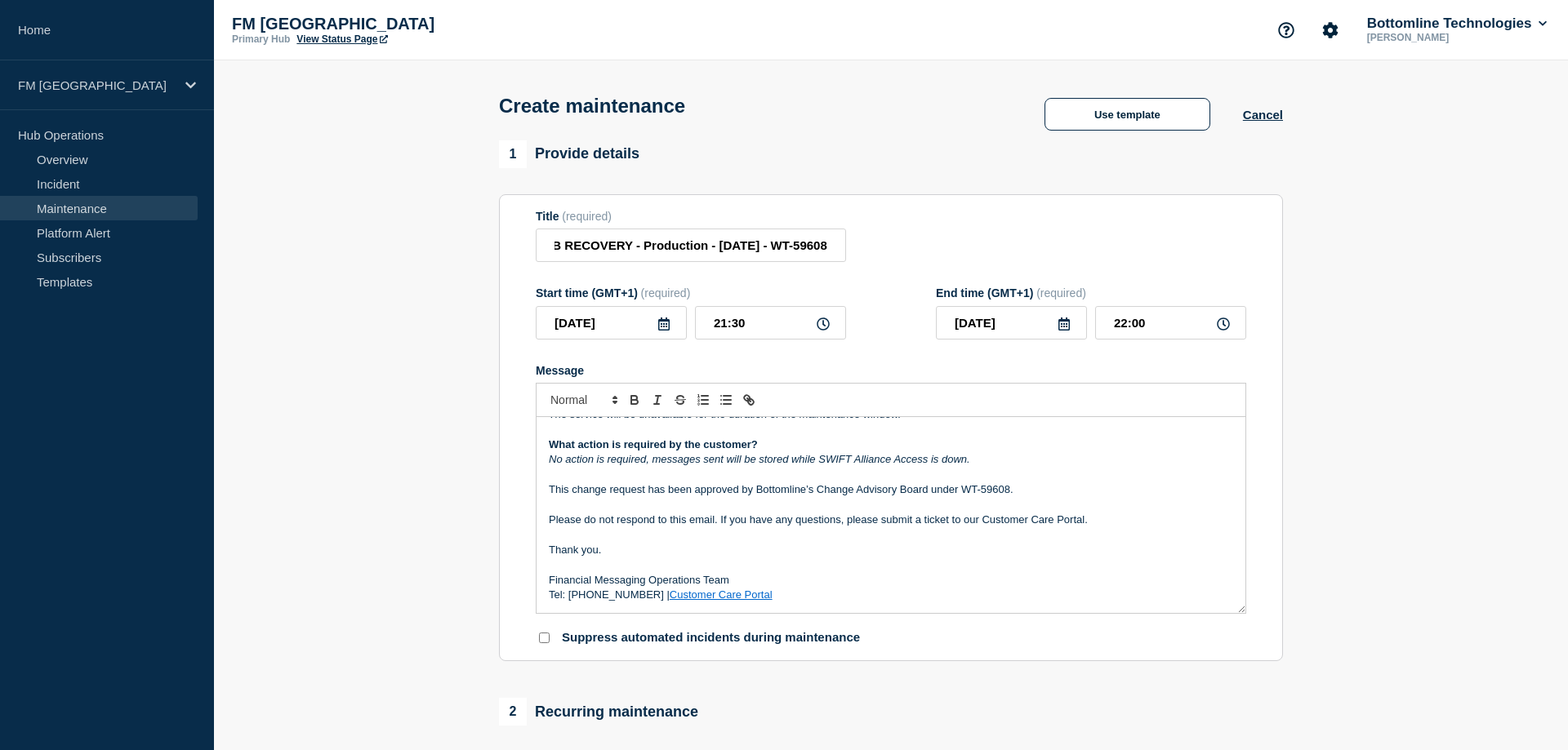
scroll to position [582, 0]
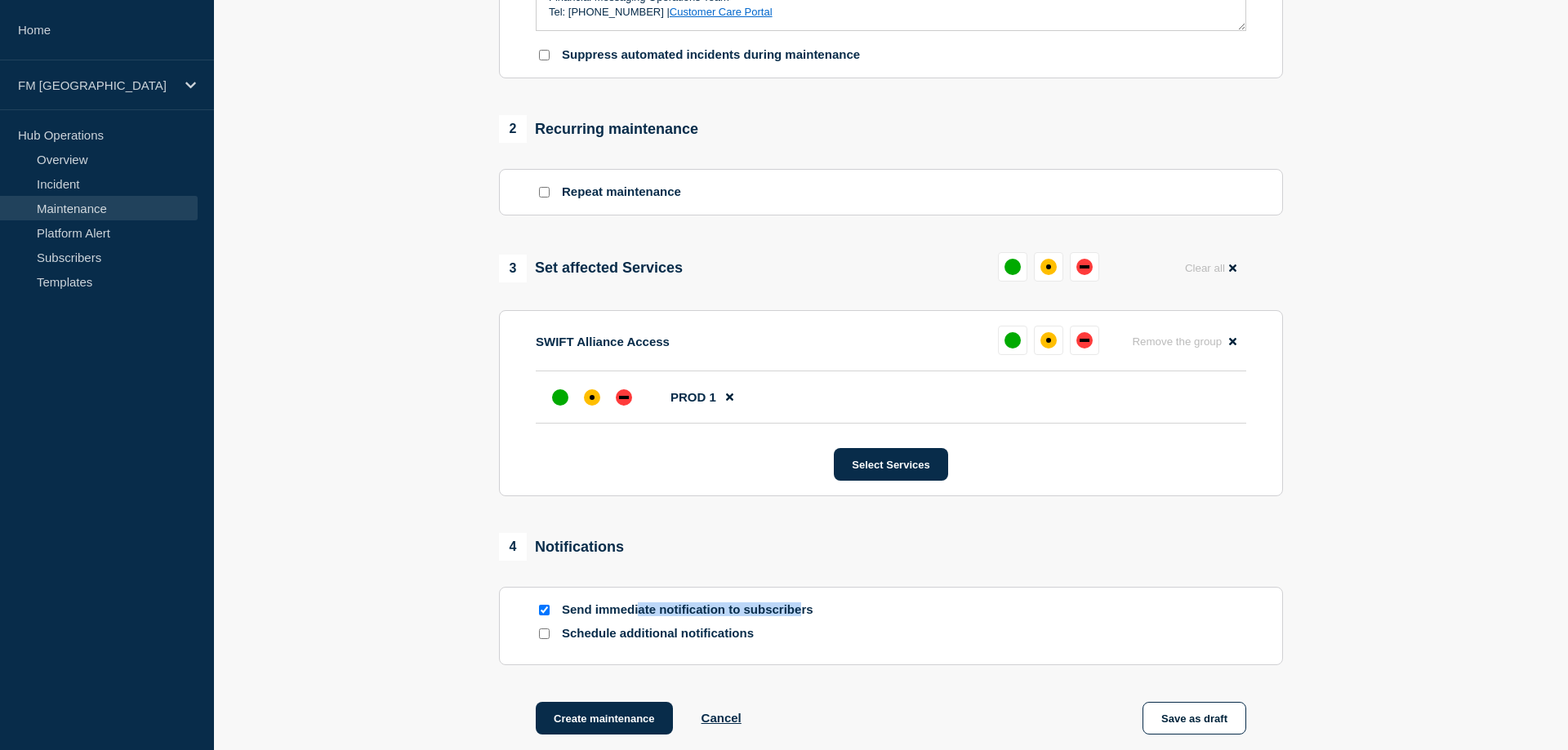
drag, startPoint x: 803, startPoint y: 627, endPoint x: 641, endPoint y: 629, distance: 162.0
click at [641, 617] on p "Send immediate notification to subscribers" at bounding box center [693, 611] width 261 height 16
click at [625, 617] on p "Send immediate notification to subscribers" at bounding box center [693, 611] width 261 height 16
click at [541, 615] on input "Send immediate notification to subscribers" at bounding box center [543, 610] width 11 height 11
checkbox input "false"
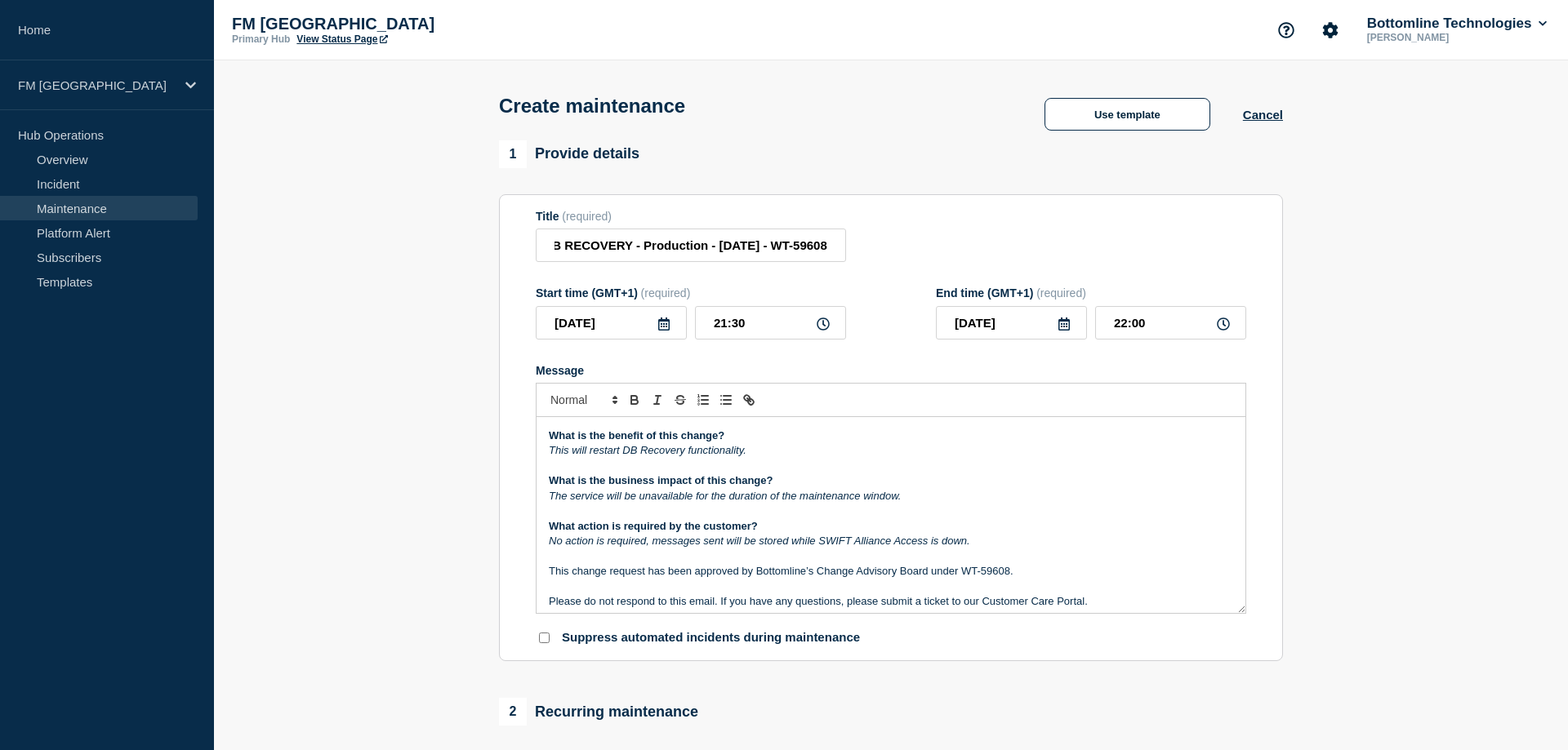
scroll to position [0, 0]
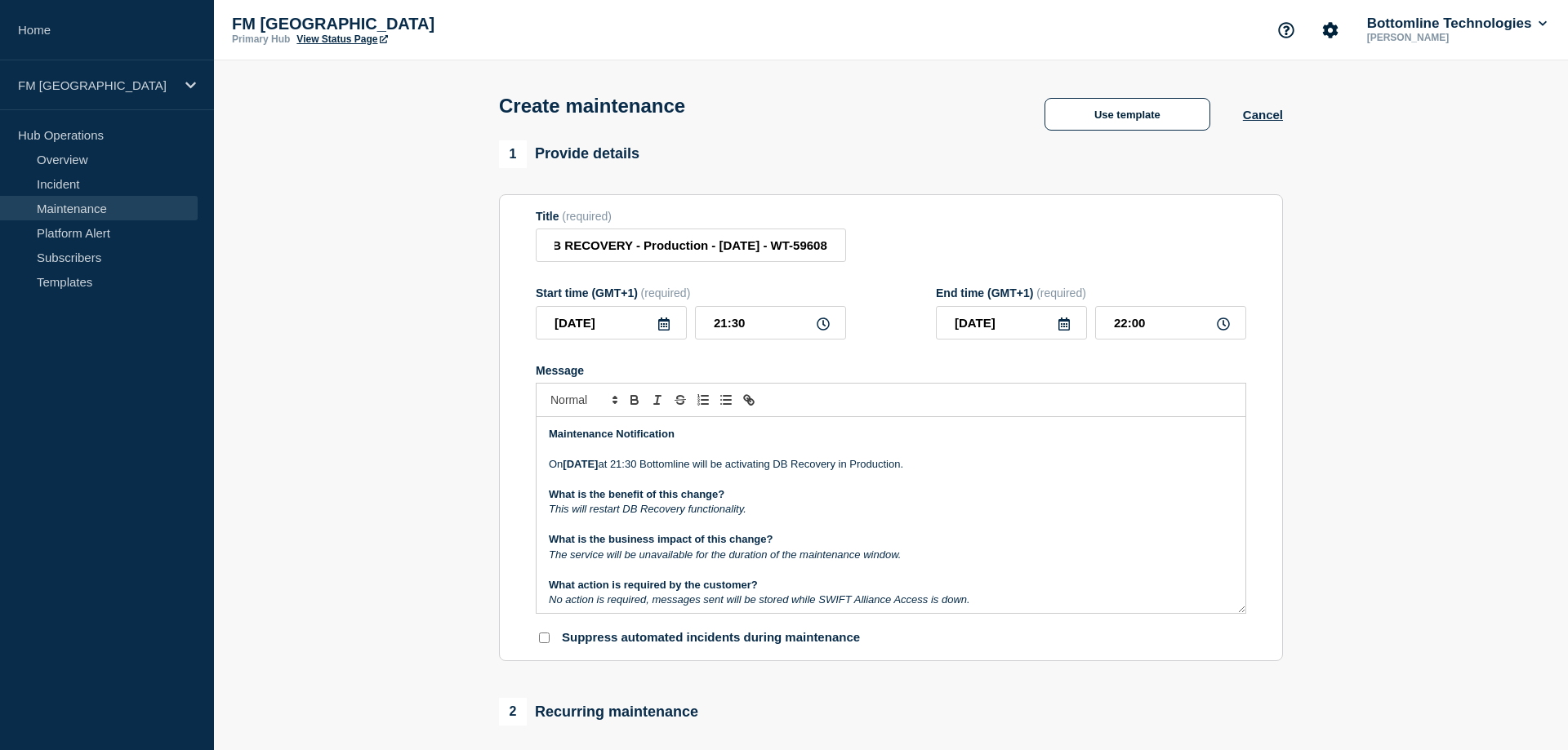
click at [743, 515] on em "This will restart DB Recovery functionality." at bounding box center [647, 508] width 197 height 13
click at [752, 511] on p "This will restart DB Recovery functionality yto SAA PROD1." at bounding box center [890, 509] width 684 height 15
click at [759, 515] on em "This will restart DB Recovery functionality to SAA PROD1." at bounding box center [685, 508] width 273 height 13
drag, startPoint x: 798, startPoint y: 521, endPoint x: 784, endPoint y: 521, distance: 14.0
click at [784, 515] on em "This will restart DB Recovery functionality to the SAA PROD1." at bounding box center [694, 508] width 291 height 13
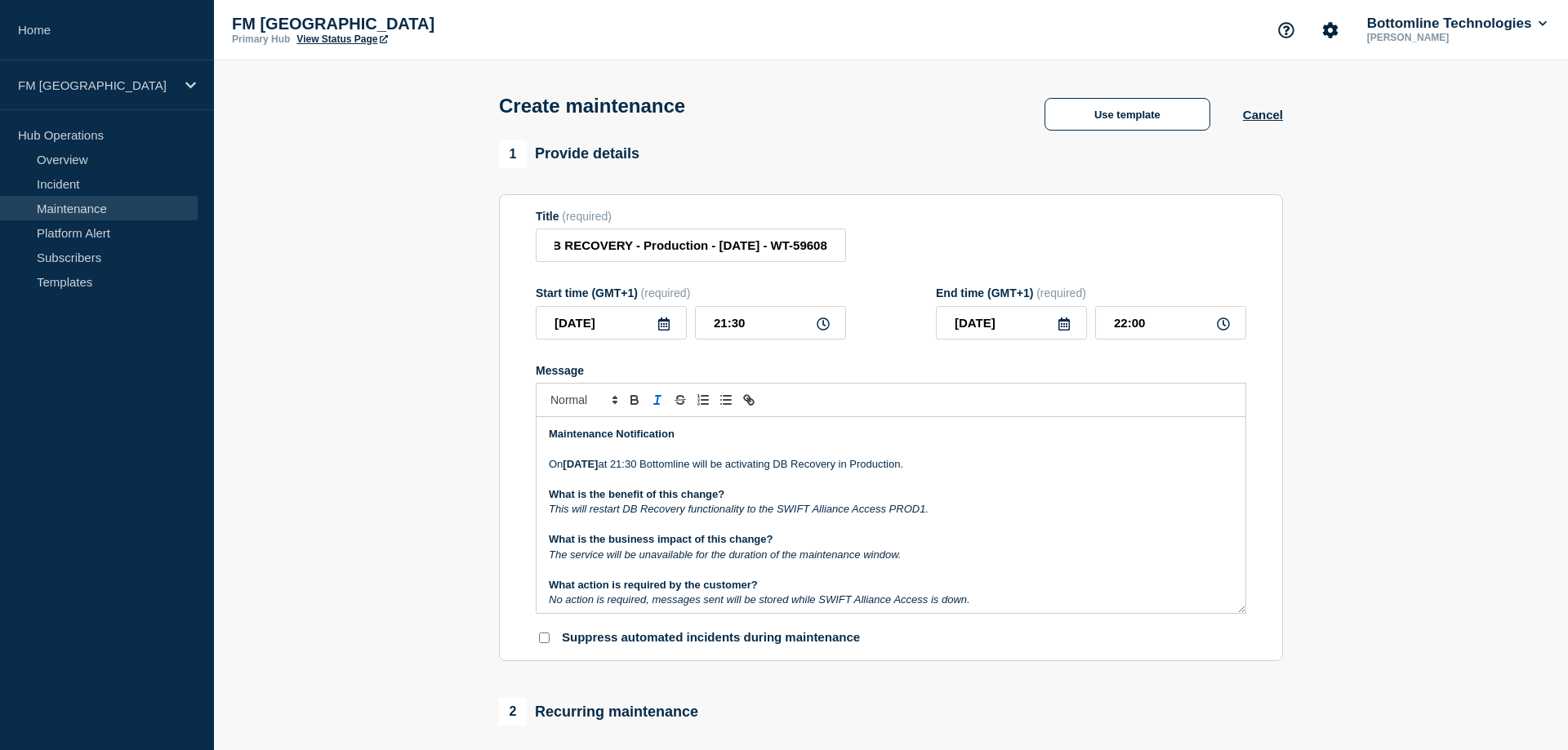
click at [926, 515] on em "This will restart DB Recovery functionality to the SWIFT Alliance Access PROD1." at bounding box center [738, 508] width 380 height 13
click at [982, 517] on p "This will restart DB Recovery functionality to the SWIFT Alliance Access PROD1 …" at bounding box center [890, 509] width 684 height 15
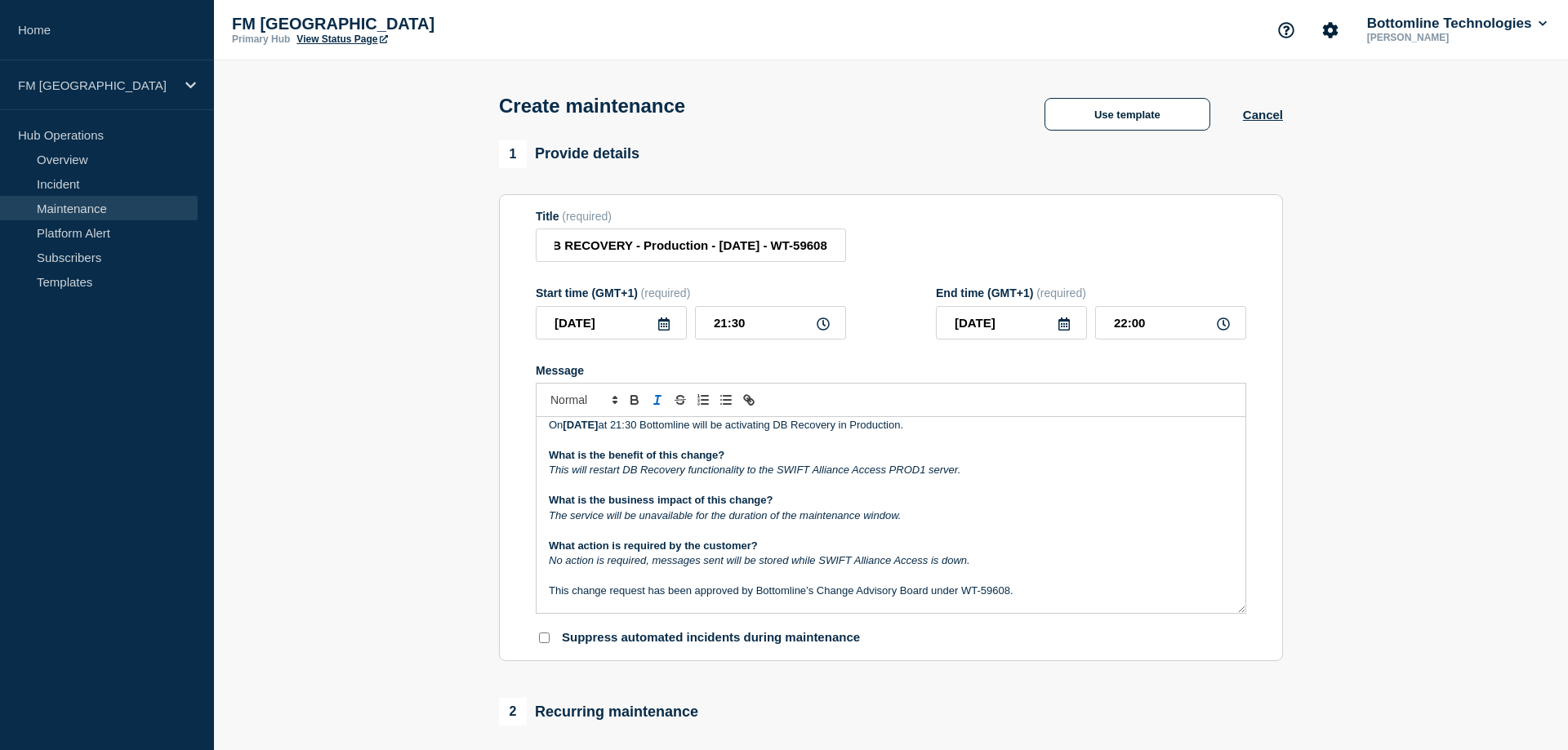
scroll to position [73, 0]
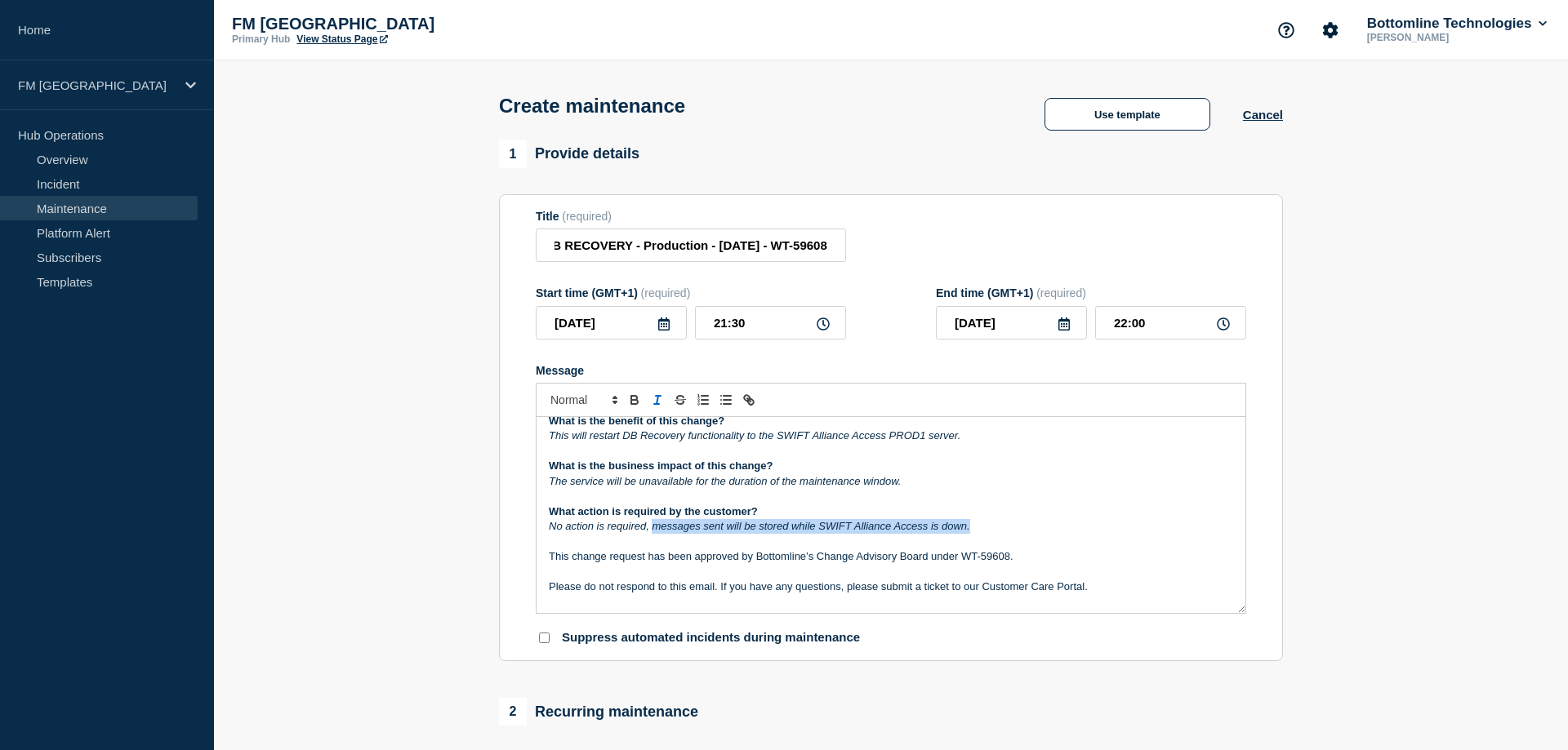
drag, startPoint x: 973, startPoint y: 537, endPoint x: 652, endPoint y: 537, distance: 321.0
click at [652, 533] on p "No action is required, messages sent will be stored while SWIFT Alliance Access…" at bounding box center [890, 526] width 684 height 15
drag, startPoint x: 666, startPoint y: 536, endPoint x: 685, endPoint y: 536, distance: 19.0
click at [678, 533] on em "No action is required, messages sent will be stored while SWIFT Alliance Access…" at bounding box center [759, 526] width 422 height 13
drag, startPoint x: 966, startPoint y: 536, endPoint x: 643, endPoint y: 538, distance: 323.0
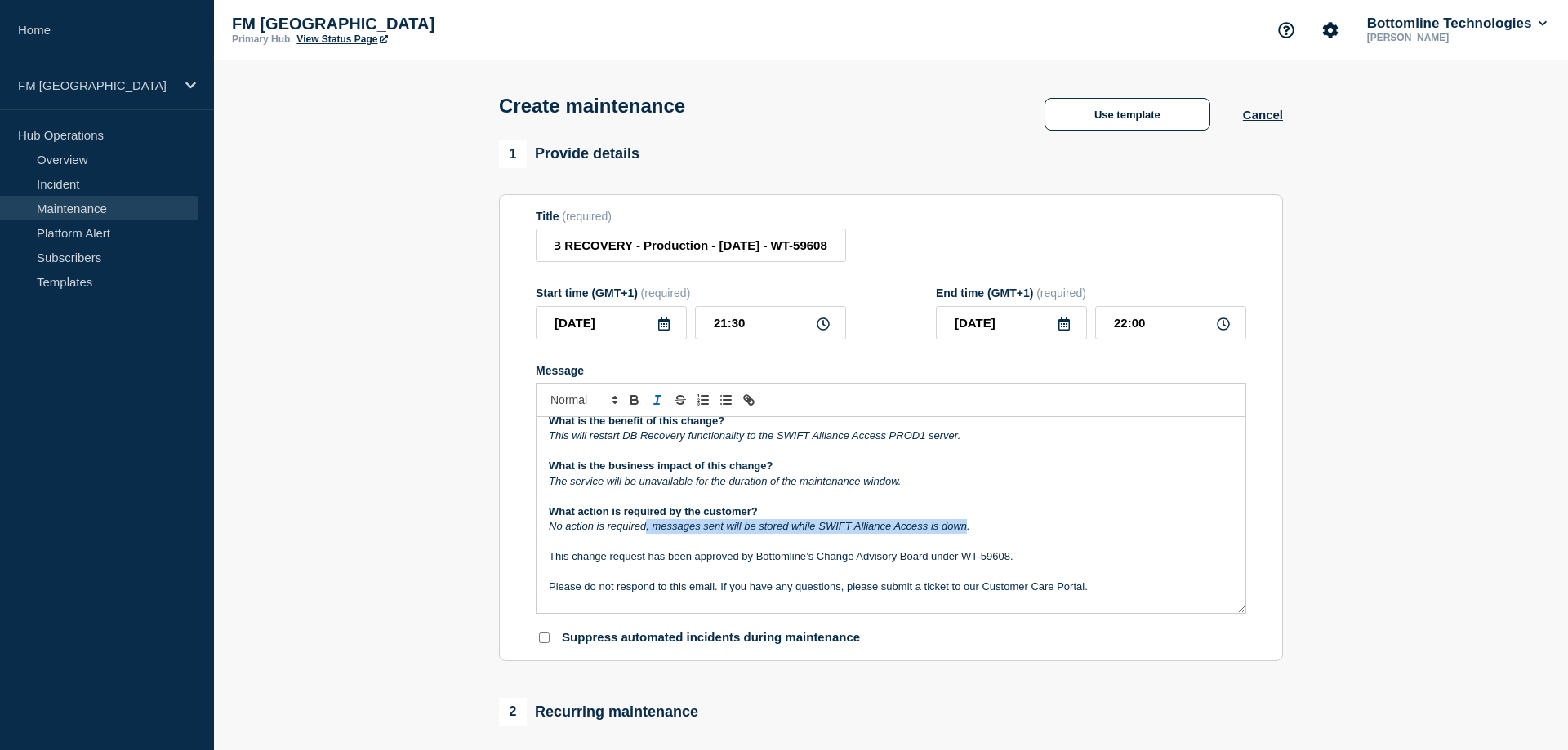
click at [643, 533] on em "No action is required, messages sent will be stored while SWIFT Alliance Access…" at bounding box center [759, 526] width 422 height 13
copy em ", messages sent will be stored while SWIFT Alliance Access is down"
click at [970, 443] on p "This will restart DB Recovery functionality to the SWIFT Alliance Access PROD1 …" at bounding box center [890, 435] width 684 height 15
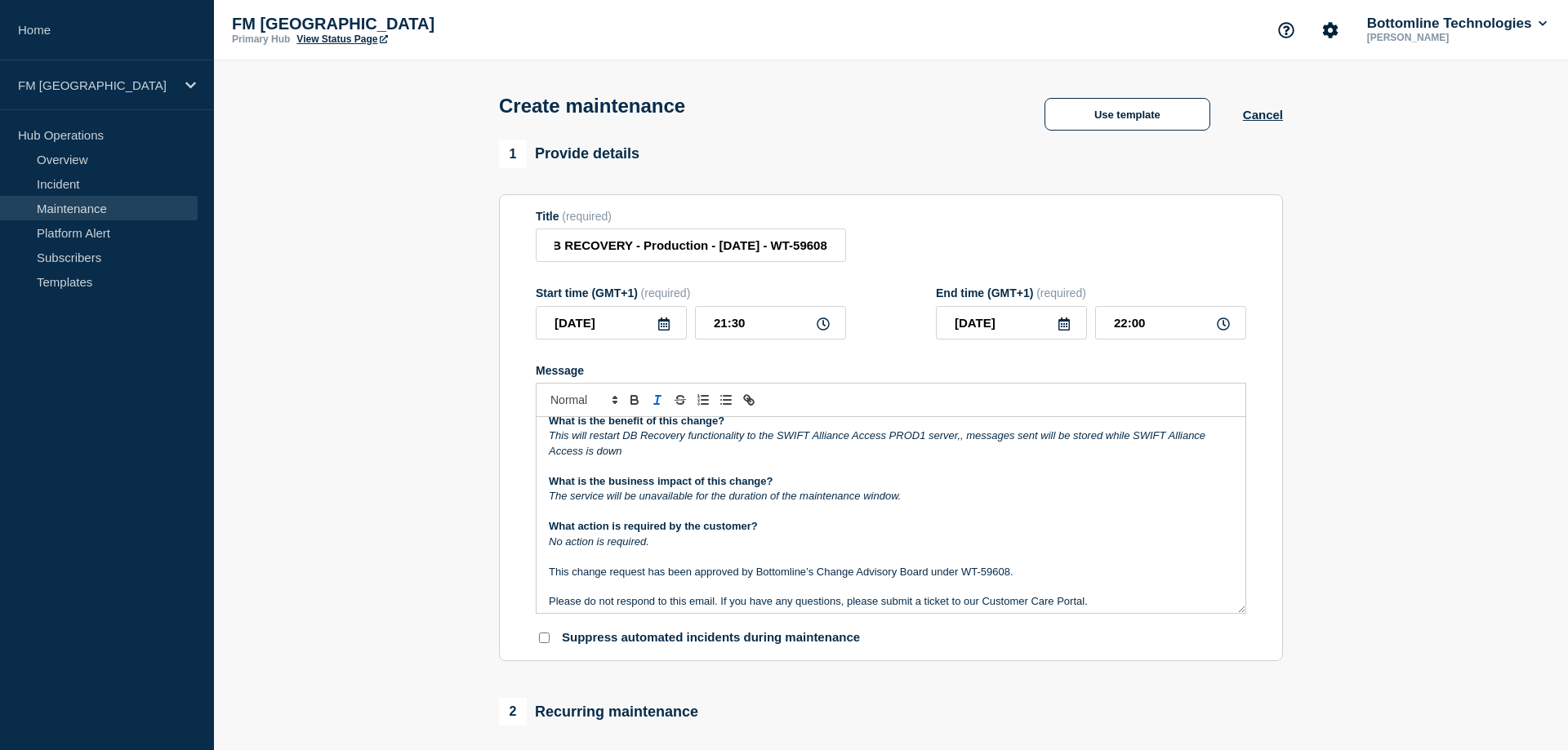
click at [961, 448] on em "This will restart DB Recovery functionality to the SWIFT Alliance Access PROD1 …" at bounding box center [877, 443] width 659 height 27
click at [966, 448] on em "This will restart DB Recovery functionality to the SWIFT Alliance Access PROD1 …" at bounding box center [876, 443] width 657 height 27
click at [1038, 446] on em "This will restart DB Recovery functionality to the SWIFT Alliance Access PROD1 …" at bounding box center [876, 443] width 657 height 27
drag, startPoint x: 1200, startPoint y: 444, endPoint x: 1168, endPoint y: 443, distance: 32.0
click at [1168, 443] on em "This will restart DB Recovery functionality to the SWIFT Alliance Access PROD1 …" at bounding box center [888, 443] width 679 height 27
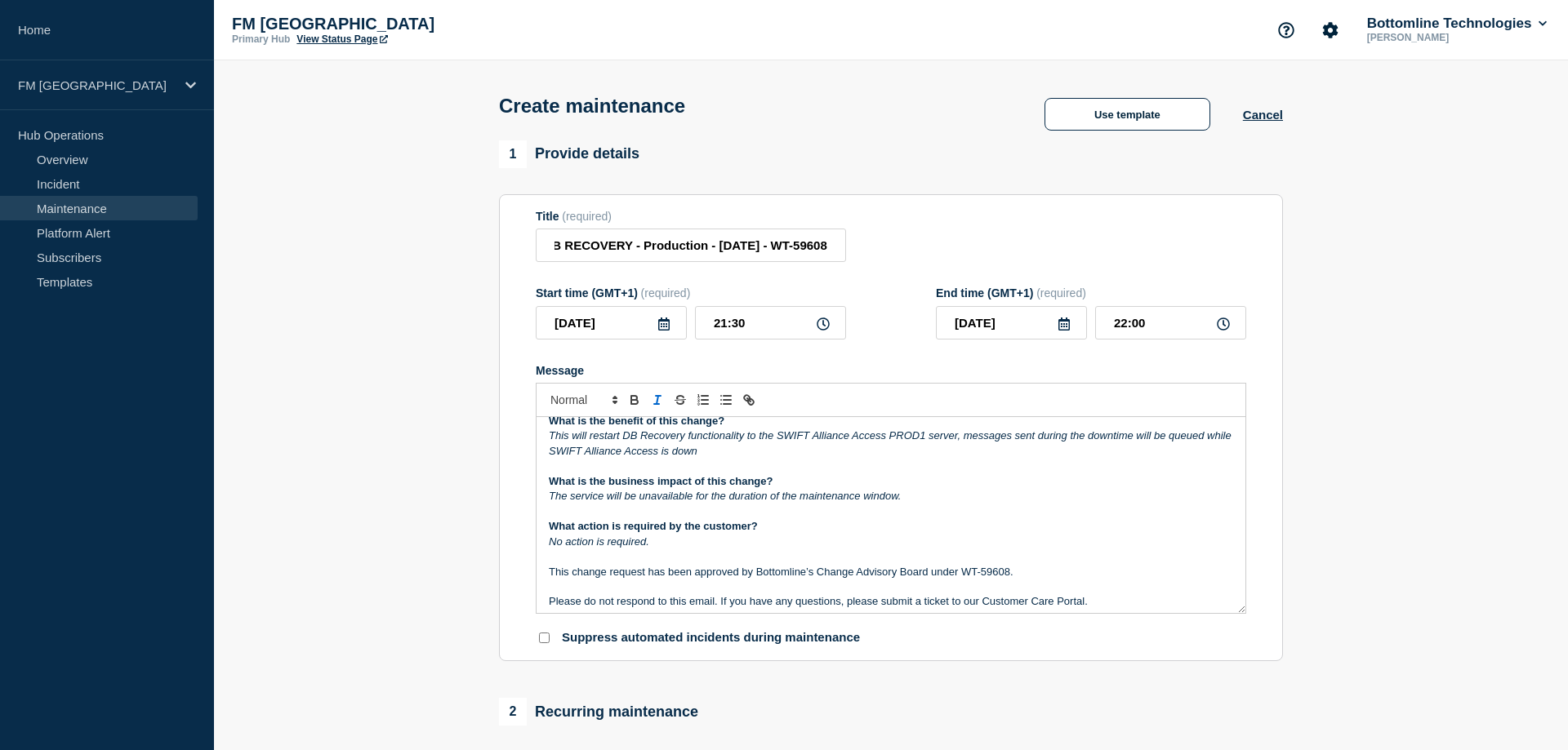
click at [858, 517] on p "Message" at bounding box center [890, 511] width 684 height 15
click at [699, 251] on input "Activate DB RECOVERY - Production - 24/09/25 - WT-59608" at bounding box center [691, 245] width 310 height 33
drag, startPoint x: 699, startPoint y: 251, endPoint x: 417, endPoint y: 254, distance: 282.0
click at [536, 254] on input "Activate DB RECOVERY - Production - 24/09/25 - WT-59608" at bounding box center [691, 245] width 310 height 33
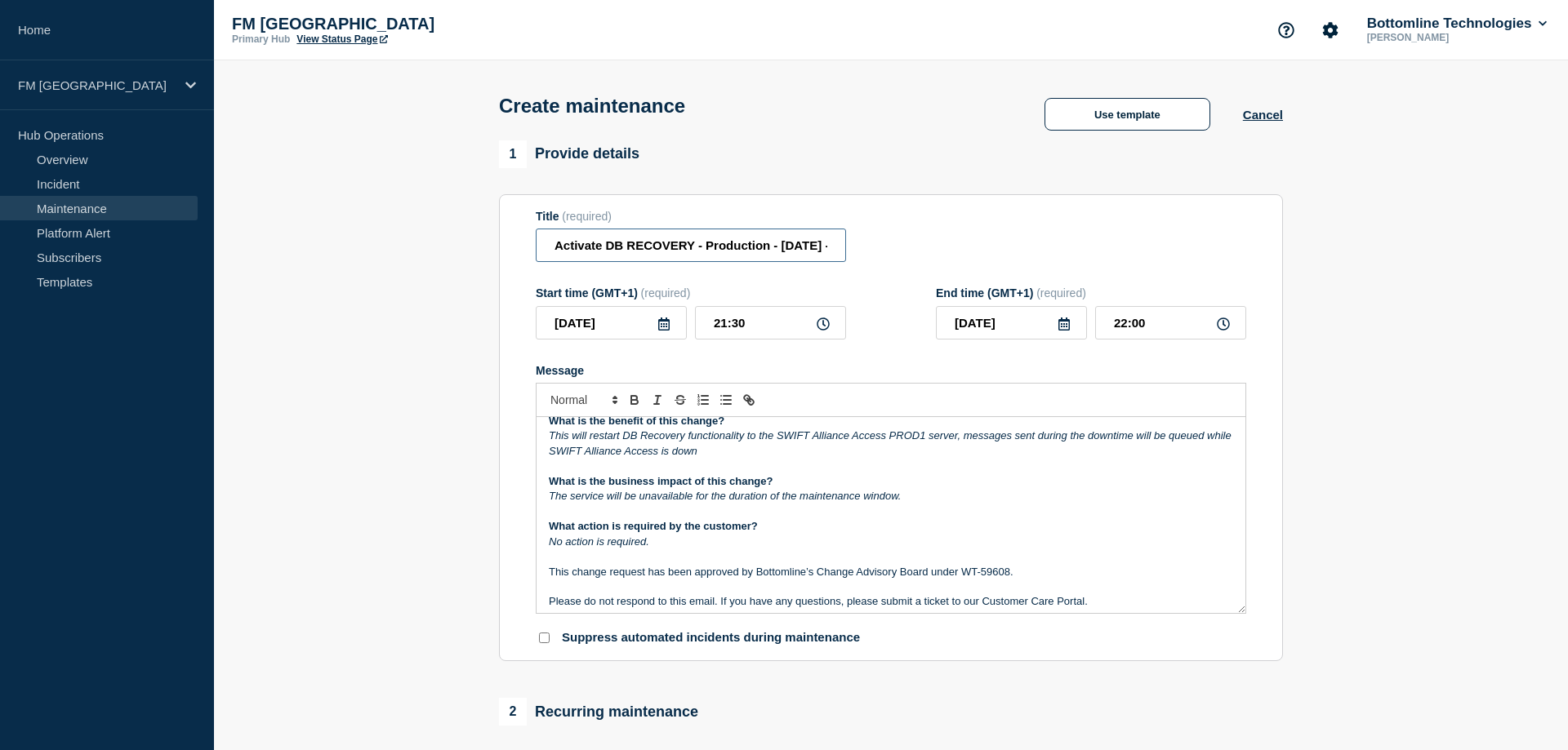
click at [601, 253] on input "Activate DB RECOVERY - Production - 24/09/25 - WT-59608" at bounding box center [691, 245] width 310 height 33
click at [773, 254] on input "Activate DB RECOVERY - Production - 24/09/25 - WT-59608" at bounding box center [691, 245] width 310 height 33
drag, startPoint x: 738, startPoint y: 257, endPoint x: 854, endPoint y: 240, distance: 117.2
click at [846, 240] on input "Activate DB RECOVERY - Production SAAPROD1- 24/09/25 - WT-59608" at bounding box center [691, 245] width 310 height 33
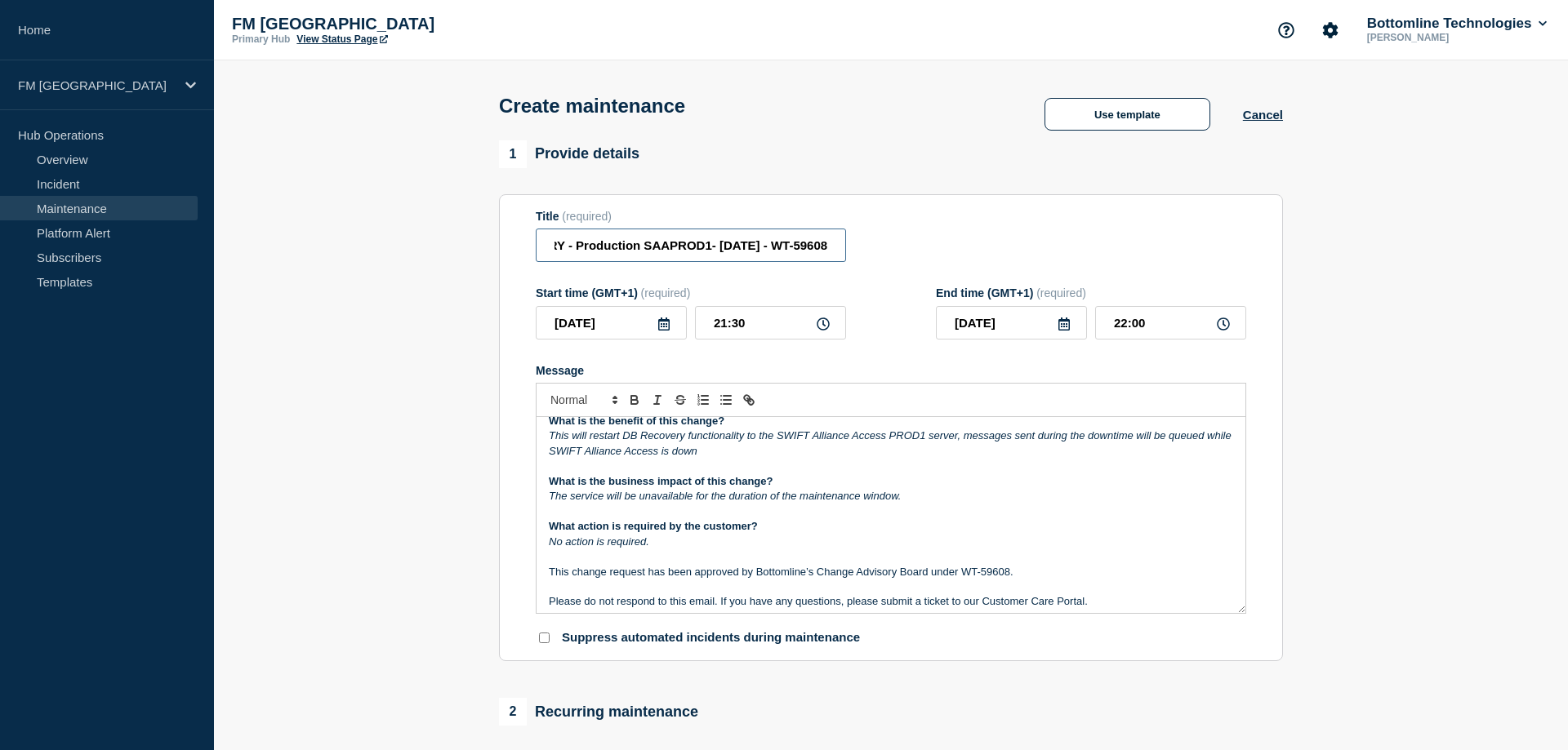
click at [756, 247] on input "Activate DB RECOVERY - Production SAAPROD1- 24/09/25 - WT-59608" at bounding box center [691, 245] width 310 height 33
click at [703, 253] on input "Activate DB RECOVERY - Production SAAPROD1- 24/09/25 - WT-59608" at bounding box center [691, 245] width 310 height 33
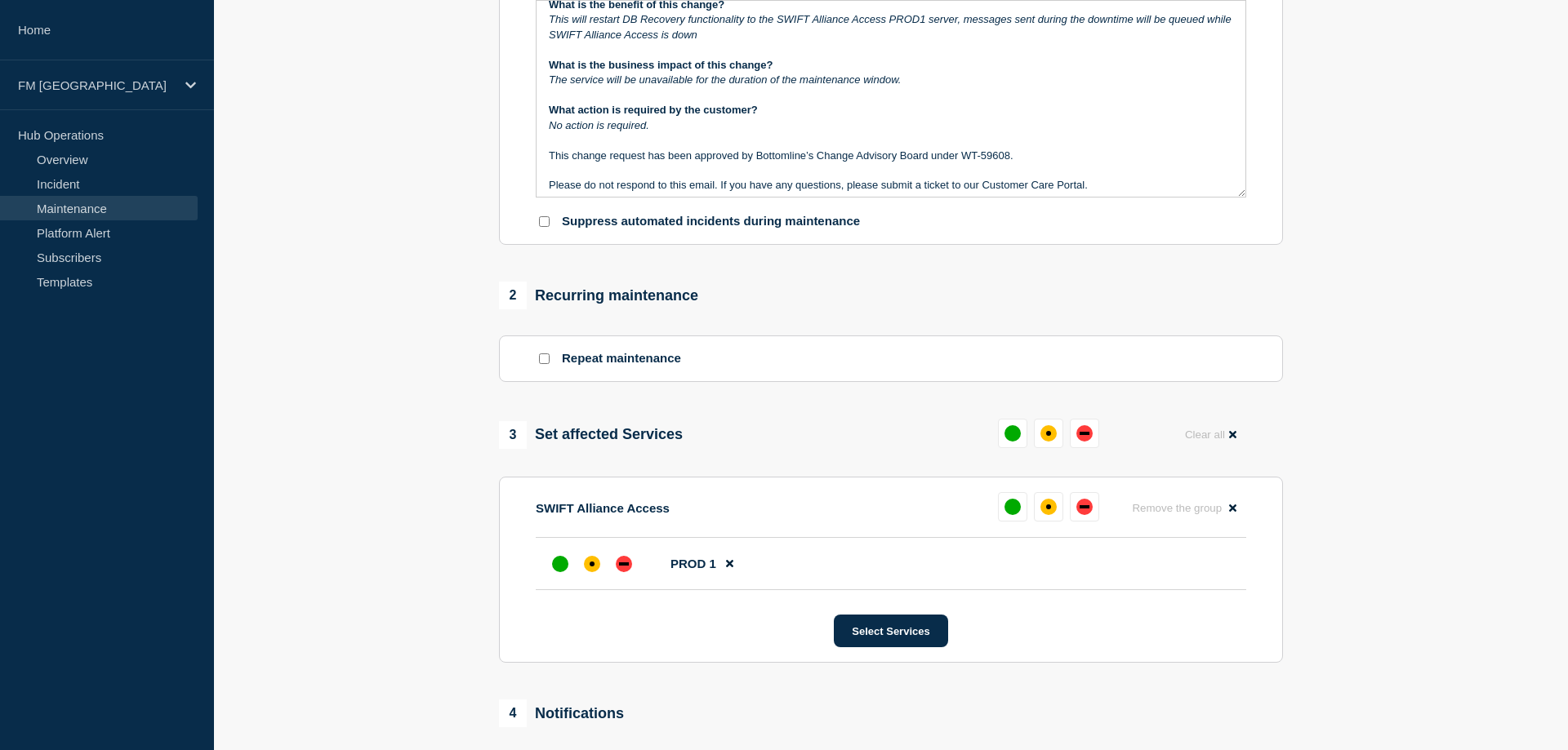
scroll to position [749, 0]
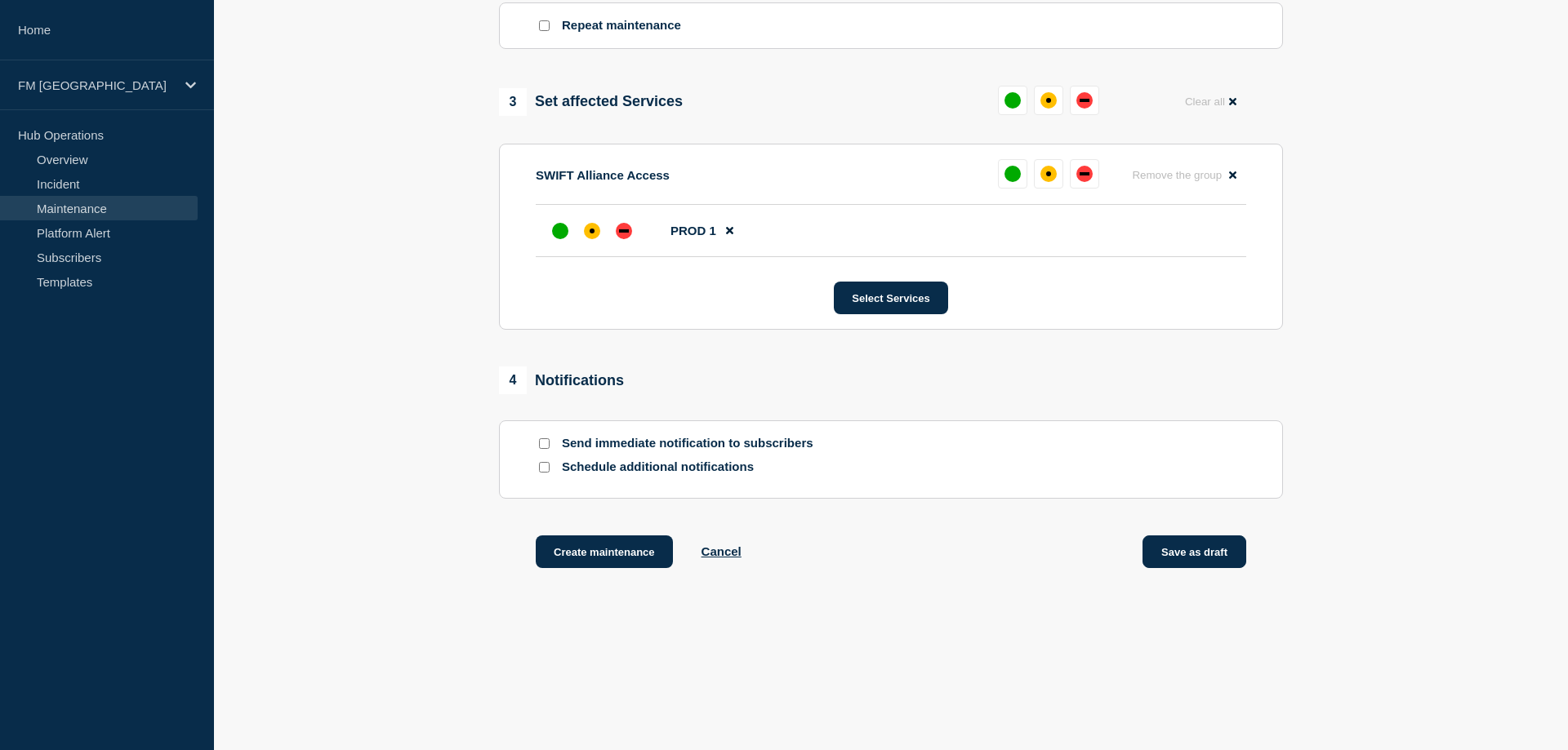
type input "Activate DB RECOVERY - Production SAAPROD1 - 24/09/25 - WT-59608"
click at [1192, 564] on button "Save as draft" at bounding box center [1194, 551] width 103 height 32
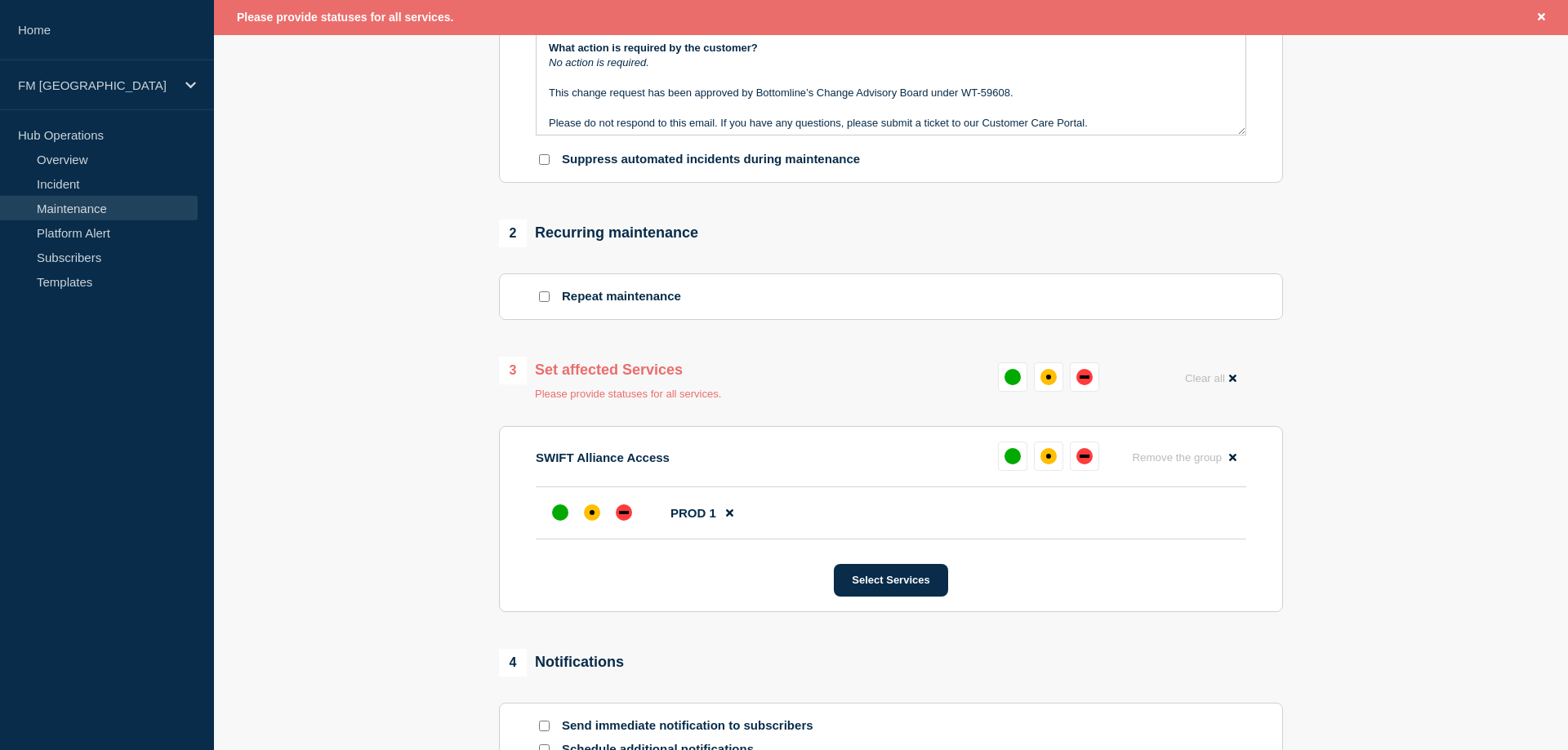
scroll to position [451, 0]
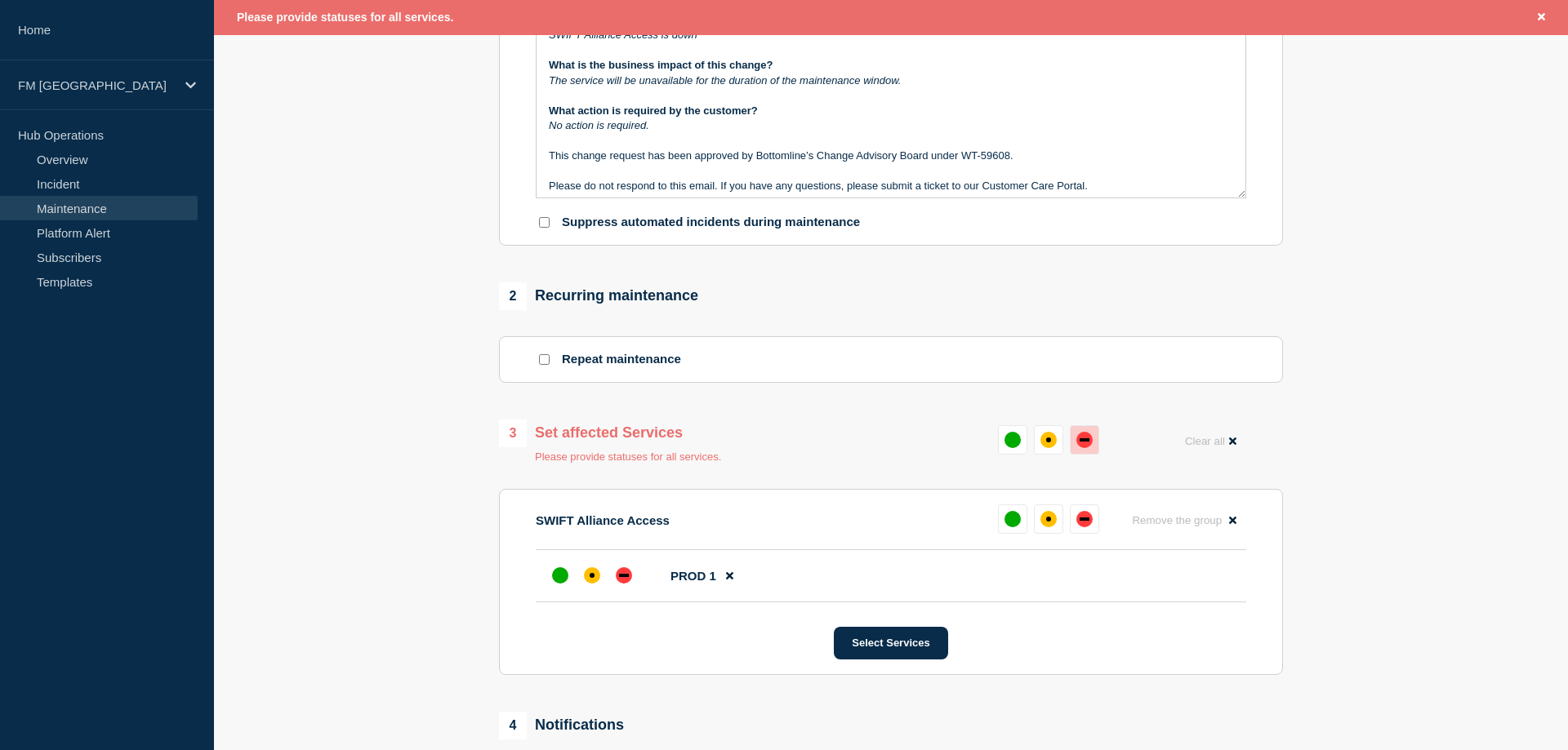
click at [1079, 448] on div "down" at bounding box center [1084, 440] width 17 height 17
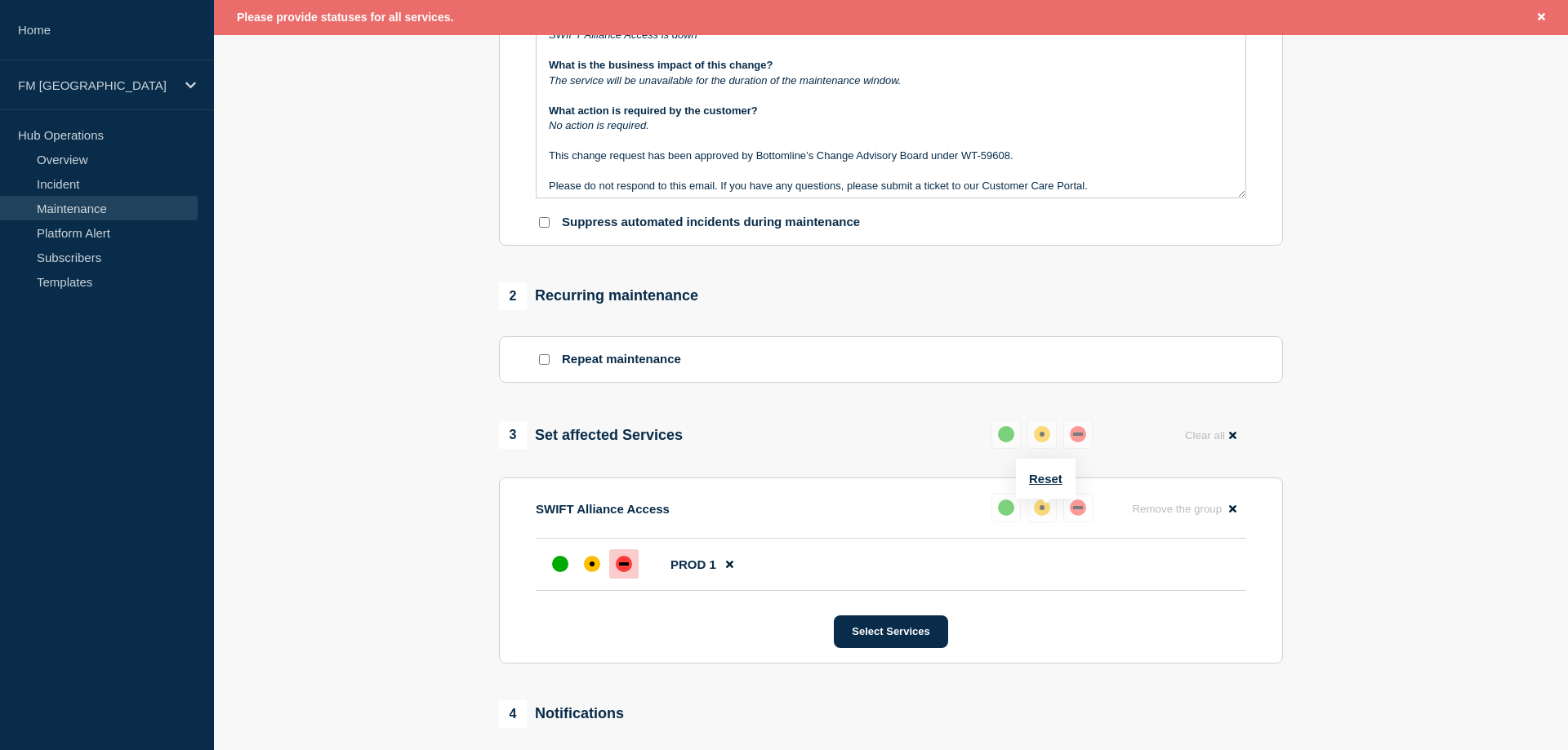
click at [1086, 511] on button at bounding box center [1077, 507] width 29 height 29
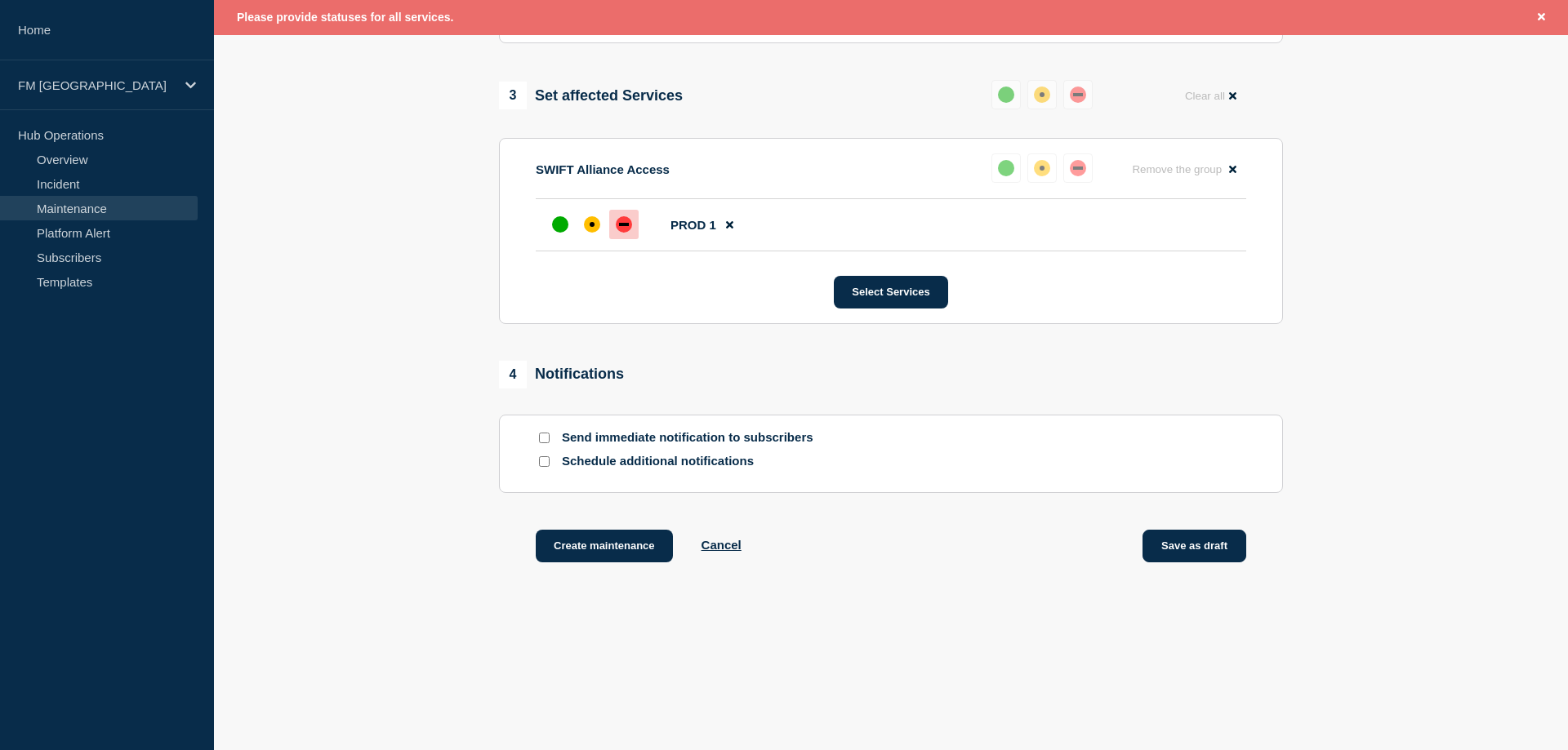
click at [1184, 551] on button "Save as draft" at bounding box center [1194, 545] width 103 height 32
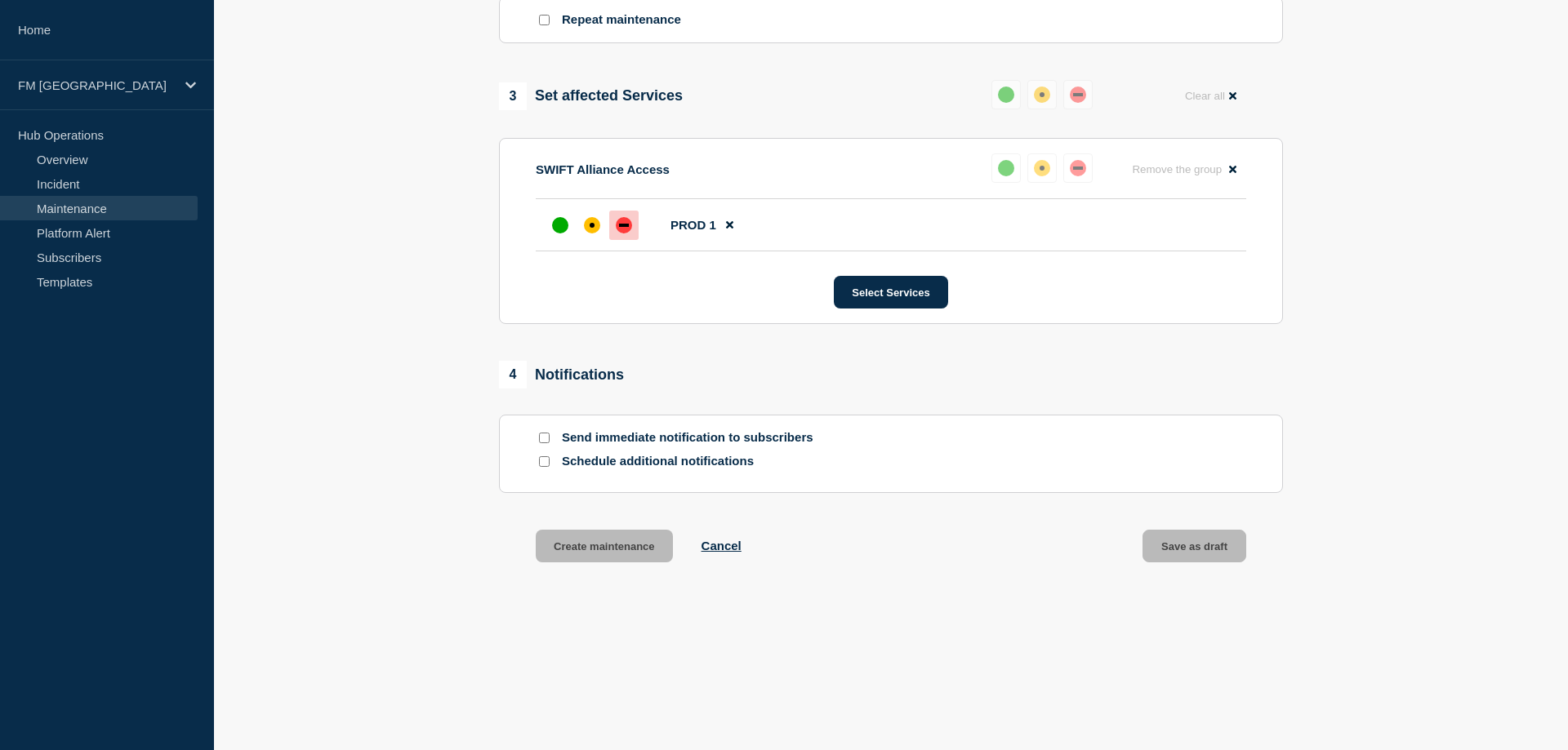
scroll to position [769, 0]
